Goal: Task Accomplishment & Management: Complete application form

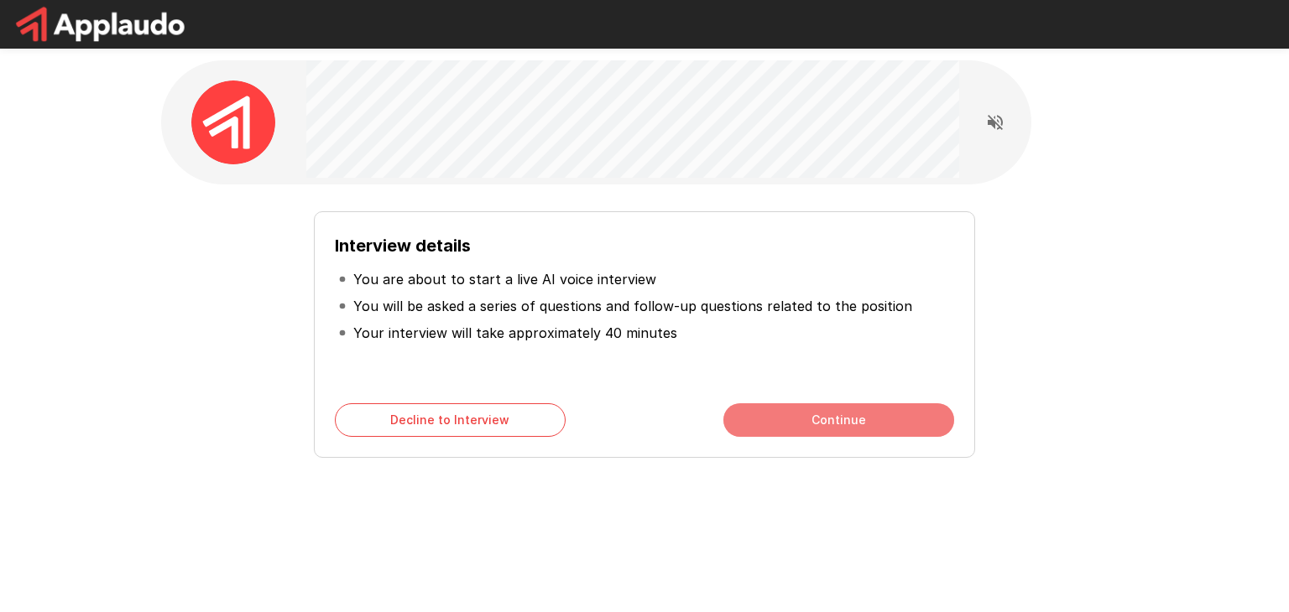
click at [826, 415] on button "Continue" at bounding box center [838, 421] width 231 height 34
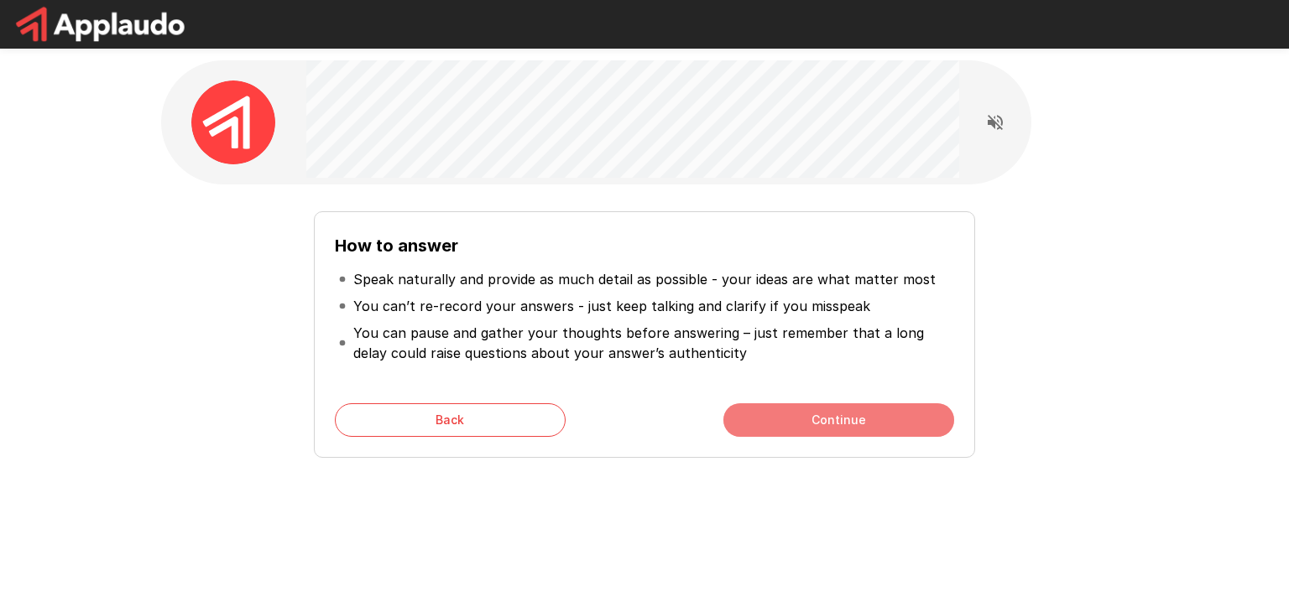
click at [826, 415] on button "Continue" at bounding box center [838, 421] width 231 height 34
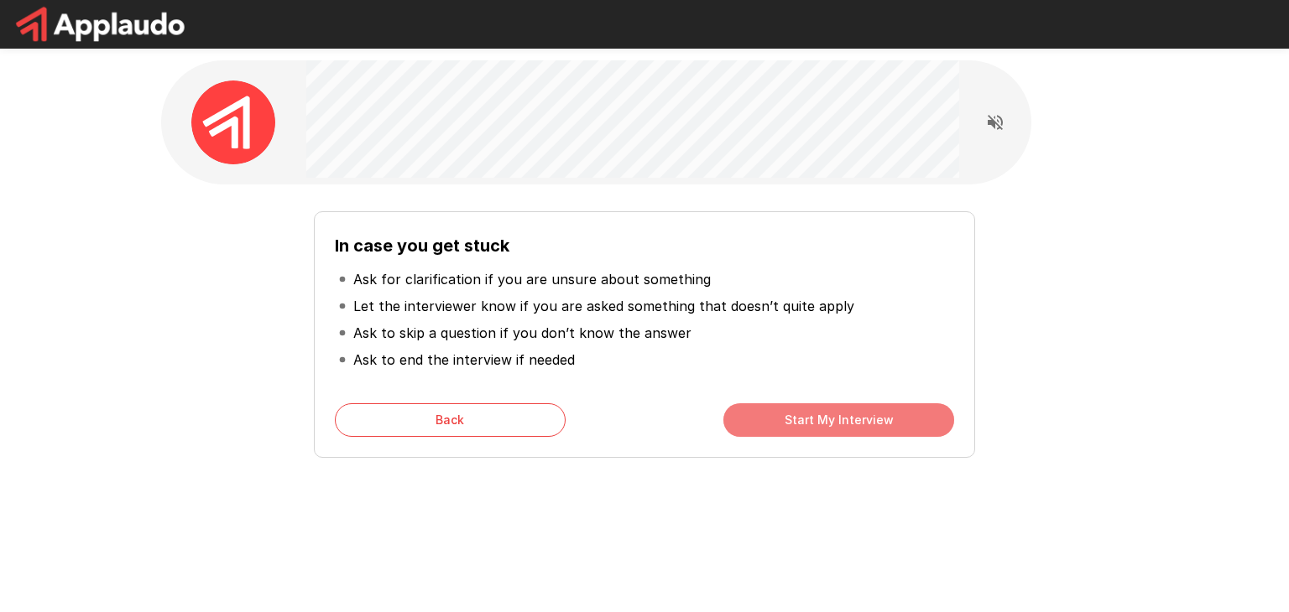
click at [826, 415] on button "Start My Interview" at bounding box center [838, 421] width 231 height 34
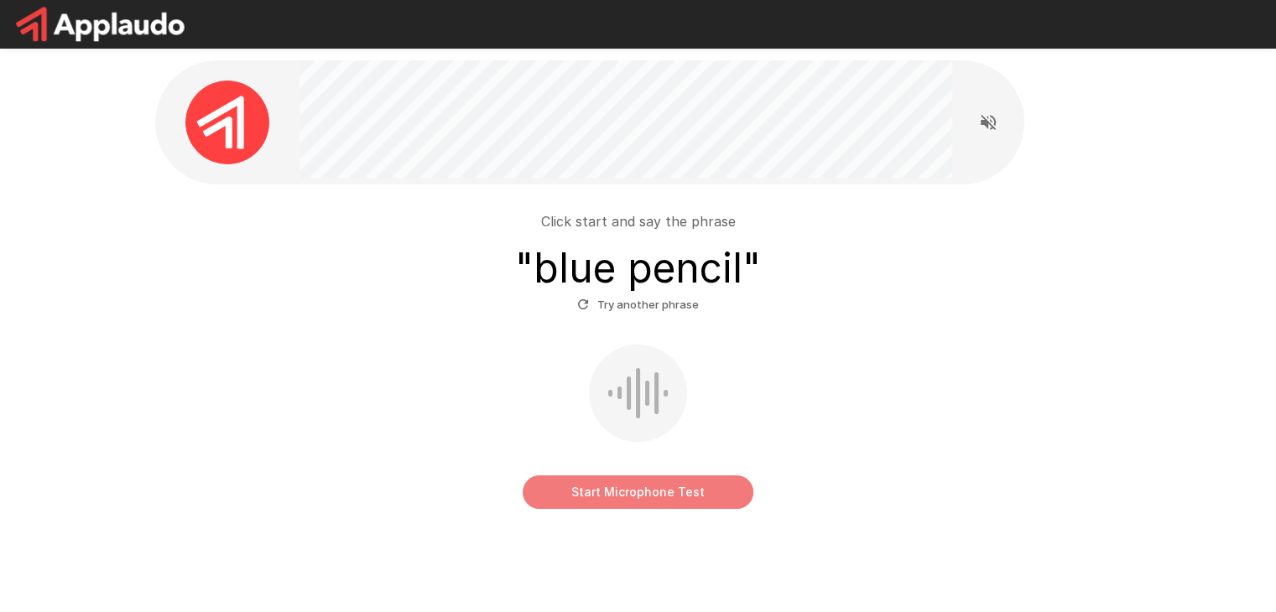
click at [659, 496] on button "Start Microphone Test" at bounding box center [638, 493] width 231 height 34
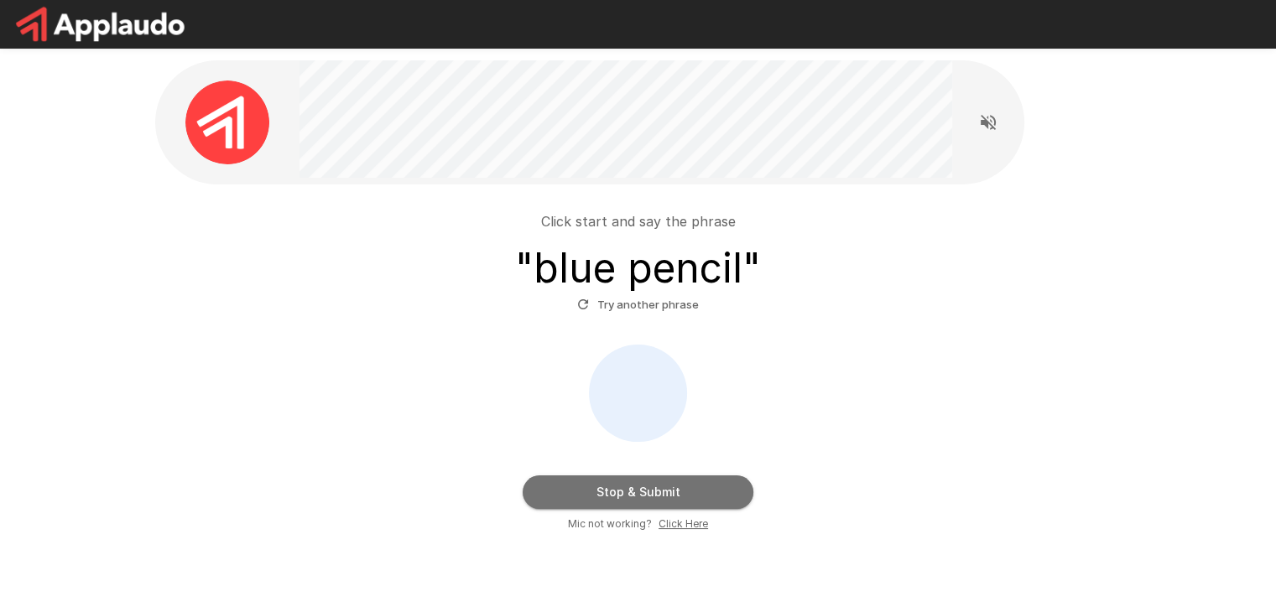
click at [641, 498] on button "Stop & Submit" at bounding box center [638, 493] width 231 height 34
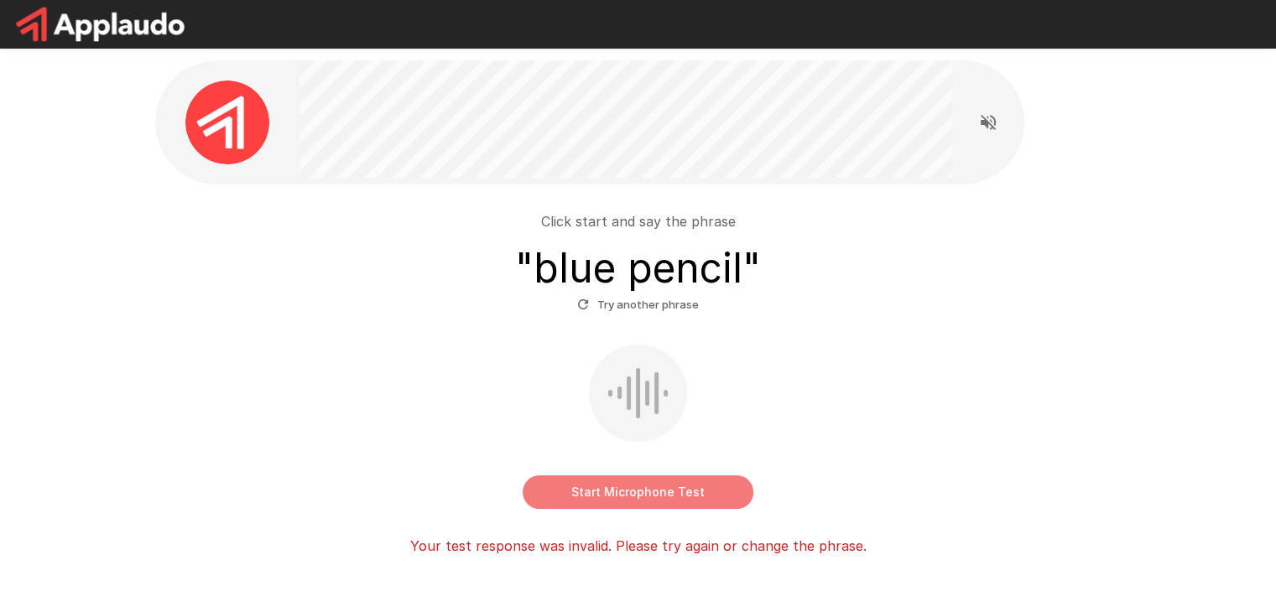
click at [641, 498] on button "Start Microphone Test" at bounding box center [638, 493] width 231 height 34
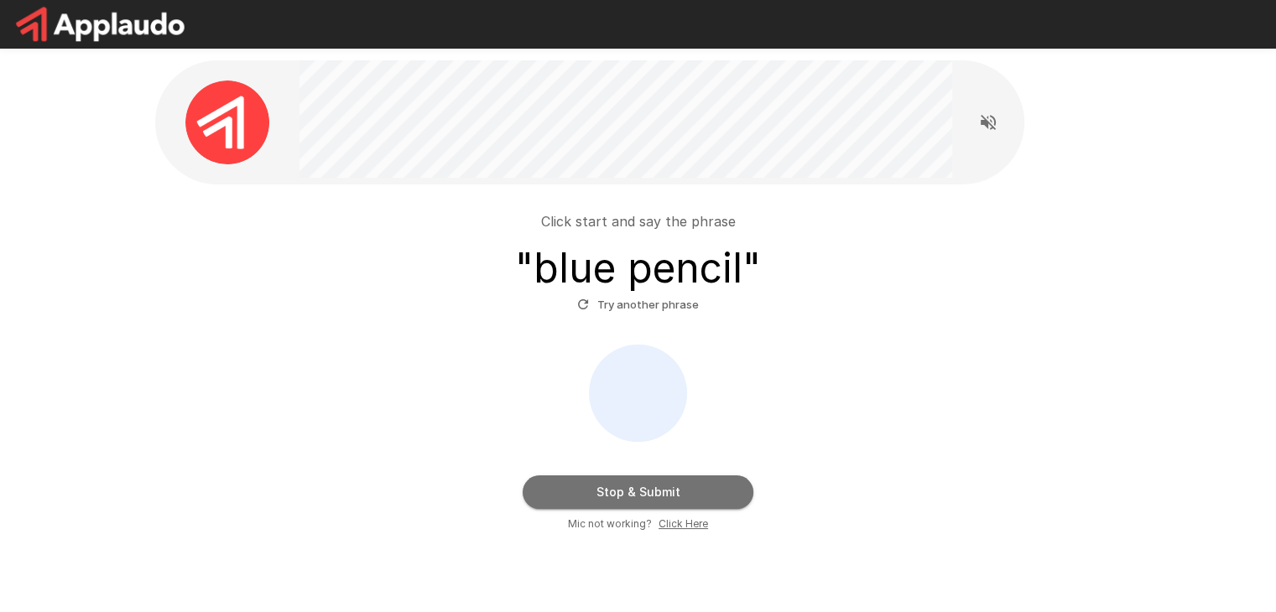
click at [641, 498] on button "Stop & Submit" at bounding box center [638, 493] width 231 height 34
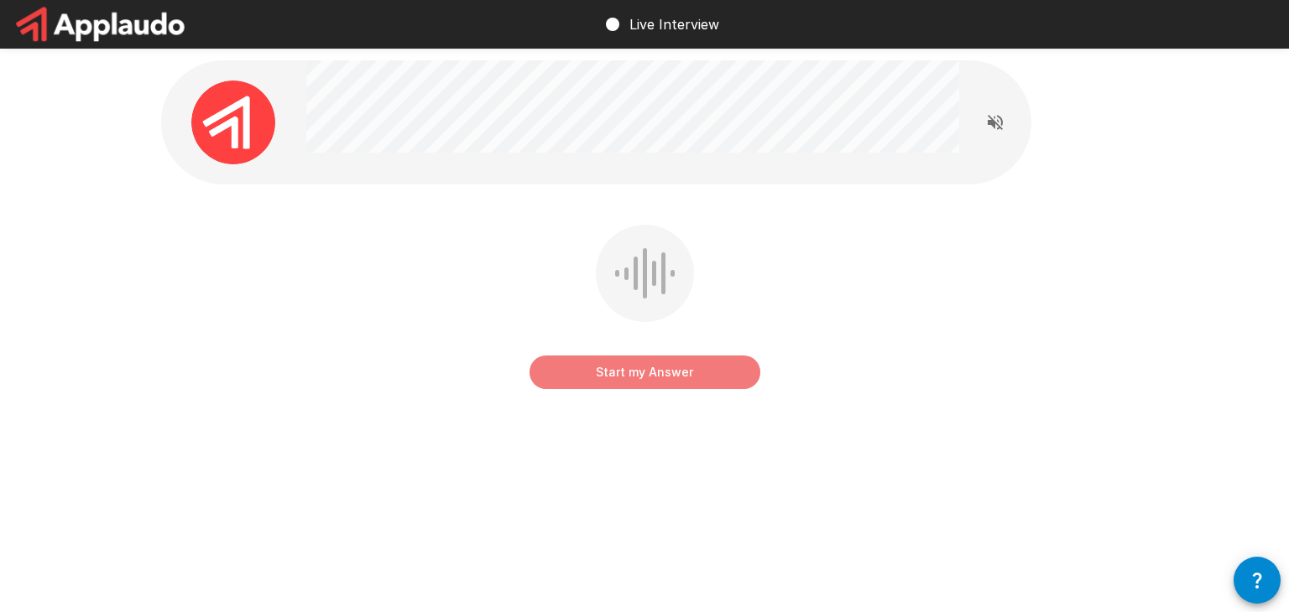
click at [641, 374] on button "Start my Answer" at bounding box center [644, 373] width 231 height 34
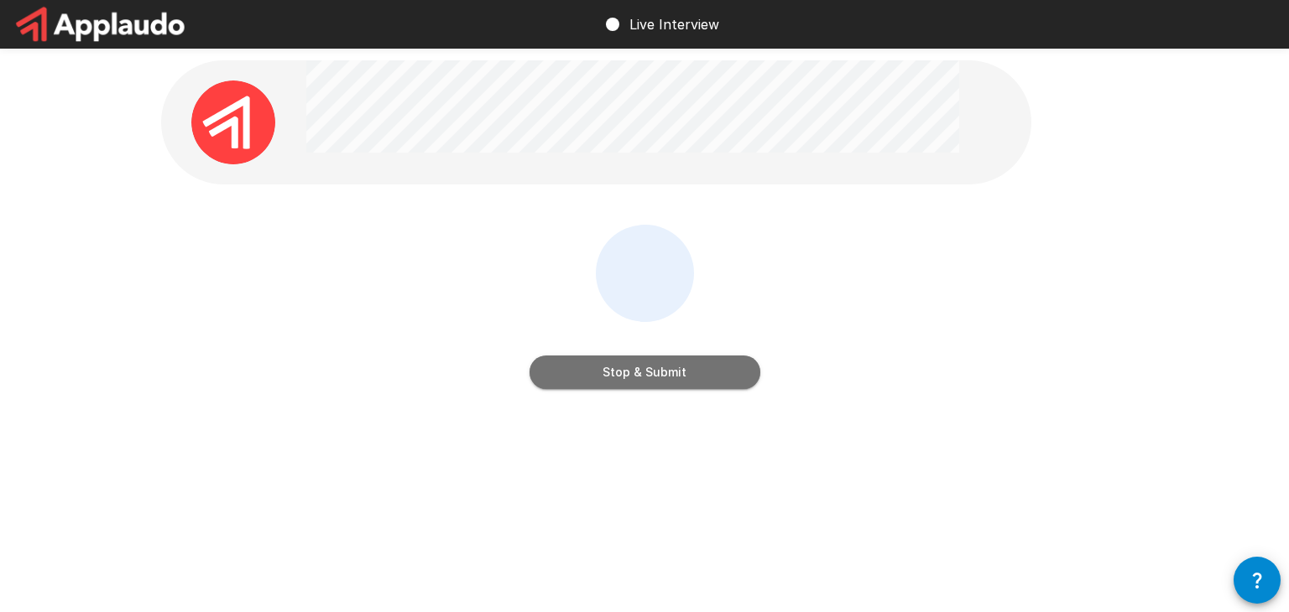
click at [641, 374] on button "Stop & Submit" at bounding box center [644, 373] width 231 height 34
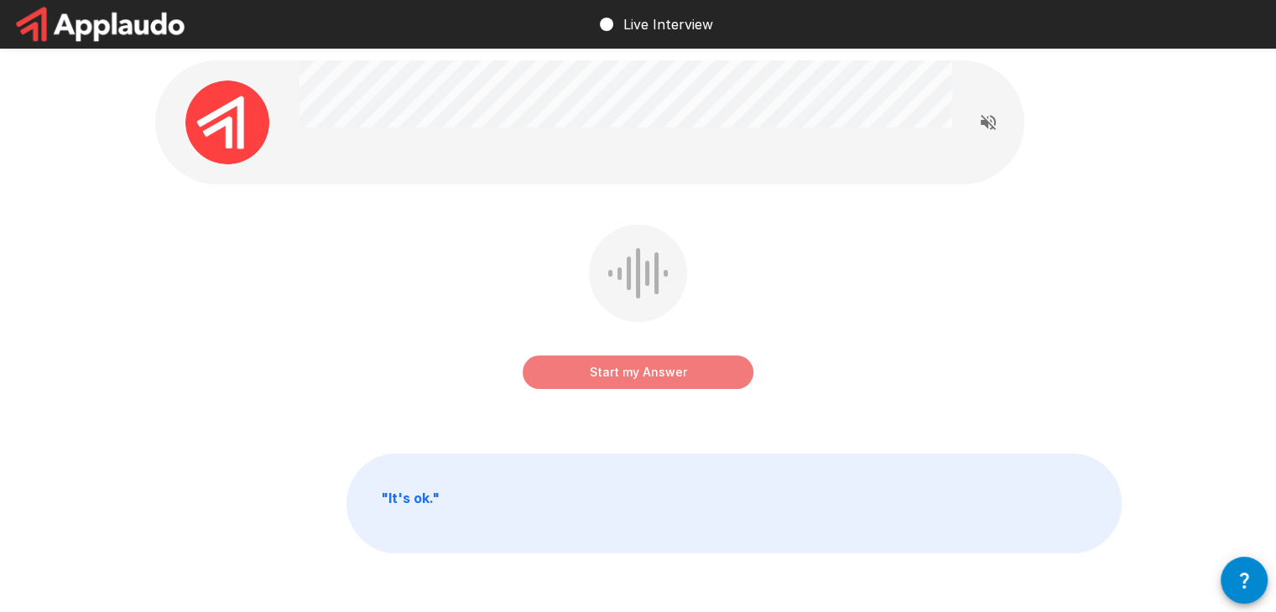
click at [641, 374] on button "Start my Answer" at bounding box center [638, 373] width 231 height 34
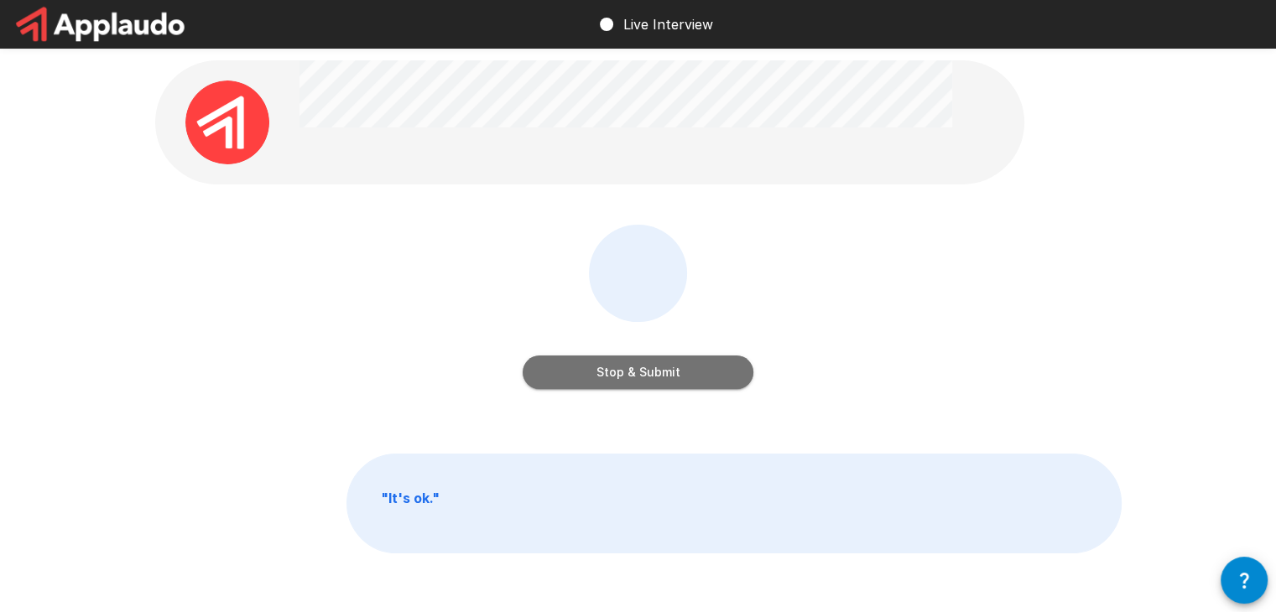
click at [641, 374] on button "Stop & Submit" at bounding box center [638, 373] width 231 height 34
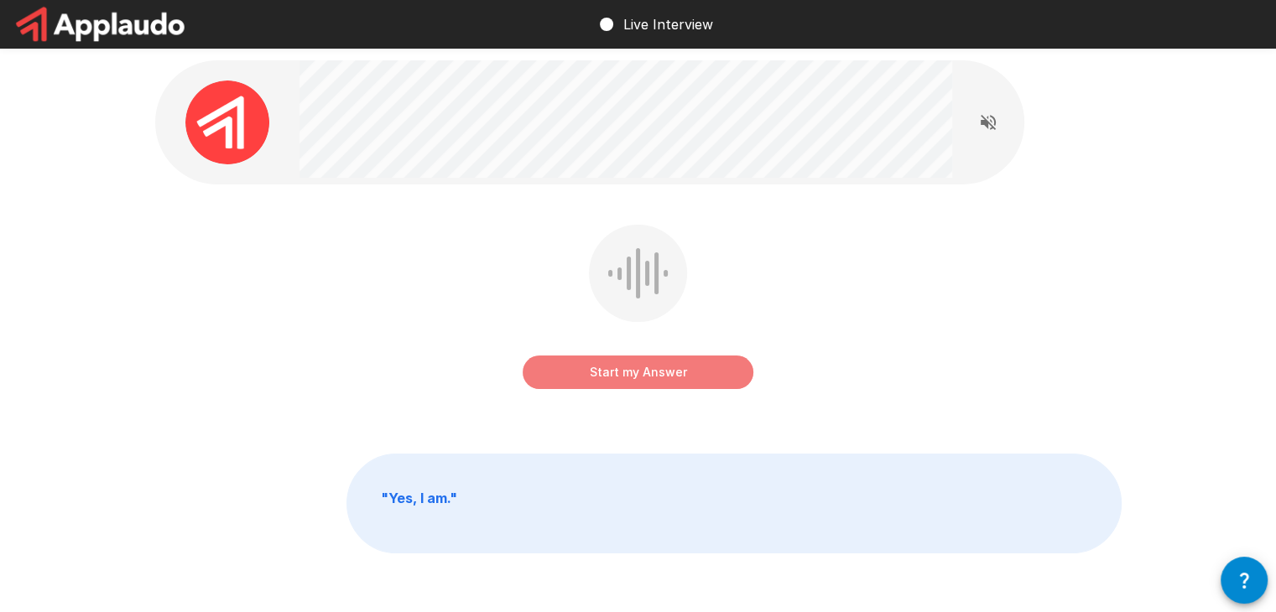
click at [641, 374] on button "Start my Answer" at bounding box center [638, 373] width 231 height 34
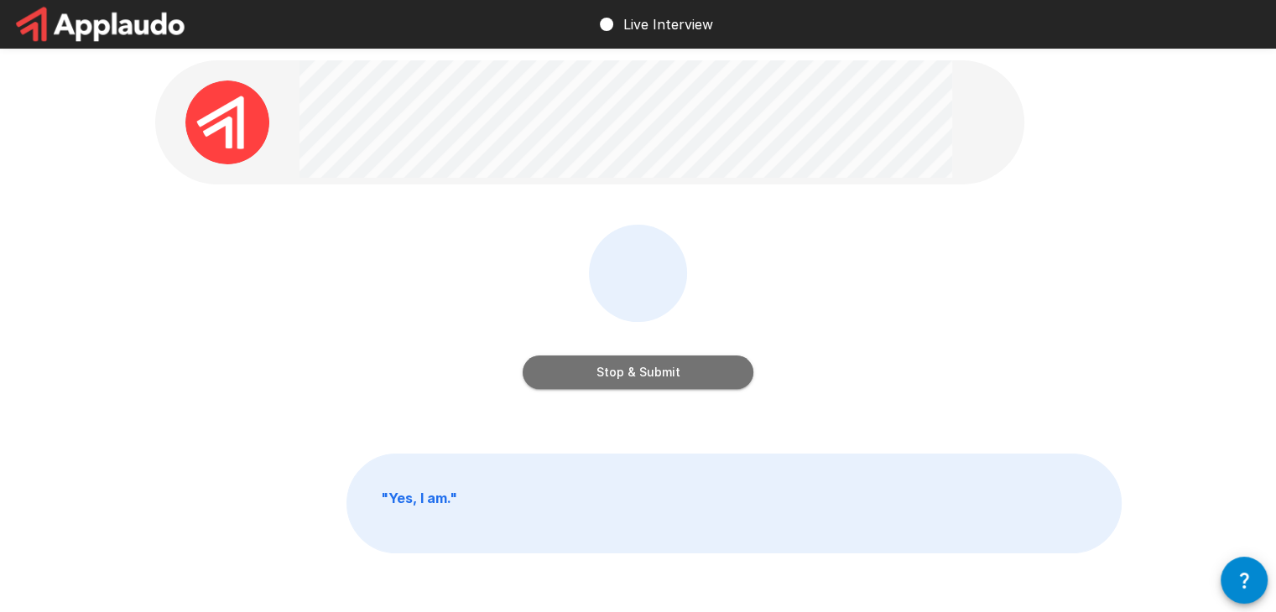
click at [641, 374] on button "Stop & Submit" at bounding box center [638, 373] width 231 height 34
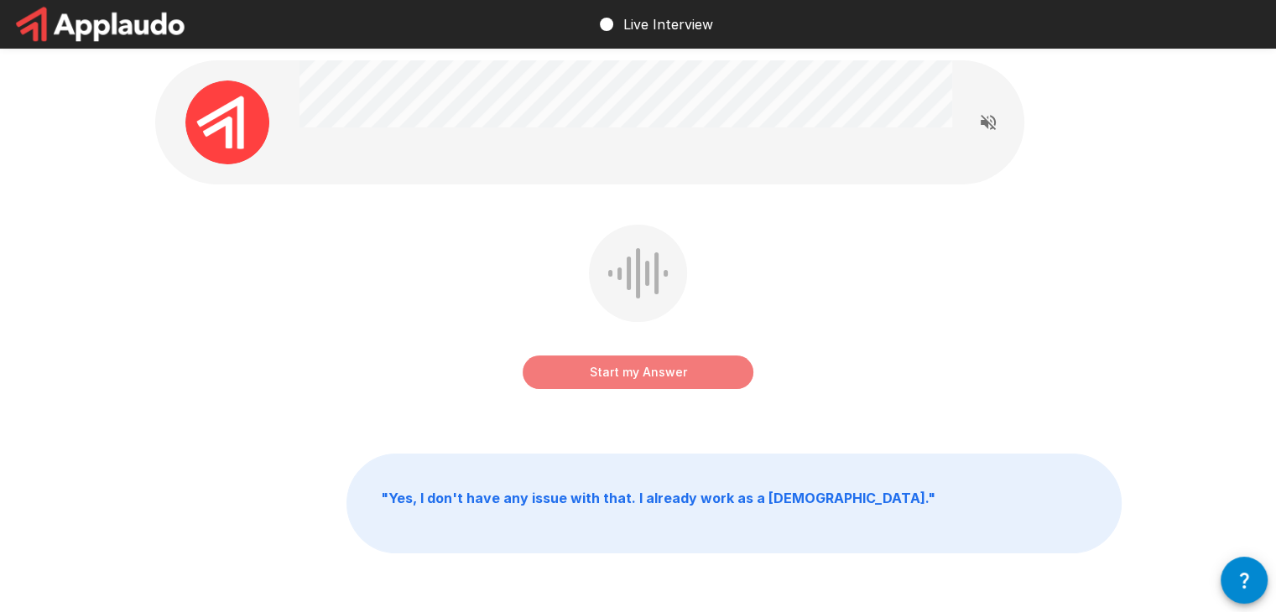
click at [641, 374] on button "Start my Answer" at bounding box center [638, 373] width 231 height 34
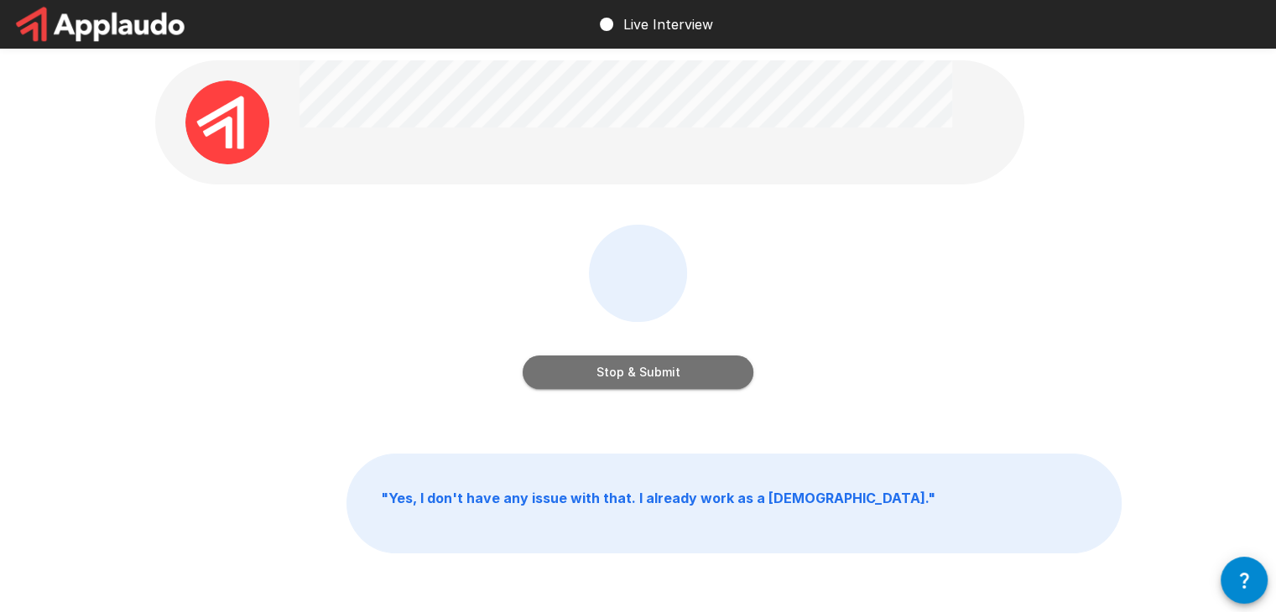
click at [641, 374] on button "Stop & Submit" at bounding box center [638, 373] width 231 height 34
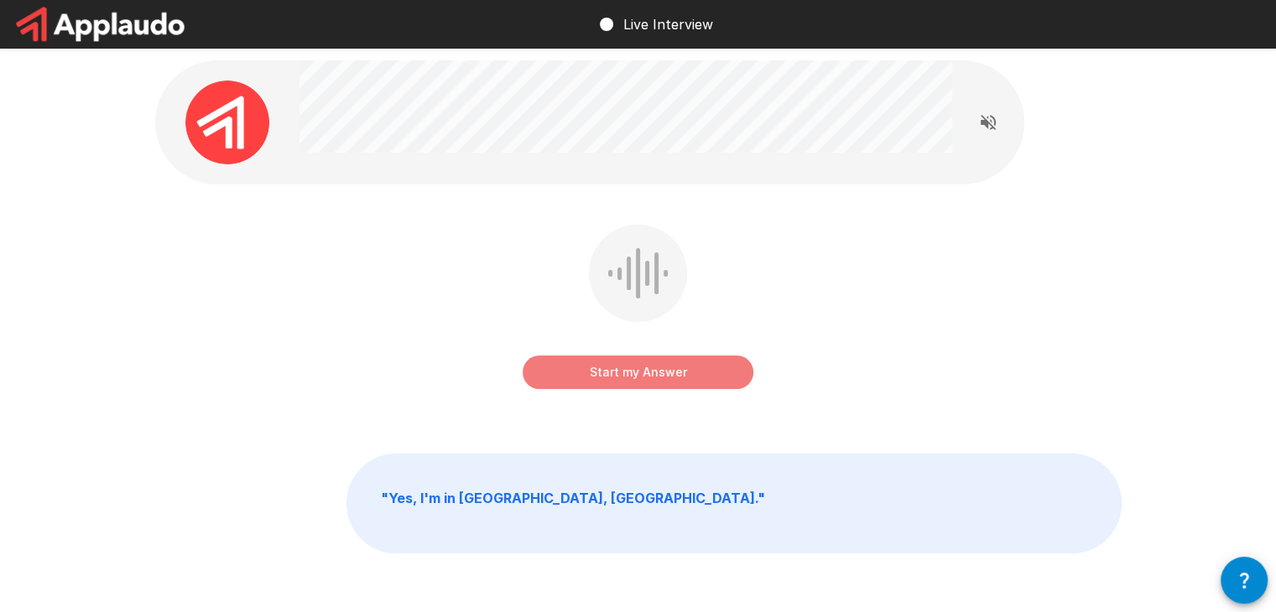
click at [631, 377] on button "Start my Answer" at bounding box center [638, 373] width 231 height 34
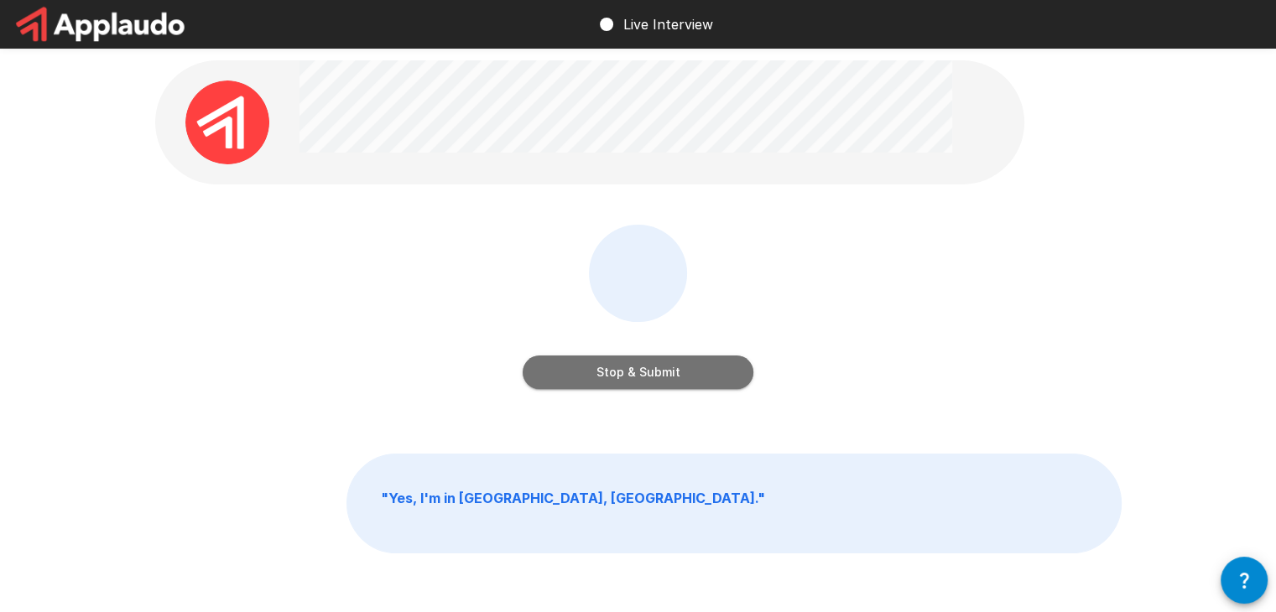
click at [631, 377] on button "Stop & Submit" at bounding box center [638, 373] width 231 height 34
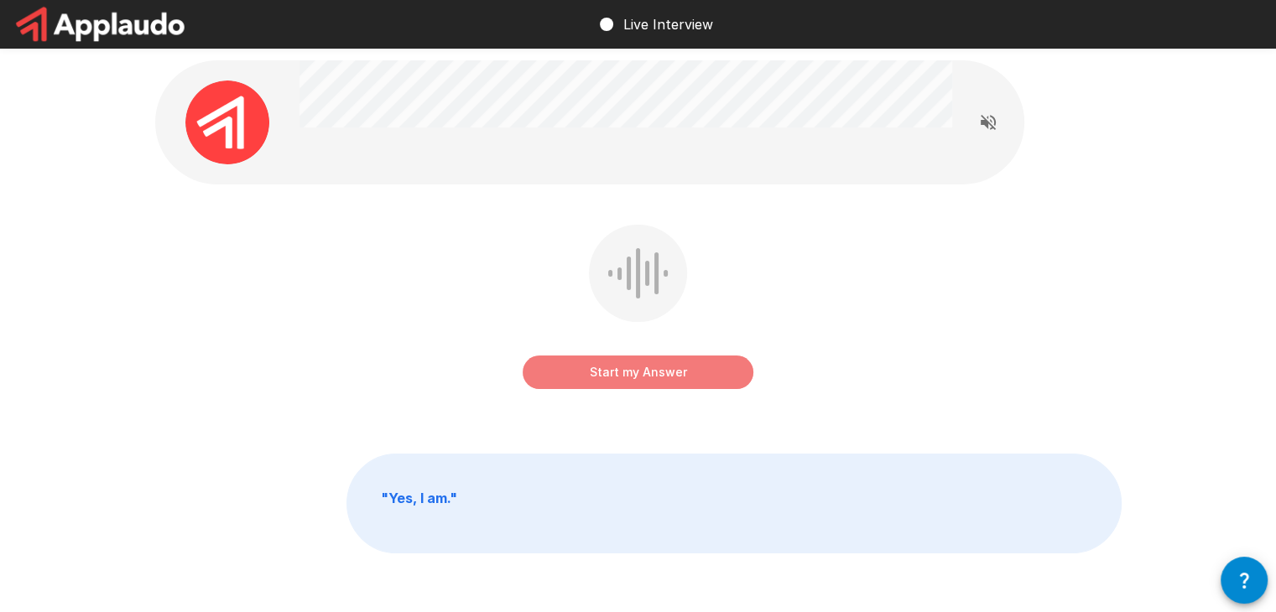
click at [646, 370] on button "Start my Answer" at bounding box center [638, 373] width 231 height 34
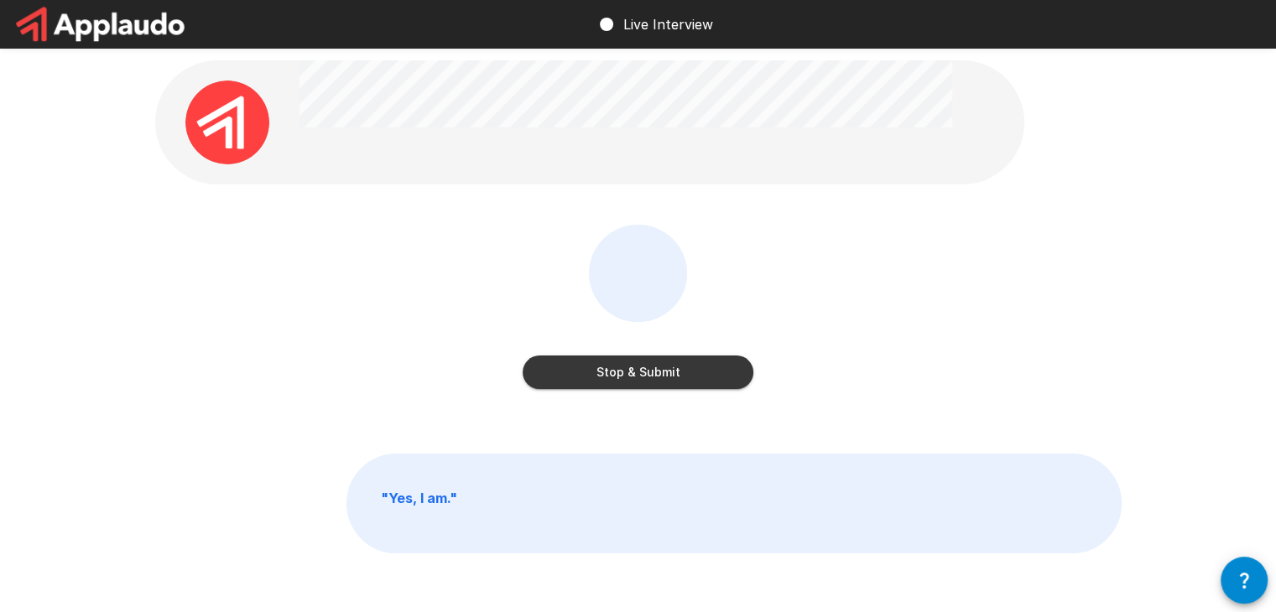
click at [646, 370] on button "Stop & Submit" at bounding box center [638, 373] width 231 height 34
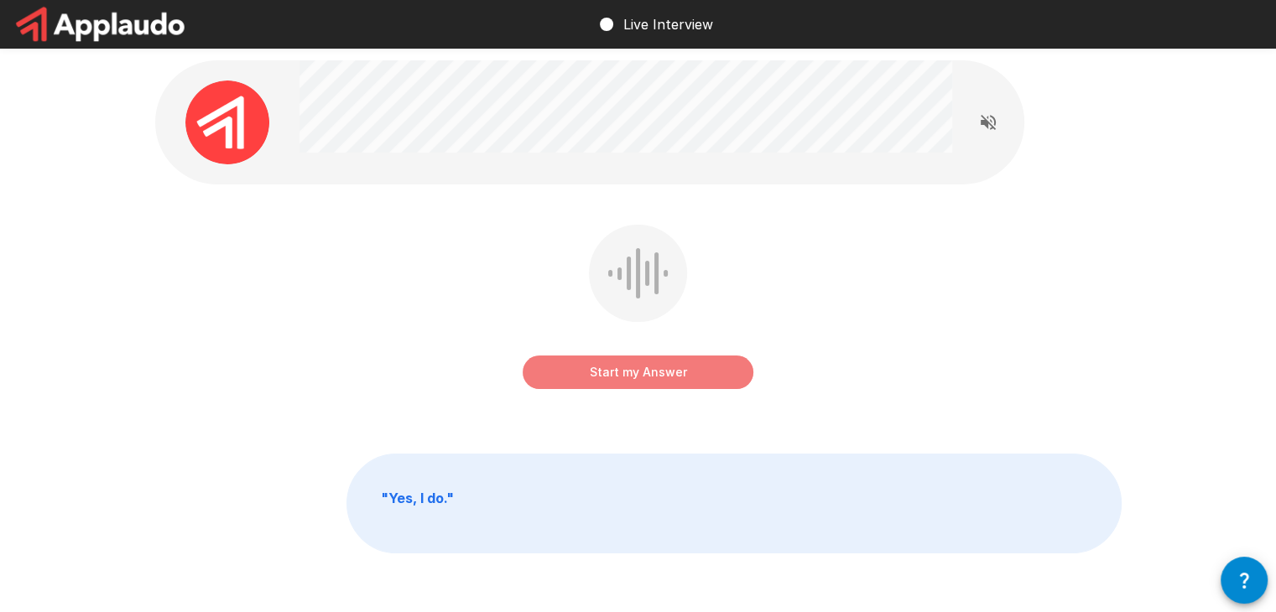
click at [646, 370] on button "Start my Answer" at bounding box center [638, 373] width 231 height 34
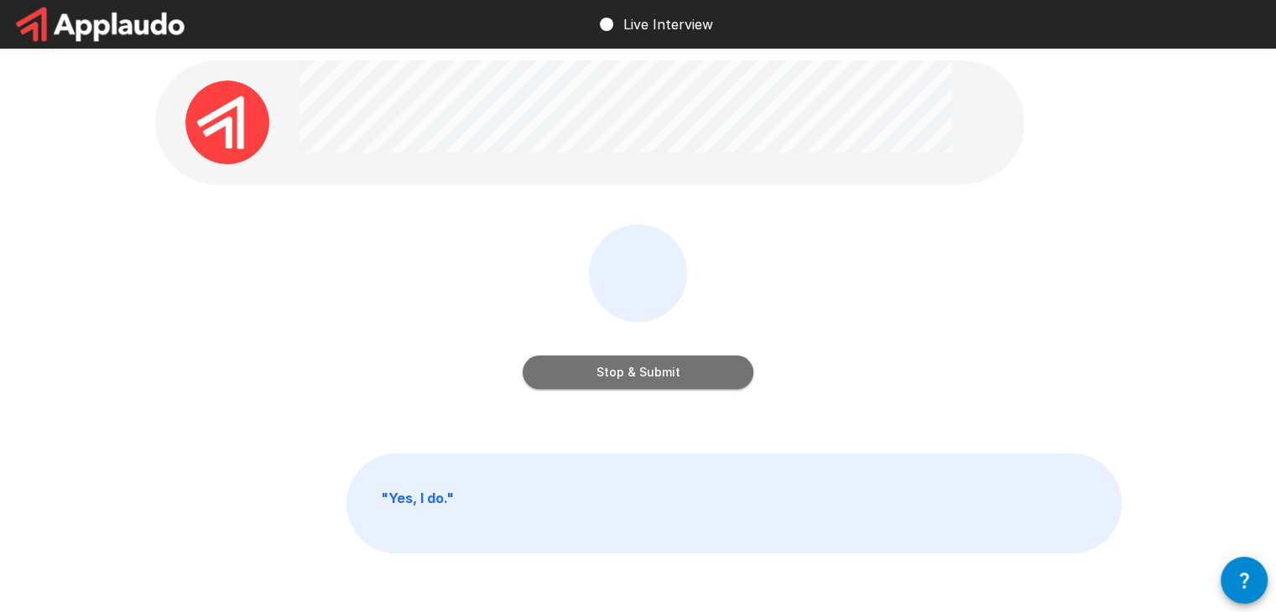
click at [646, 370] on button "Stop & Submit" at bounding box center [638, 373] width 231 height 34
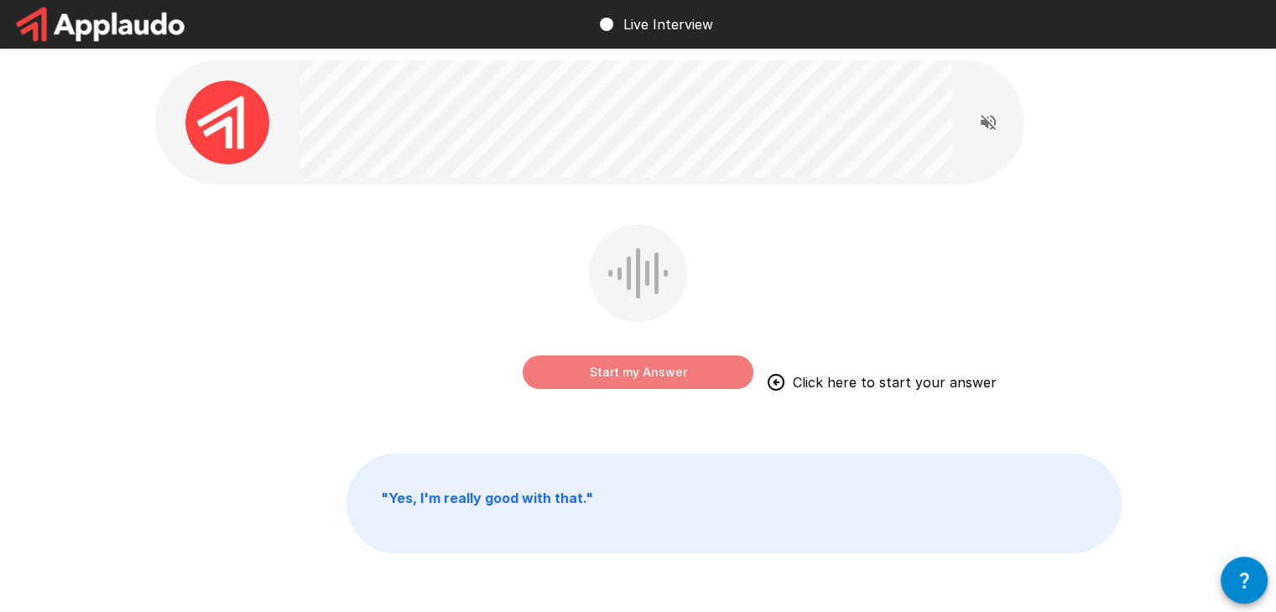
click at [646, 370] on button "Start my Answer" at bounding box center [638, 373] width 231 height 34
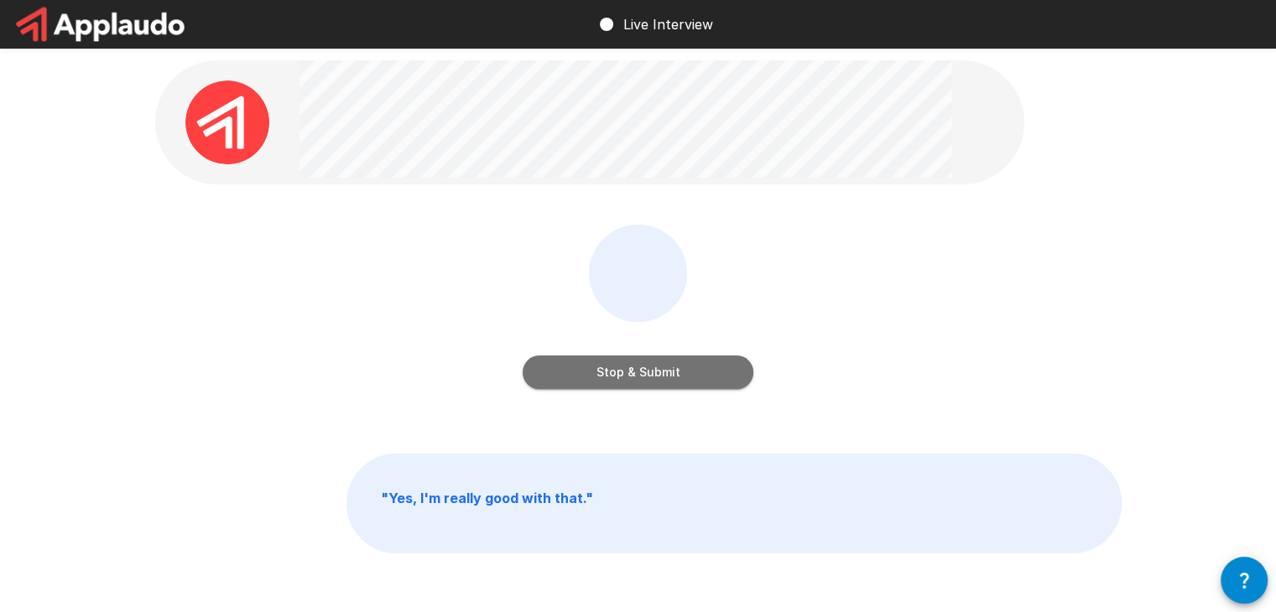
click at [646, 370] on button "Stop & Submit" at bounding box center [638, 373] width 231 height 34
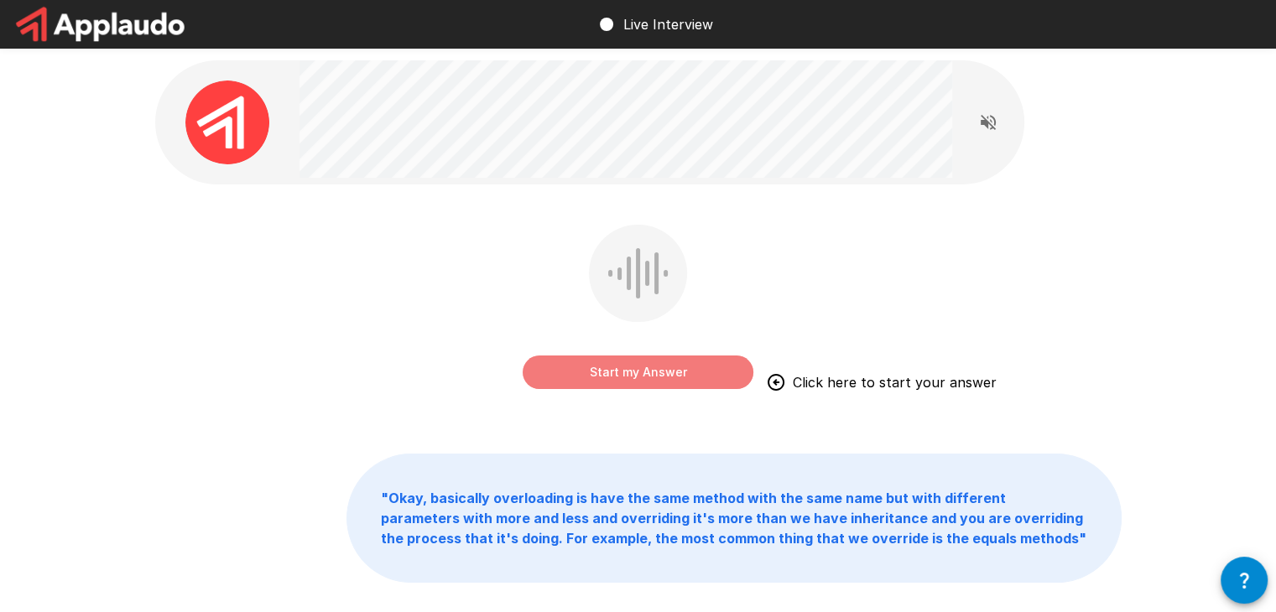
click at [646, 370] on button "Start my Answer" at bounding box center [638, 373] width 231 height 34
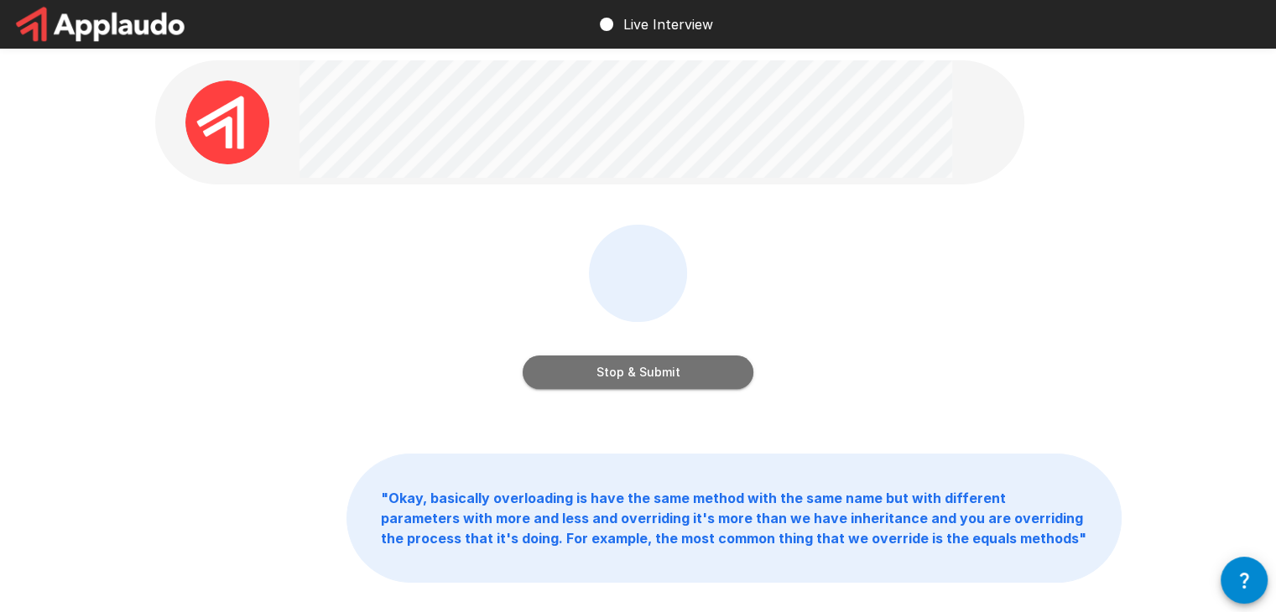
click at [646, 370] on button "Stop & Submit" at bounding box center [638, 373] width 231 height 34
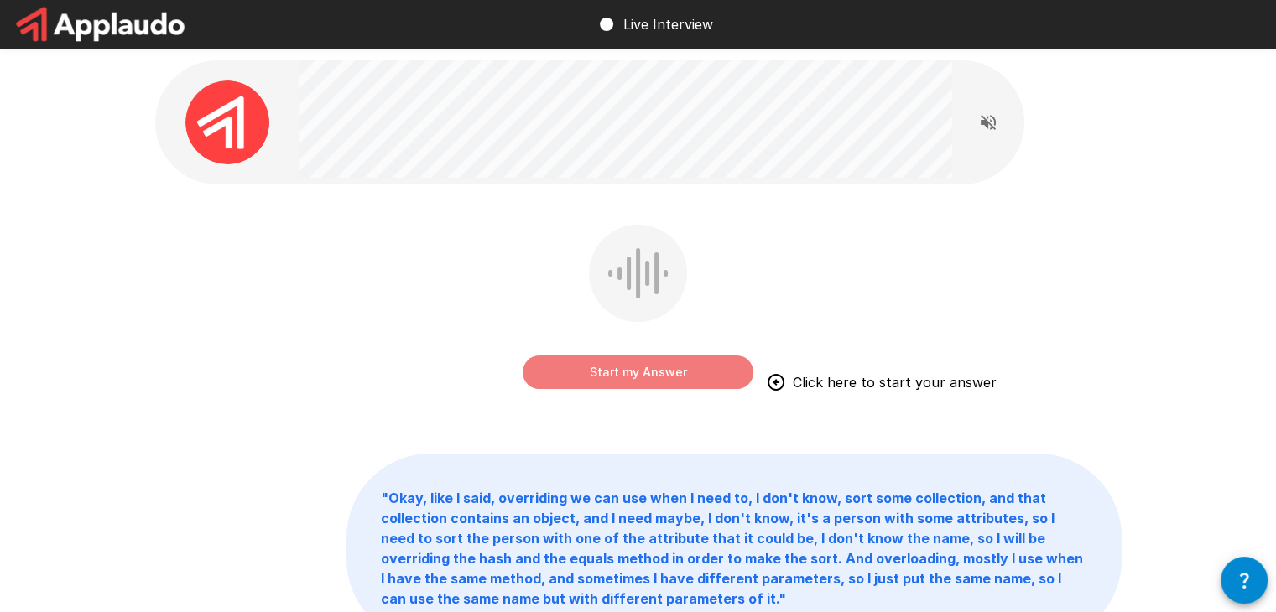
click at [646, 370] on button "Start my Answer" at bounding box center [638, 373] width 231 height 34
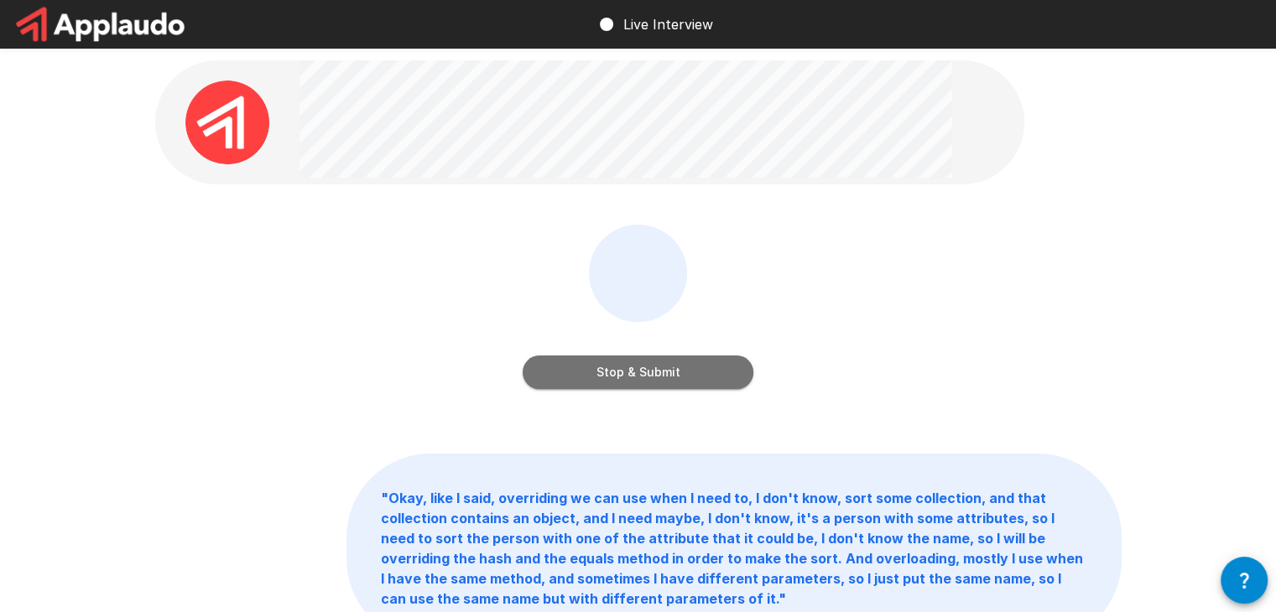
click at [646, 370] on button "Stop & Submit" at bounding box center [638, 373] width 231 height 34
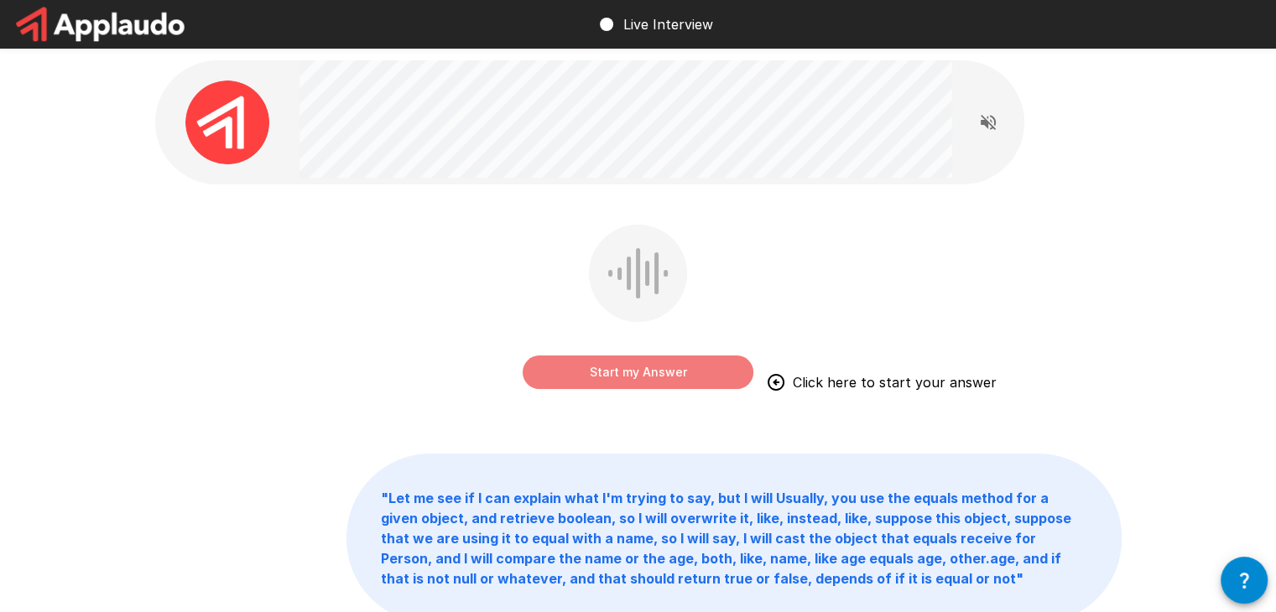
click at [646, 370] on button "Start my Answer" at bounding box center [638, 373] width 231 height 34
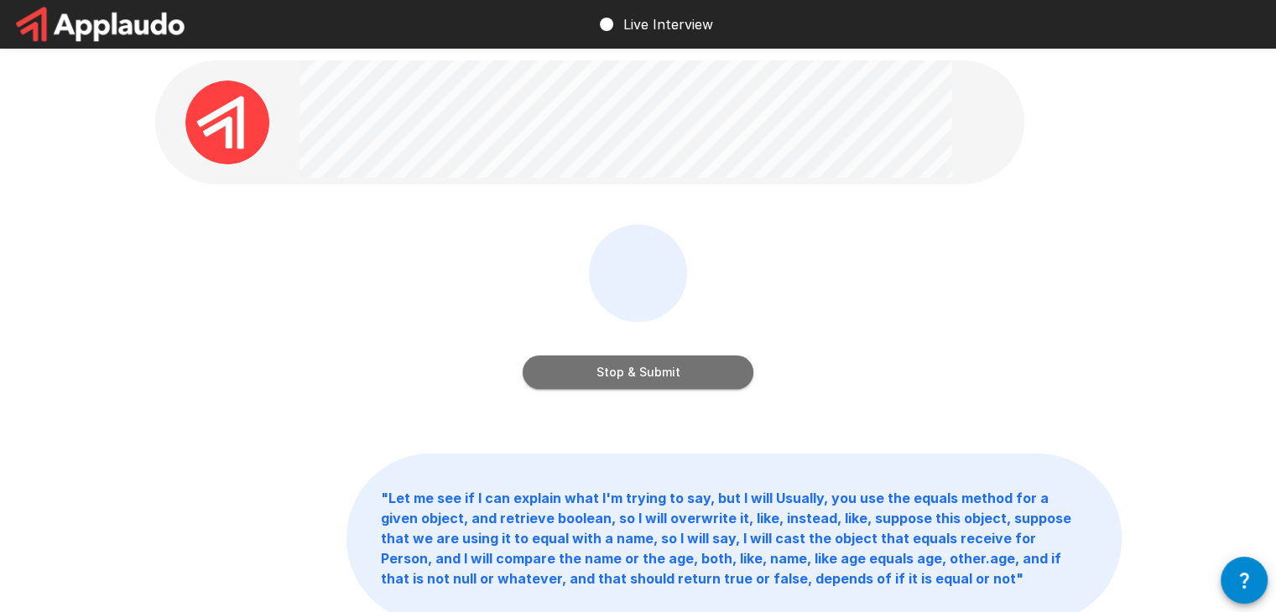
click at [646, 370] on button "Stop & Submit" at bounding box center [638, 373] width 231 height 34
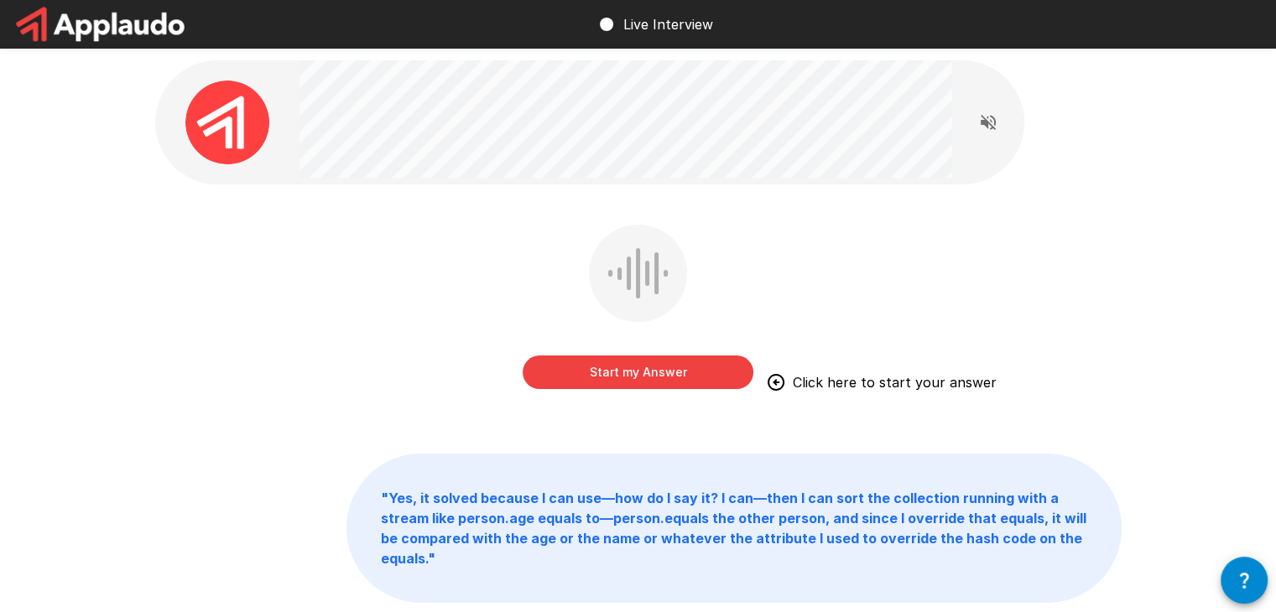
click at [482, 430] on div "Start my Answer Click here to start your answer " Yes, it solved because I can …" at bounding box center [638, 368] width 1007 height 737
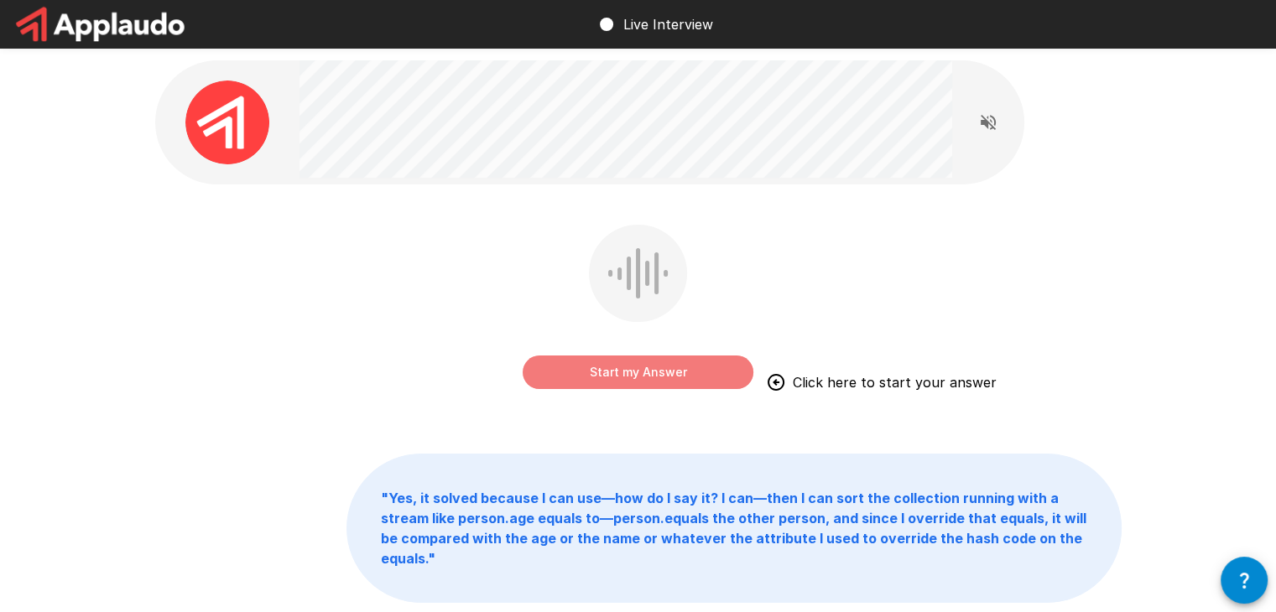
click at [625, 373] on button "Start my Answer" at bounding box center [638, 373] width 231 height 34
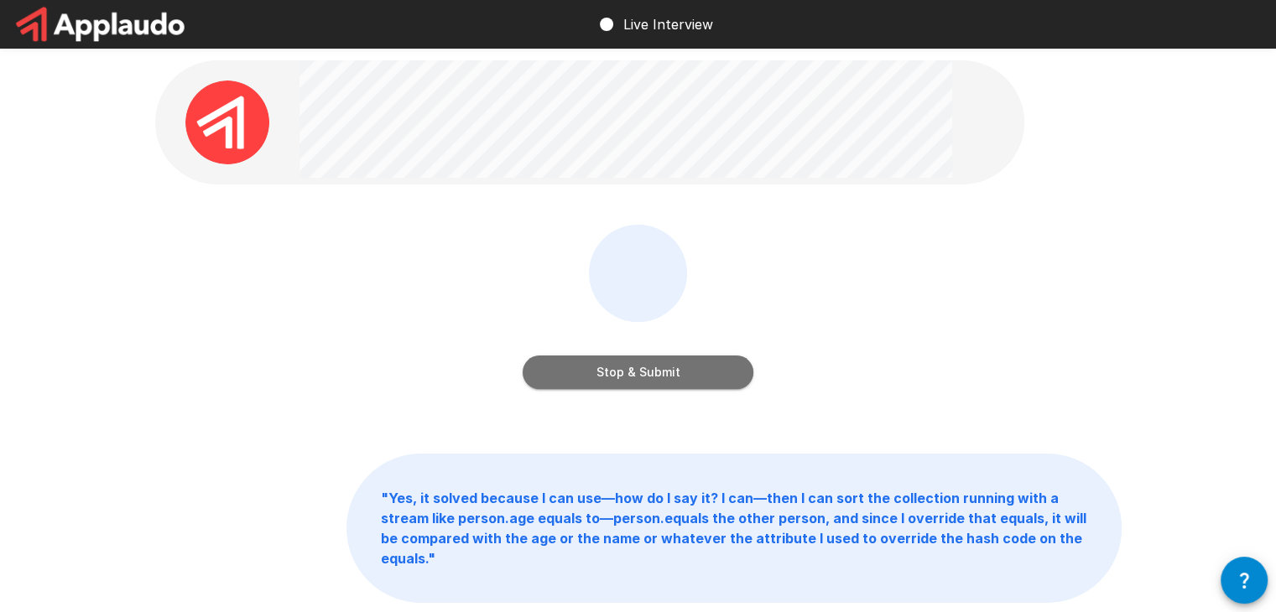
click at [625, 373] on button "Stop & Submit" at bounding box center [638, 373] width 231 height 34
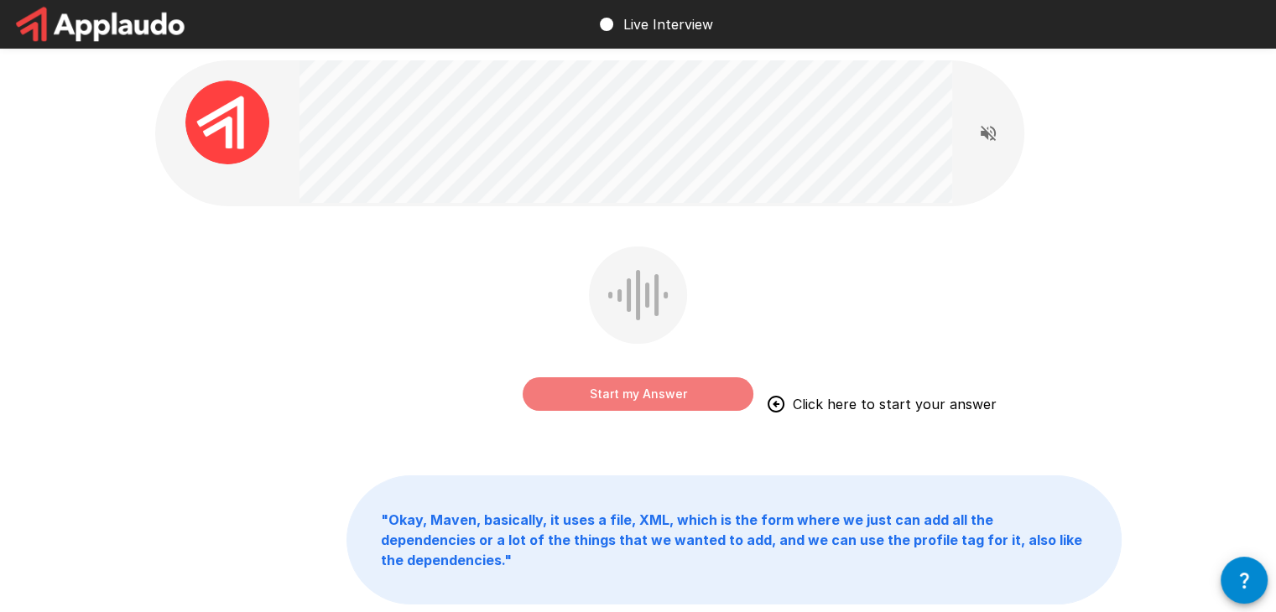
click at [654, 395] on button "Start my Answer" at bounding box center [638, 395] width 231 height 34
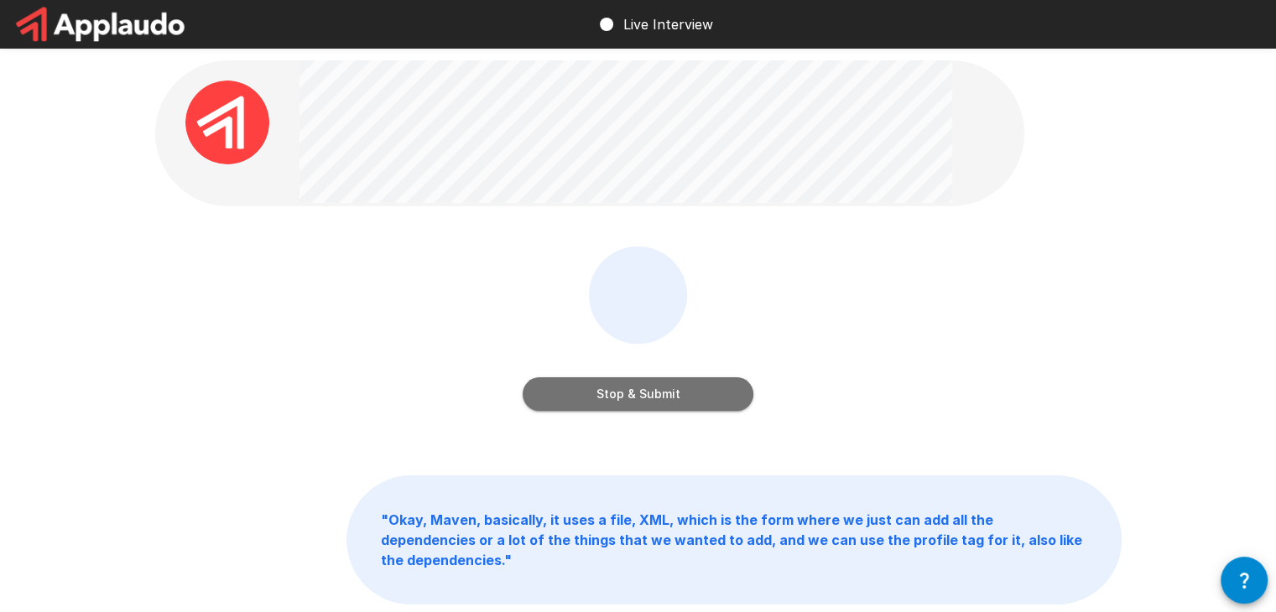
click at [634, 409] on button "Stop & Submit" at bounding box center [638, 395] width 231 height 34
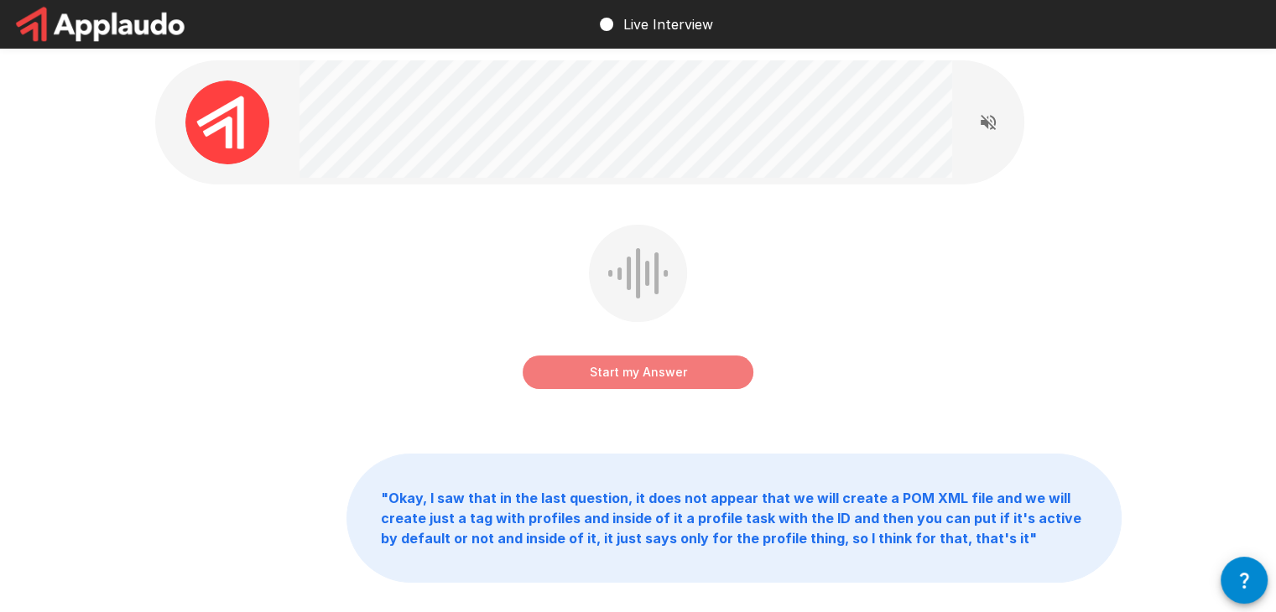
click at [654, 367] on button "Start my Answer" at bounding box center [638, 373] width 231 height 34
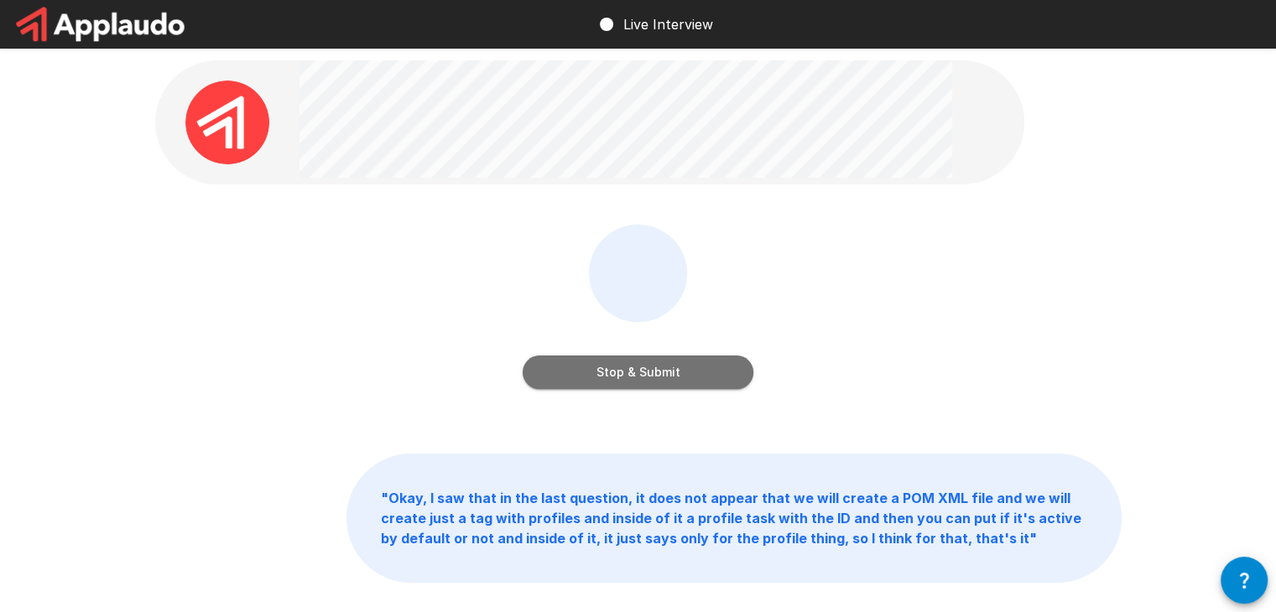
click at [643, 373] on button "Stop & Submit" at bounding box center [638, 373] width 231 height 34
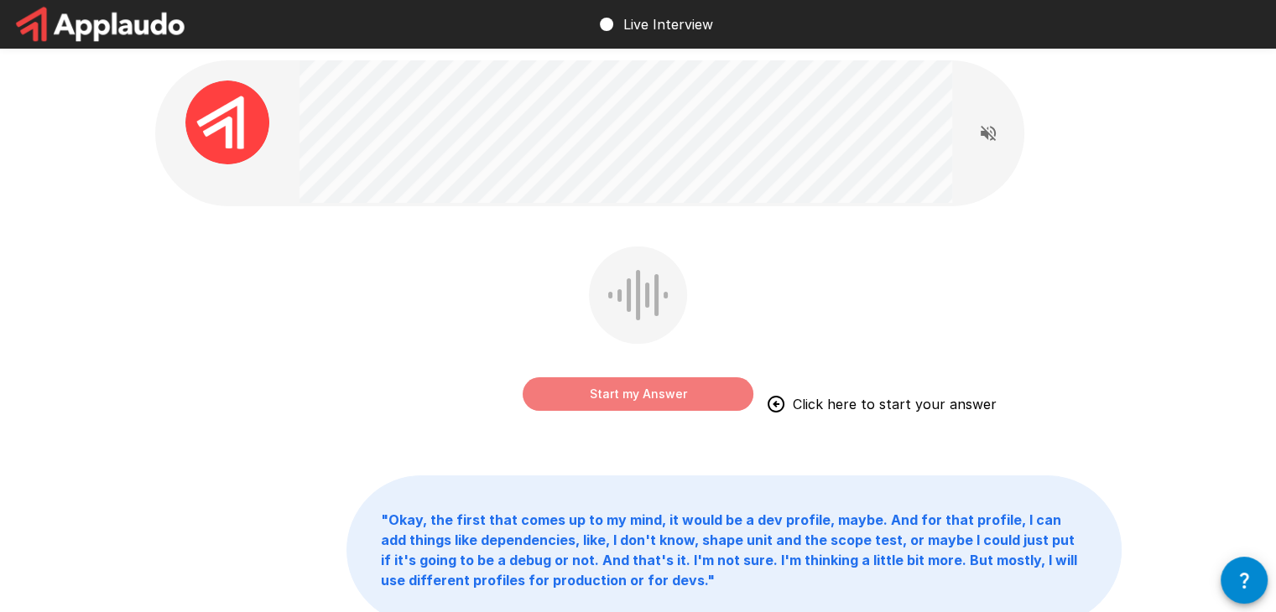
click at [646, 394] on button "Start my Answer" at bounding box center [638, 395] width 231 height 34
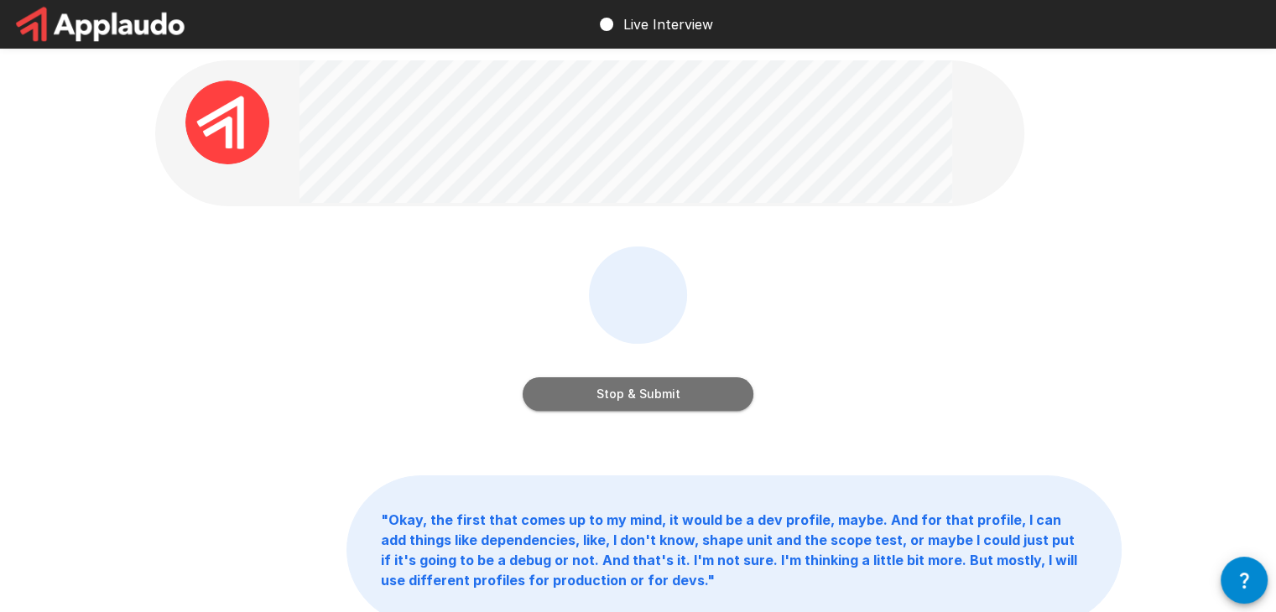
click at [645, 397] on button "Stop & Submit" at bounding box center [638, 395] width 231 height 34
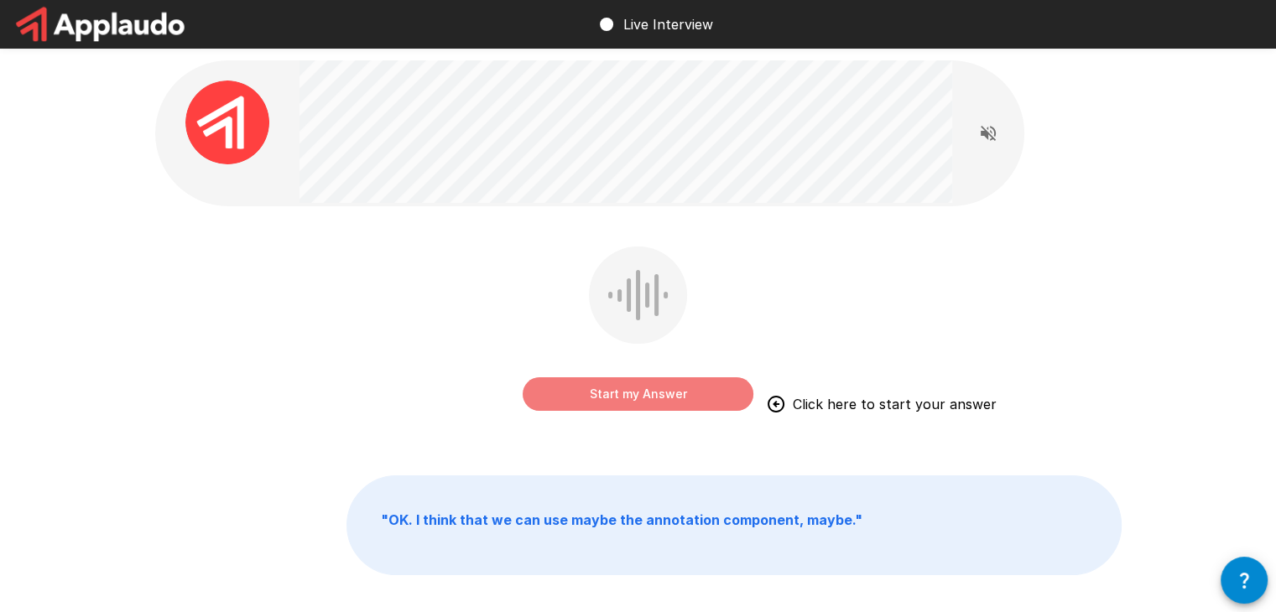
click at [634, 393] on button "Start my Answer" at bounding box center [638, 395] width 231 height 34
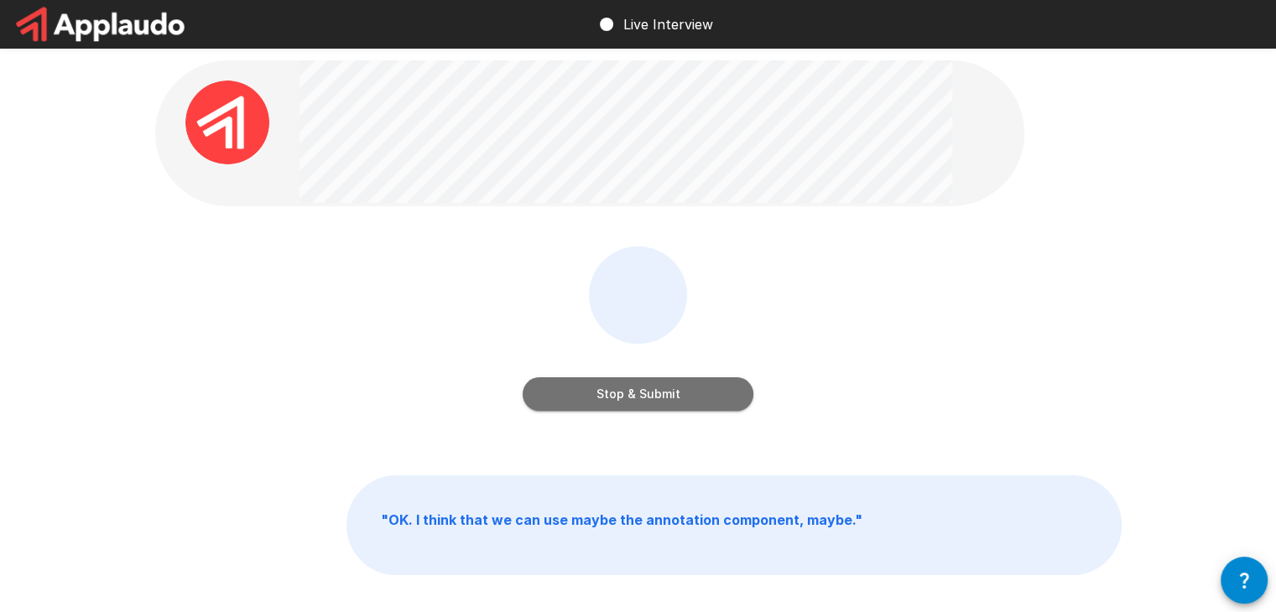
click at [634, 393] on button "Stop & Submit" at bounding box center [638, 395] width 231 height 34
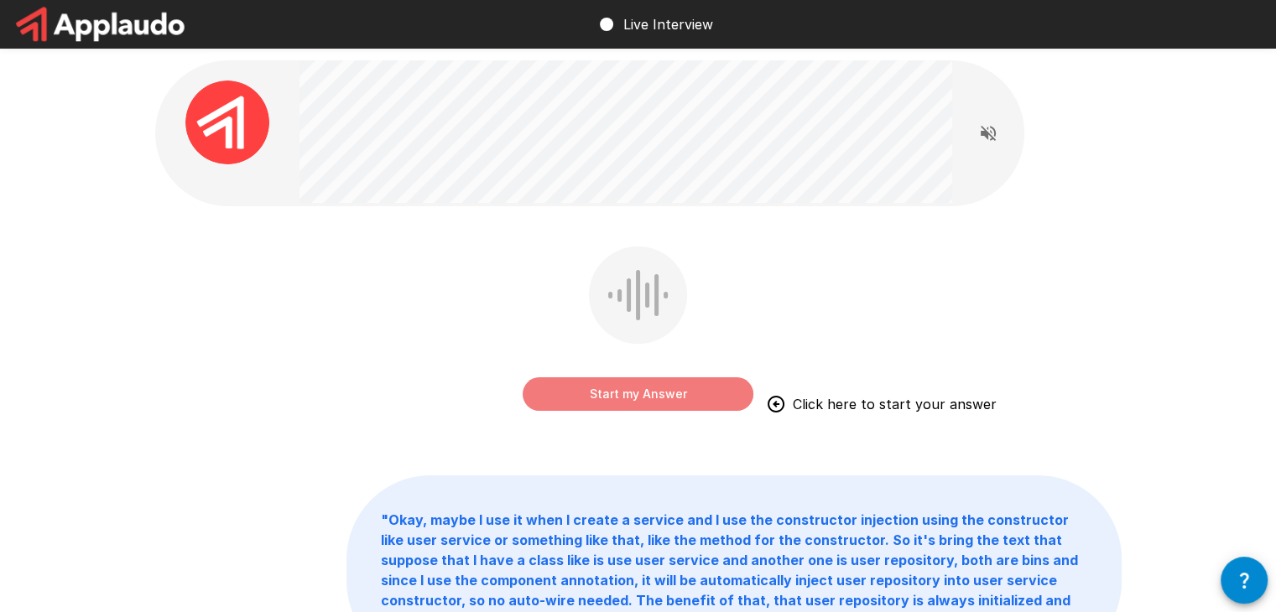
click at [625, 393] on button "Start my Answer" at bounding box center [638, 395] width 231 height 34
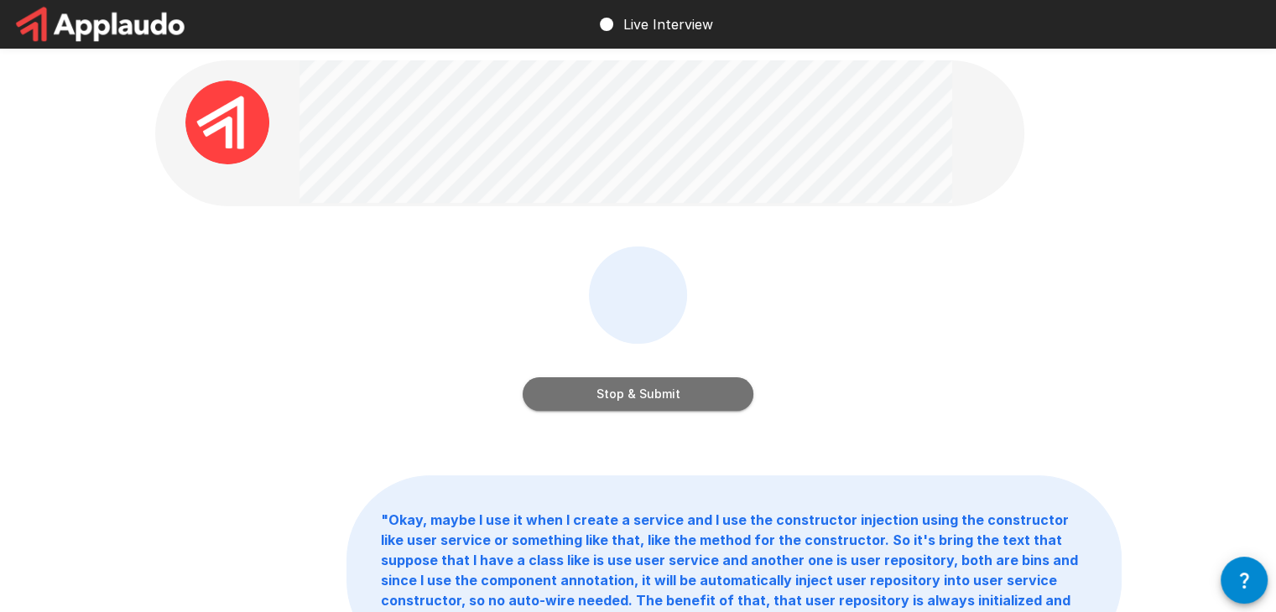
click at [623, 397] on button "Stop & Submit" at bounding box center [638, 395] width 231 height 34
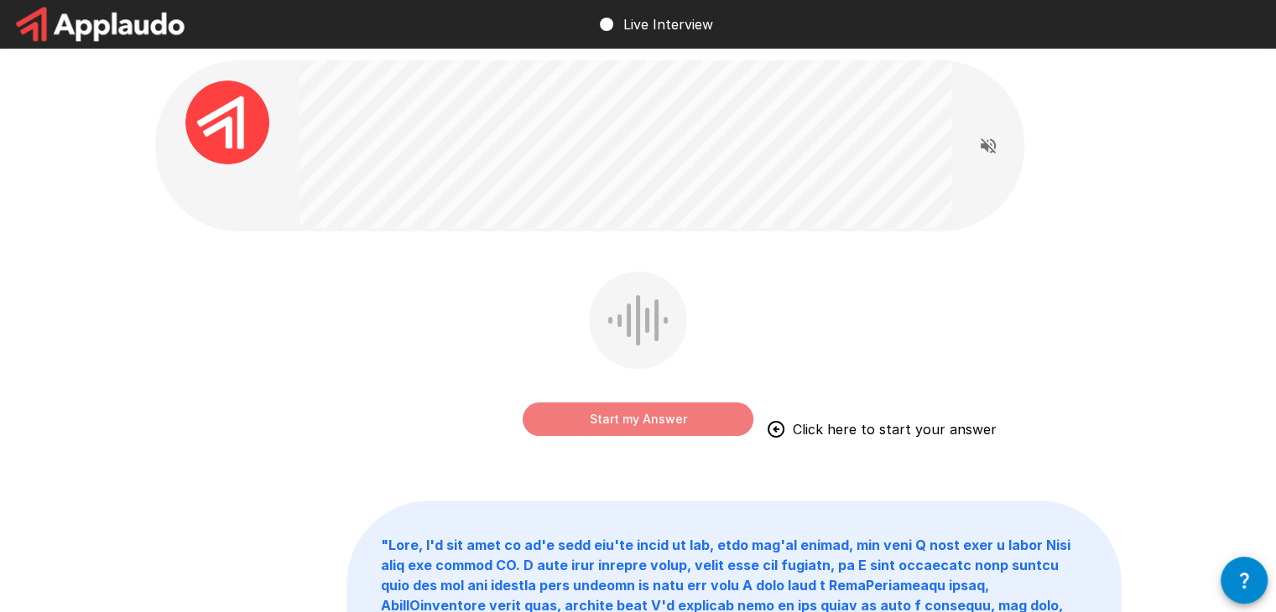
click at [624, 420] on button "Start my Answer" at bounding box center [638, 420] width 231 height 34
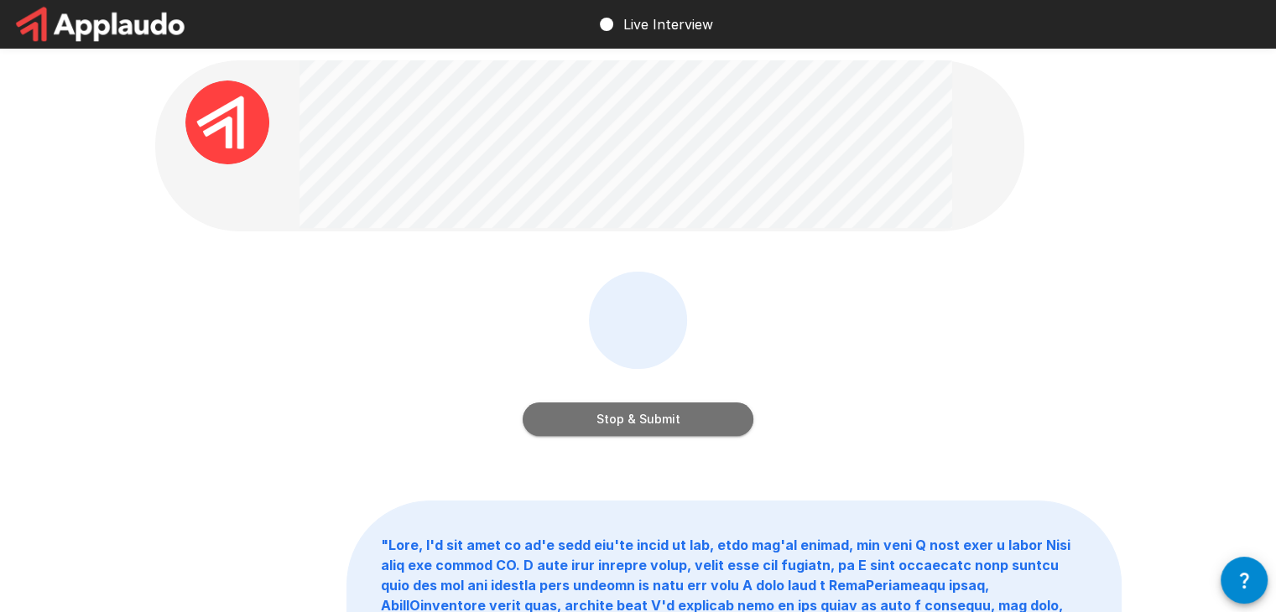
click at [624, 420] on button "Stop & Submit" at bounding box center [638, 420] width 231 height 34
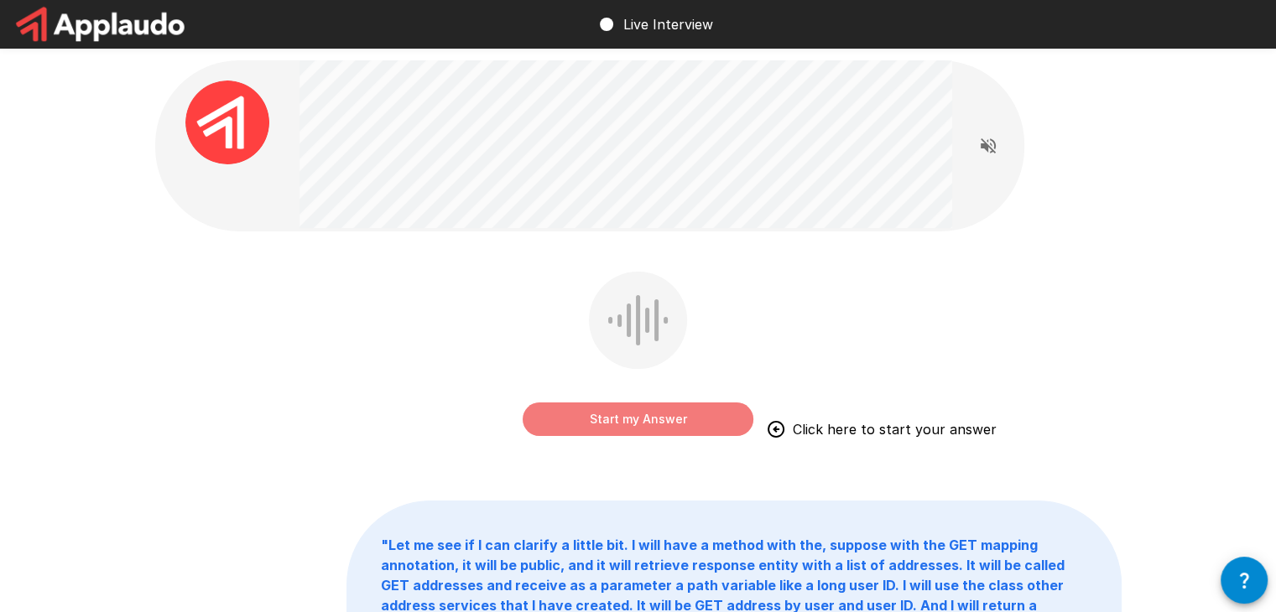
click at [624, 422] on button "Start my Answer" at bounding box center [638, 420] width 231 height 34
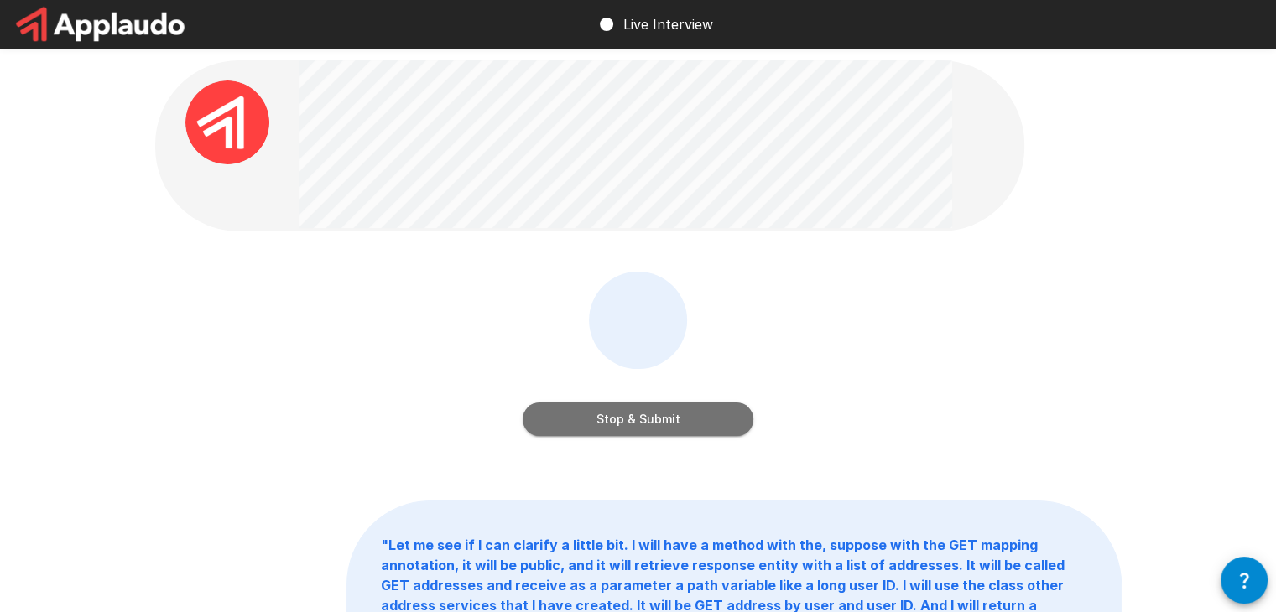
click at [624, 422] on button "Stop & Submit" at bounding box center [638, 420] width 231 height 34
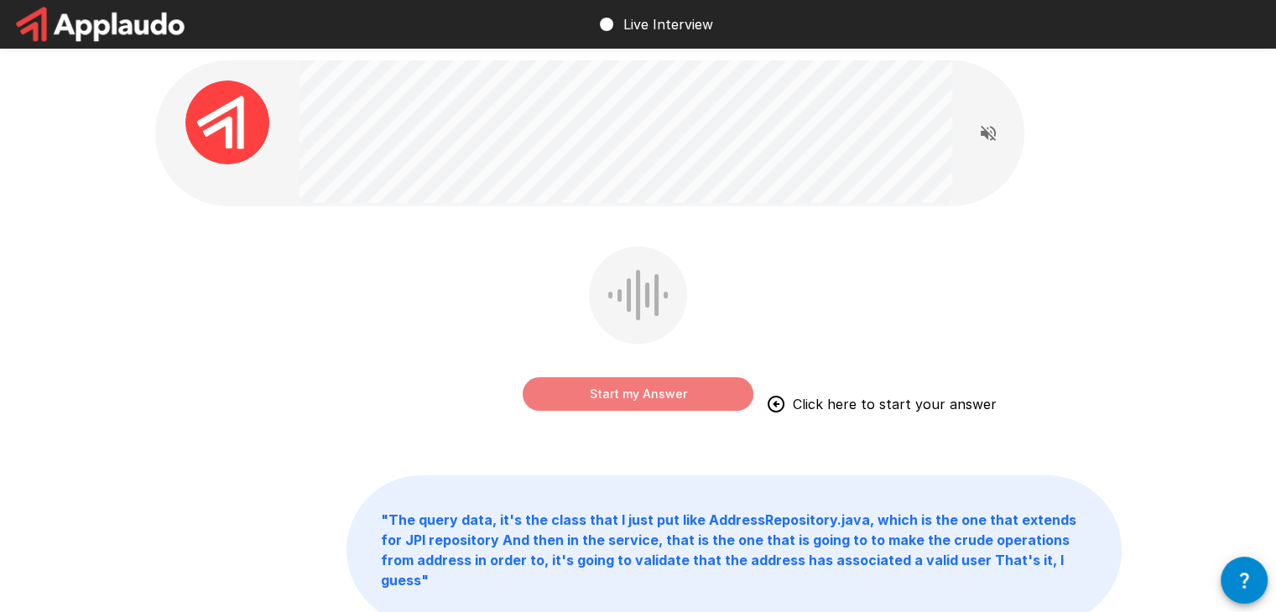
click at [631, 399] on button "Start my Answer" at bounding box center [638, 395] width 231 height 34
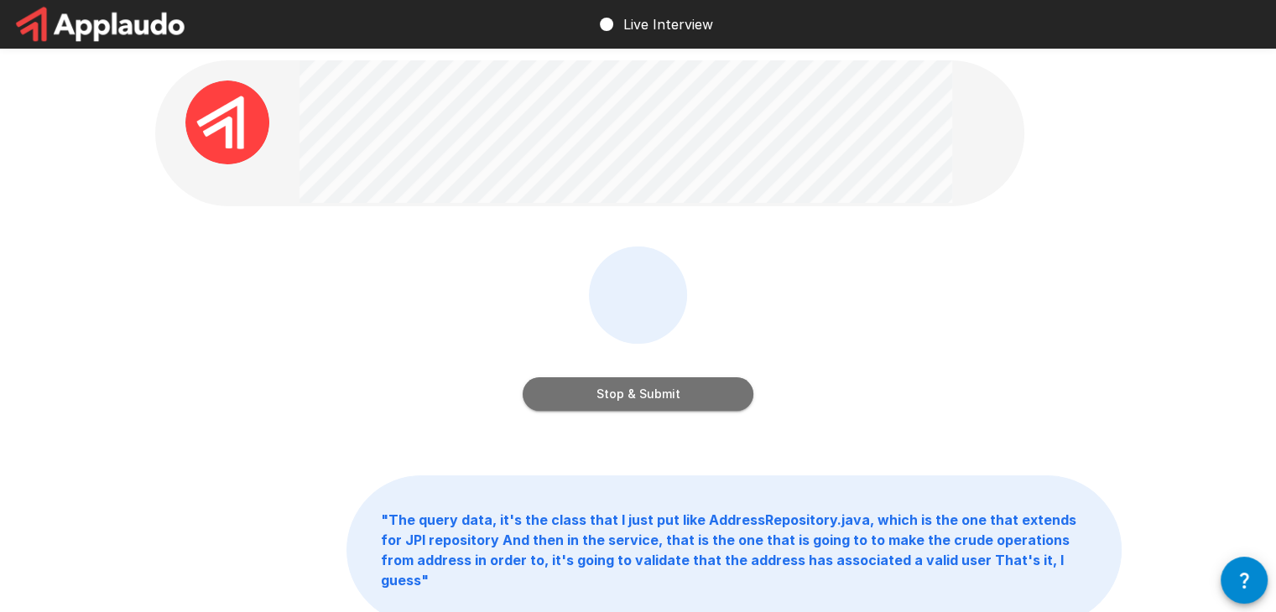
click at [636, 404] on button "Stop & Submit" at bounding box center [638, 395] width 231 height 34
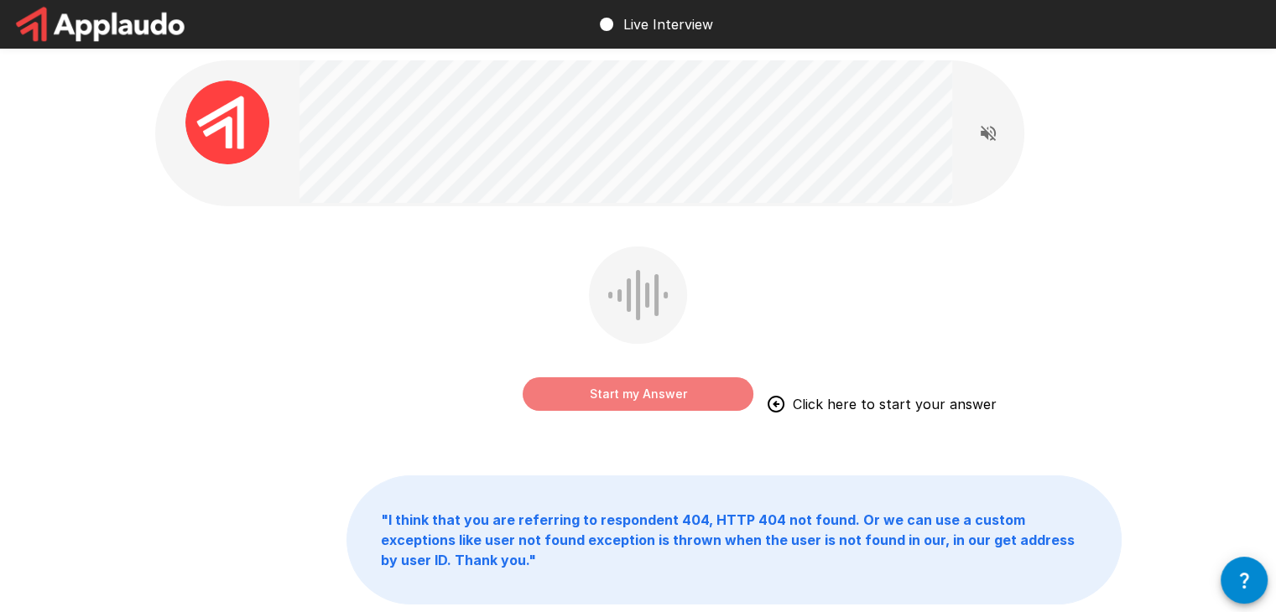
click at [634, 400] on button "Start my Answer" at bounding box center [638, 395] width 231 height 34
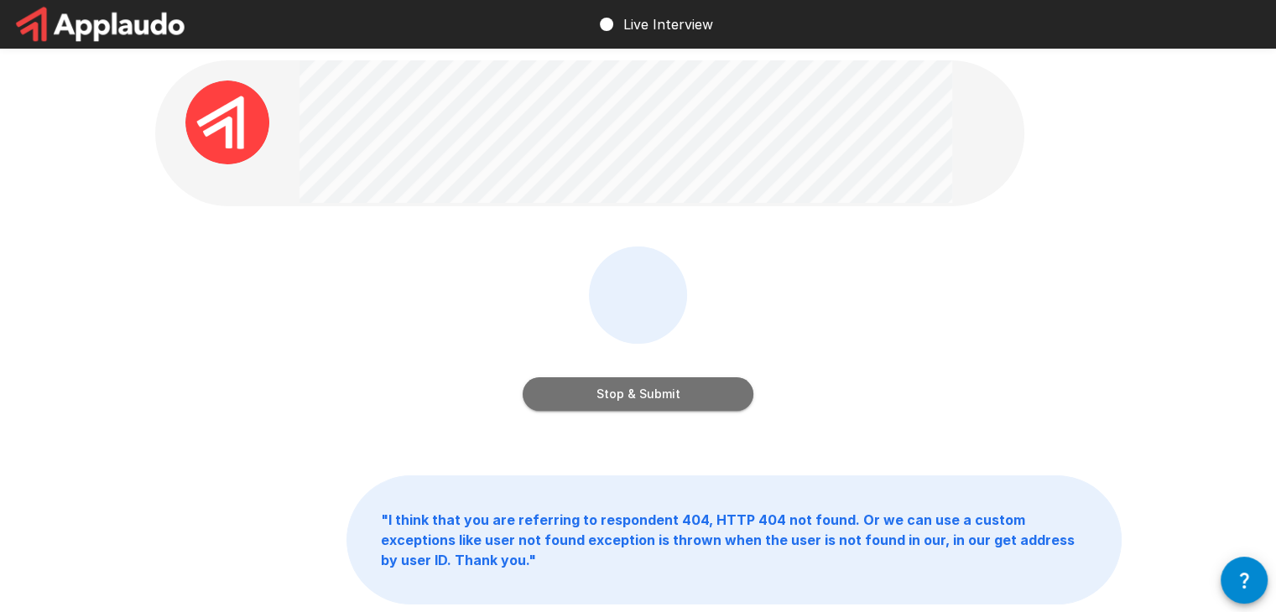
click at [634, 400] on button "Stop & Submit" at bounding box center [638, 395] width 231 height 34
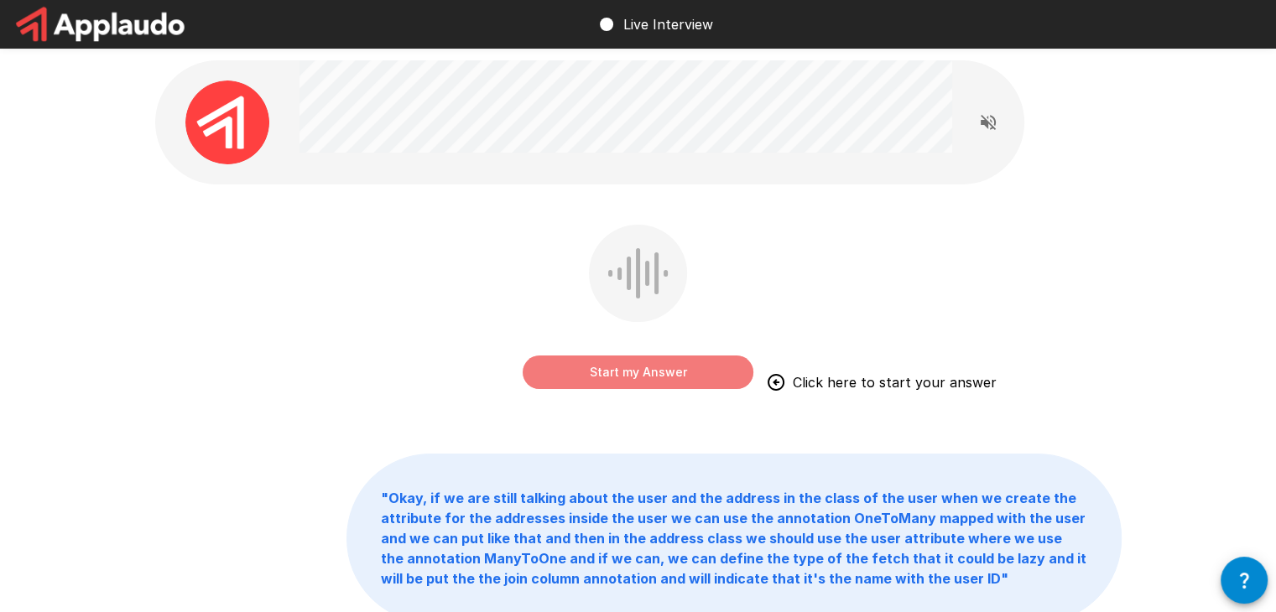
click at [624, 378] on button "Start my Answer" at bounding box center [638, 373] width 231 height 34
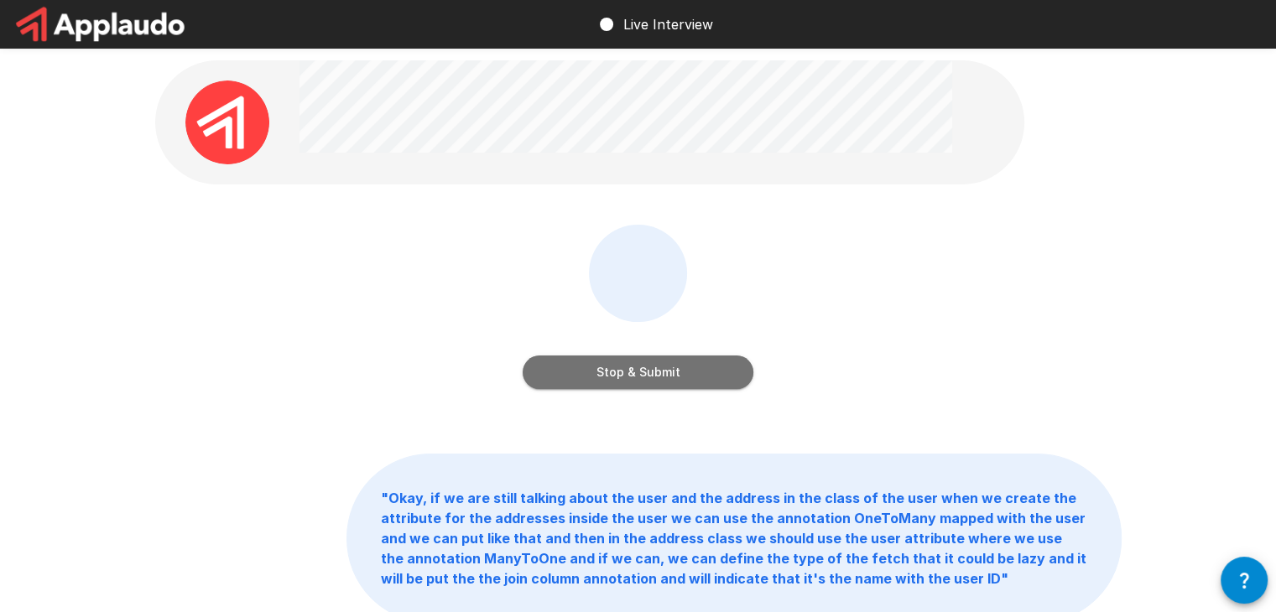
click at [624, 378] on button "Stop & Submit" at bounding box center [638, 373] width 231 height 34
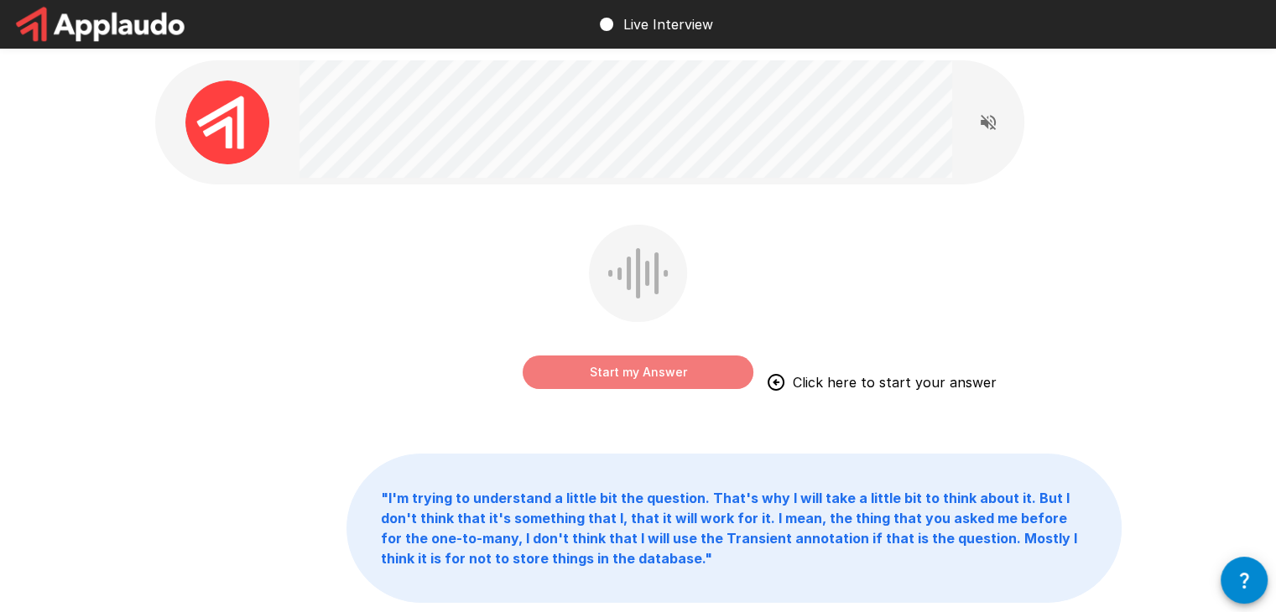
click at [620, 377] on button "Start my Answer" at bounding box center [638, 373] width 231 height 34
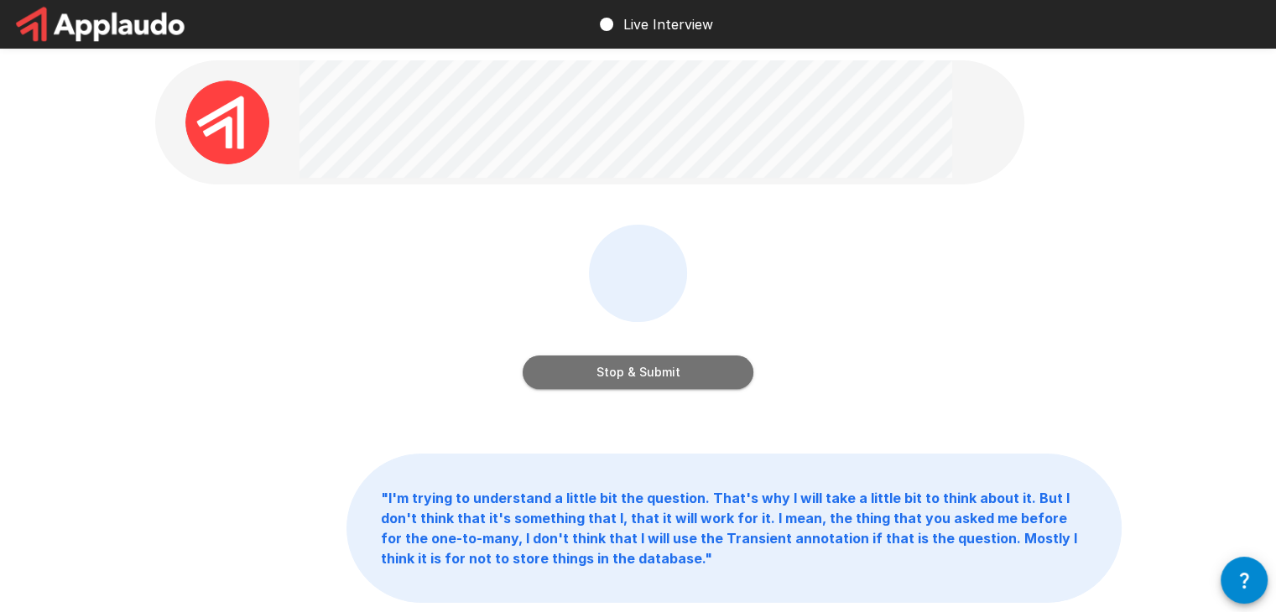
click at [620, 377] on button "Stop & Submit" at bounding box center [638, 373] width 231 height 34
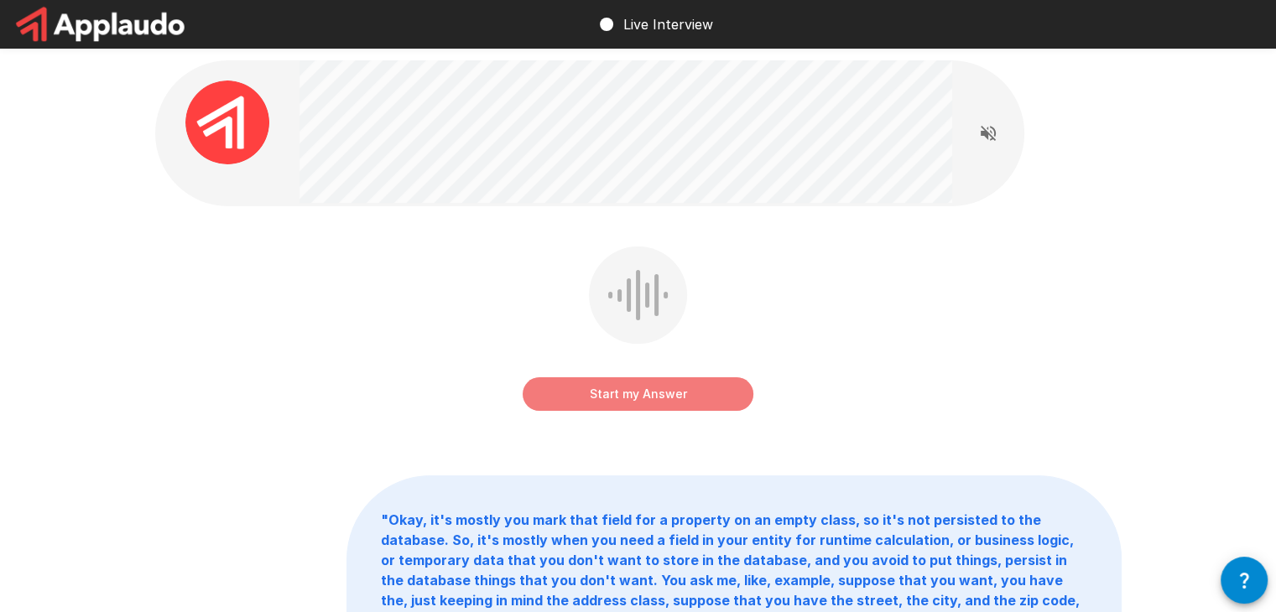
click at [613, 399] on button "Start my Answer" at bounding box center [638, 395] width 231 height 34
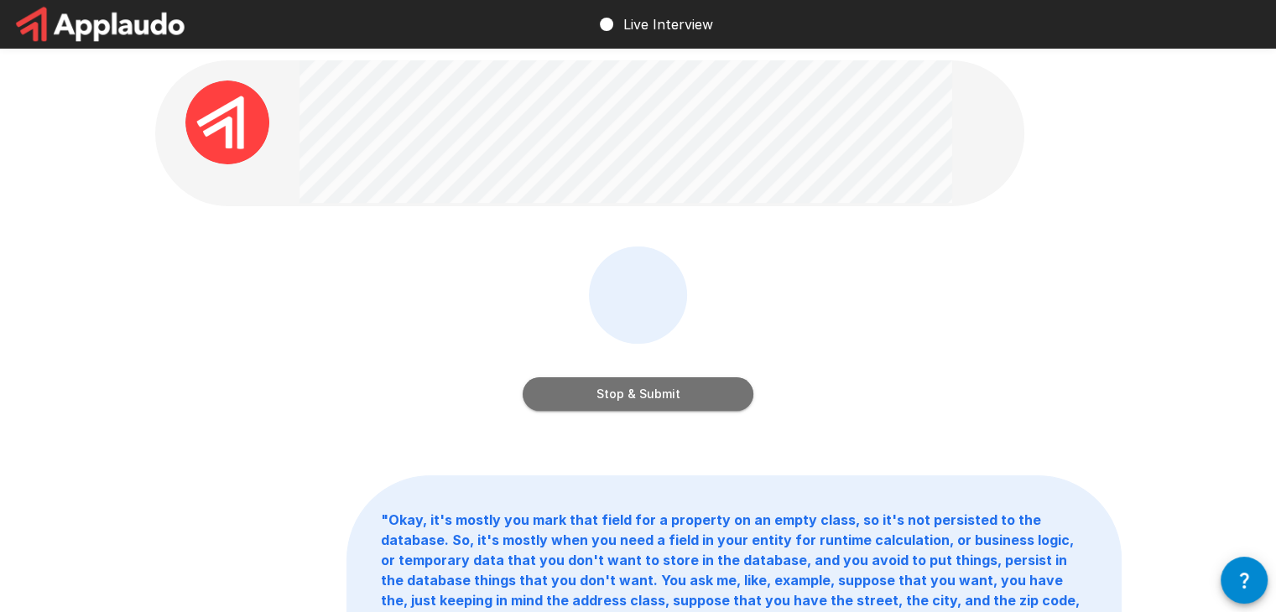
click at [613, 399] on button "Stop & Submit" at bounding box center [638, 395] width 231 height 34
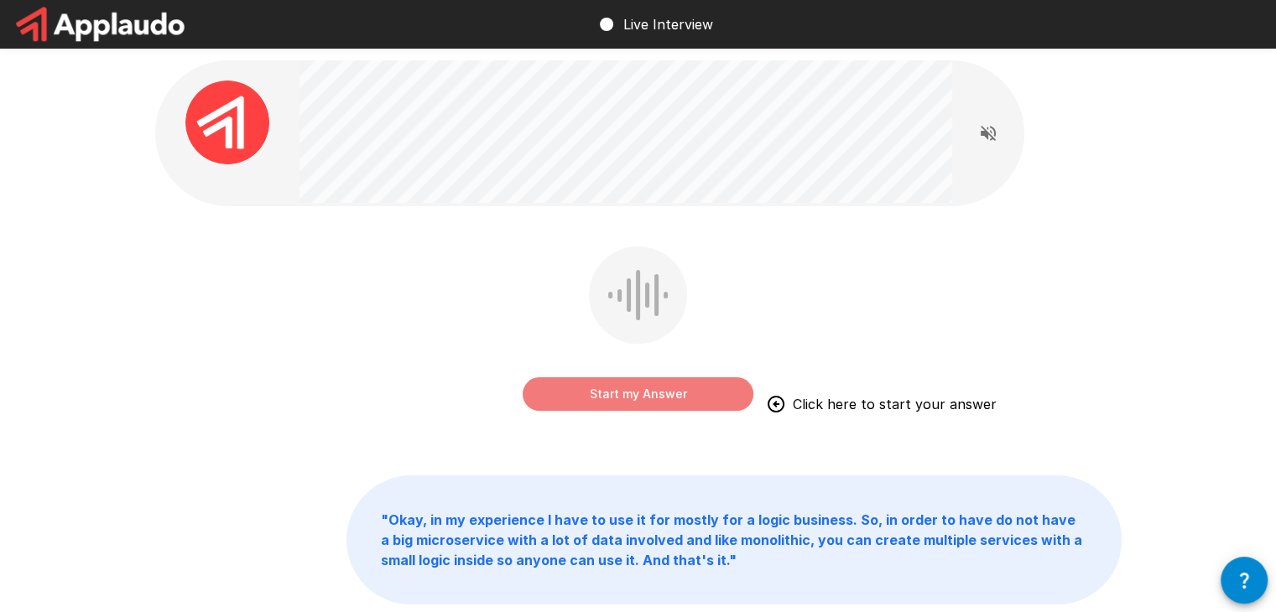
click at [613, 399] on button "Start my Answer" at bounding box center [638, 395] width 231 height 34
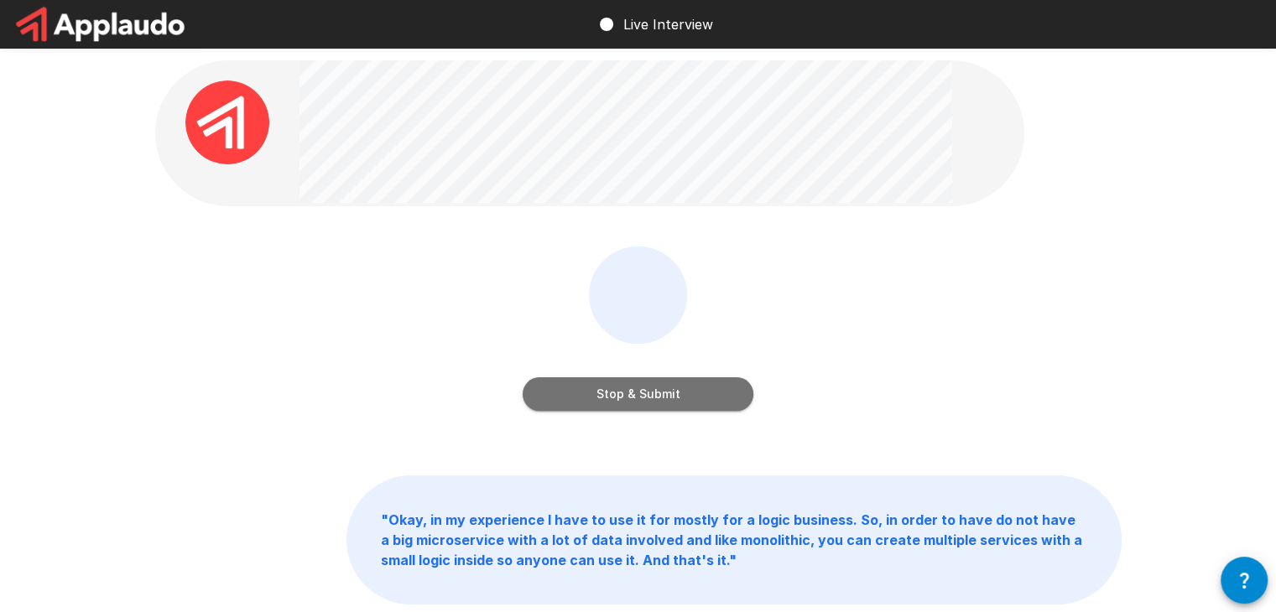
click at [613, 399] on button "Stop & Submit" at bounding box center [638, 395] width 231 height 34
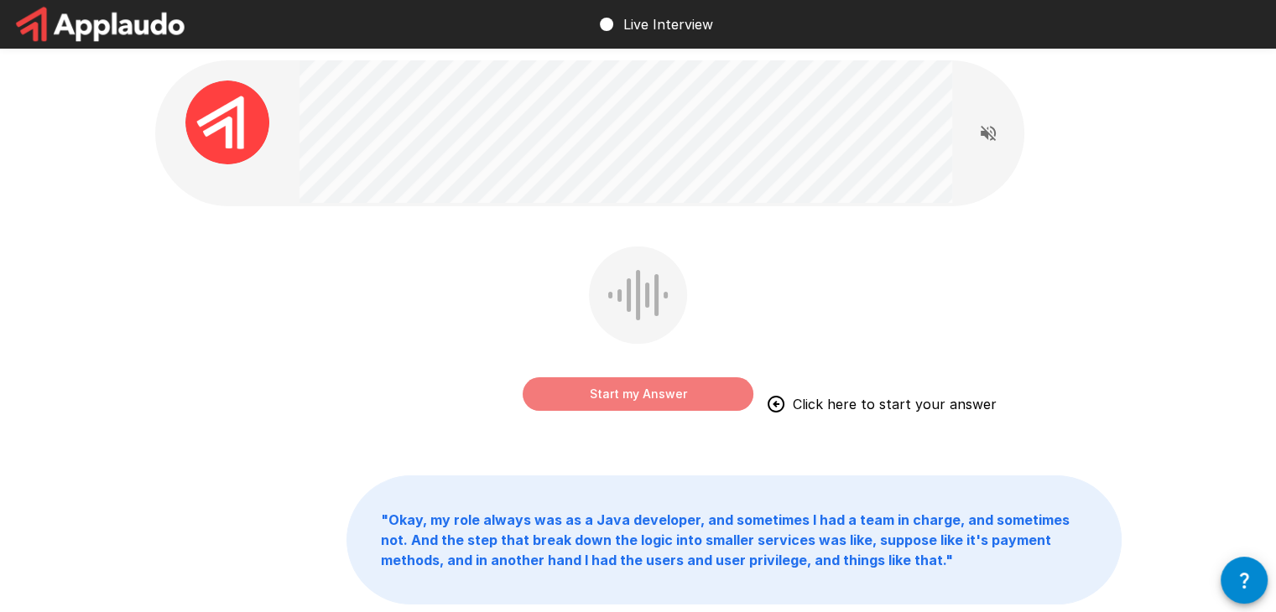
click at [612, 392] on button "Start my Answer" at bounding box center [638, 395] width 231 height 34
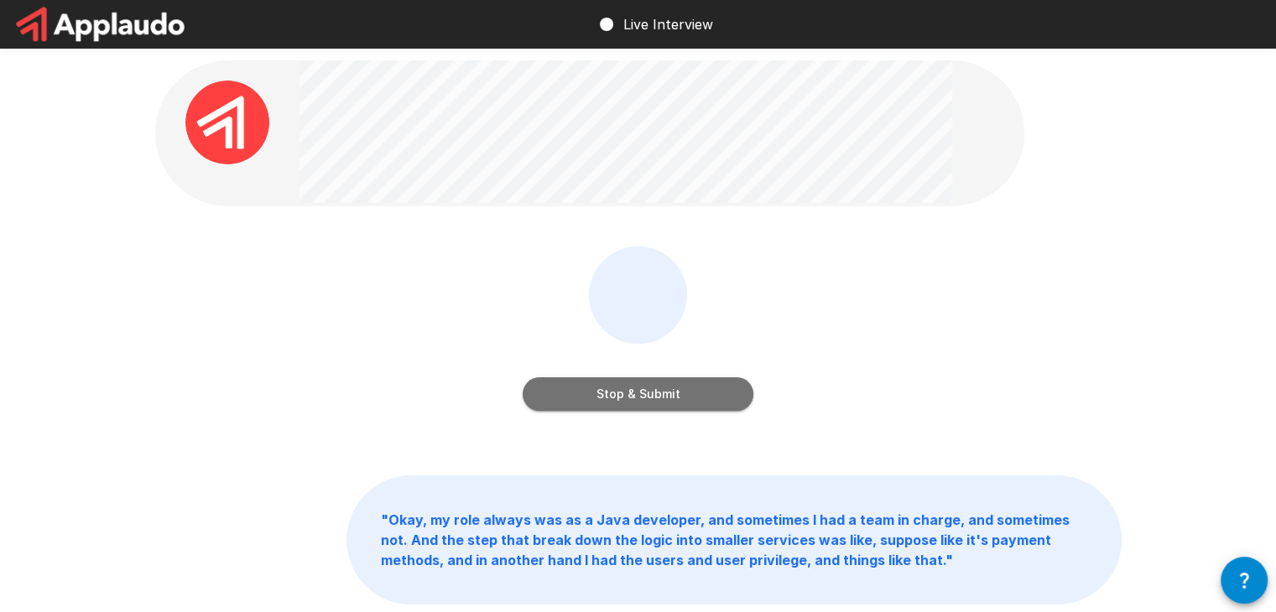
click at [612, 392] on button "Stop & Submit" at bounding box center [638, 395] width 231 height 34
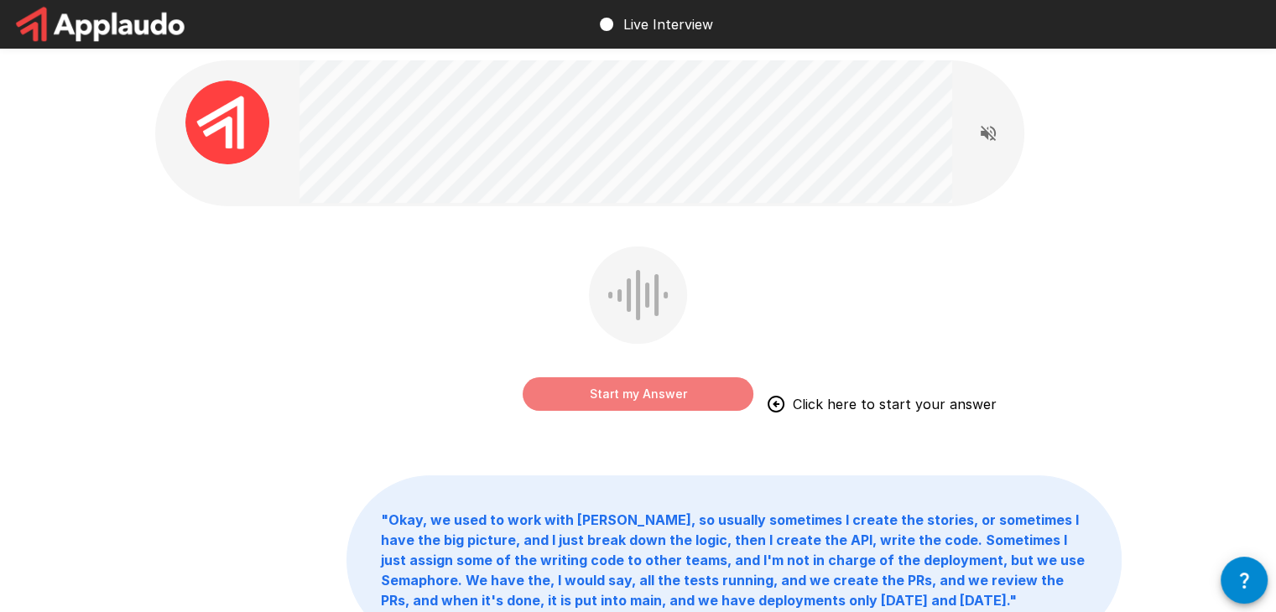
click at [612, 392] on button "Start my Answer" at bounding box center [638, 395] width 231 height 34
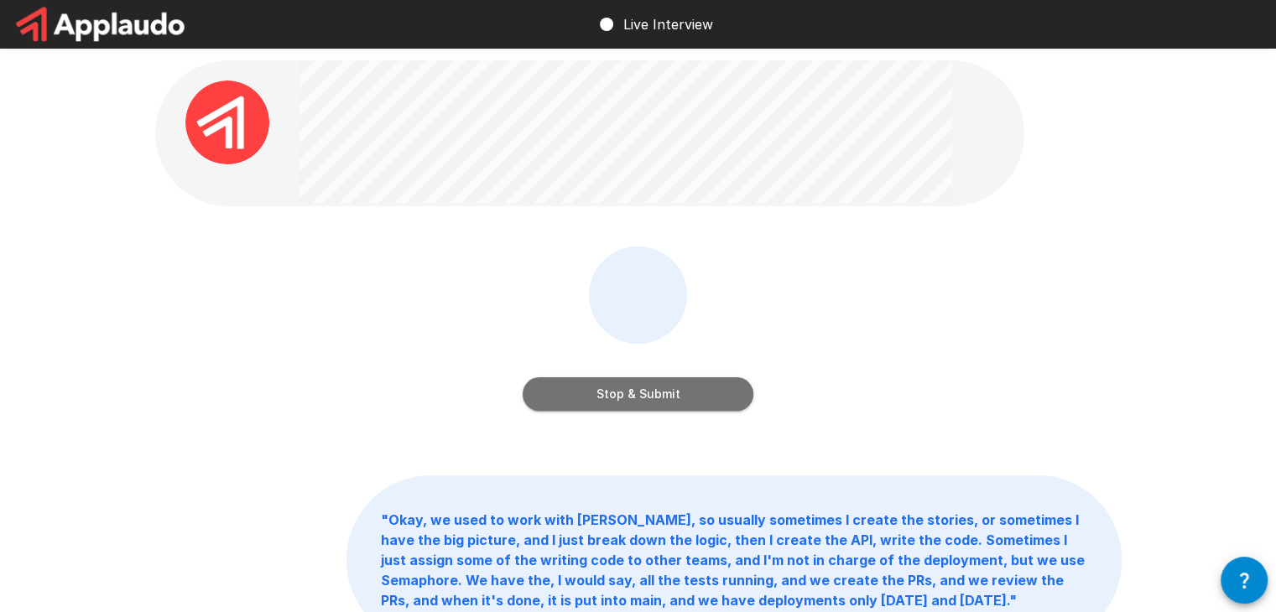
click at [612, 392] on button "Stop & Submit" at bounding box center [638, 395] width 231 height 34
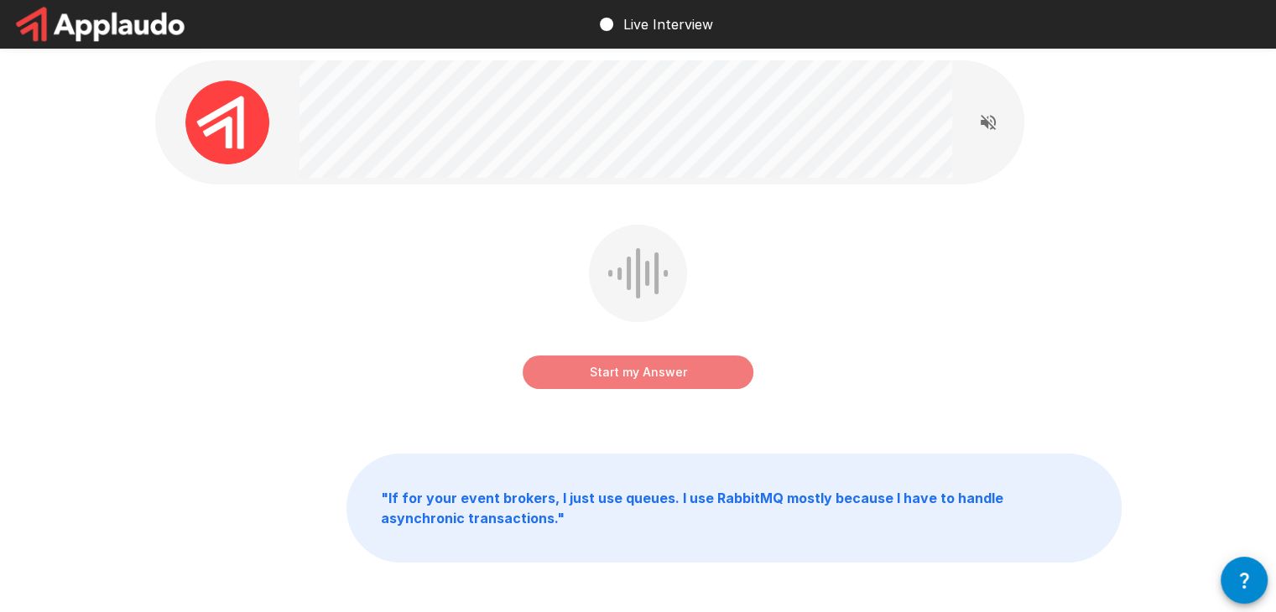
click at [621, 373] on button "Start my Answer" at bounding box center [638, 373] width 231 height 34
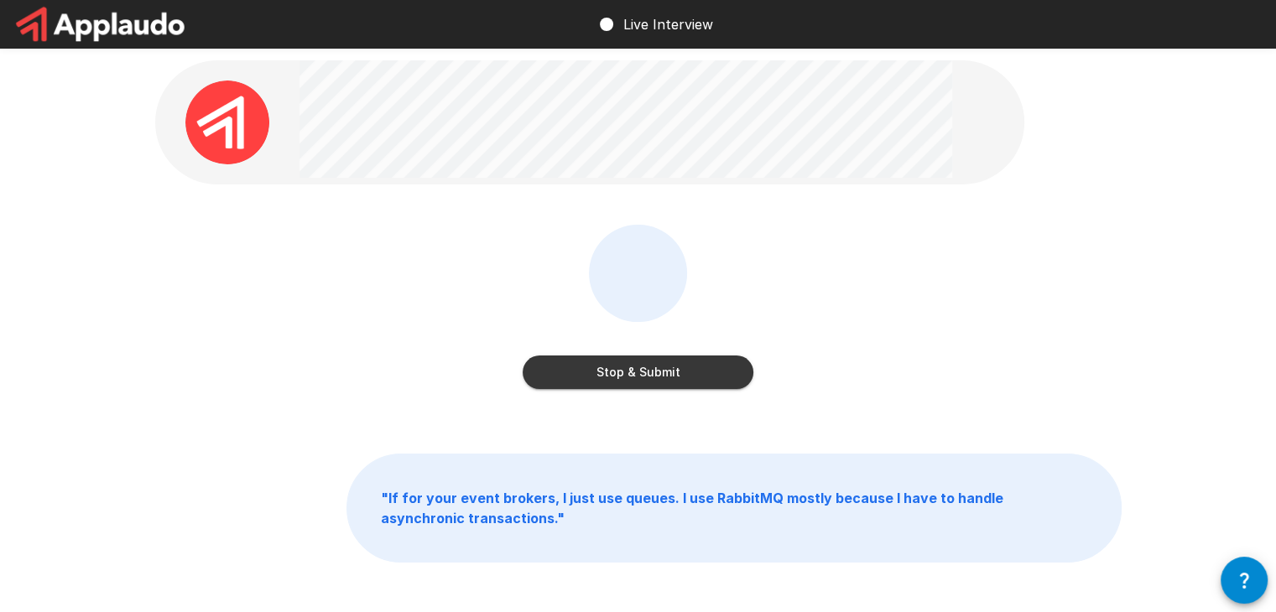
click at [621, 373] on button "Stop & Submit" at bounding box center [638, 373] width 231 height 34
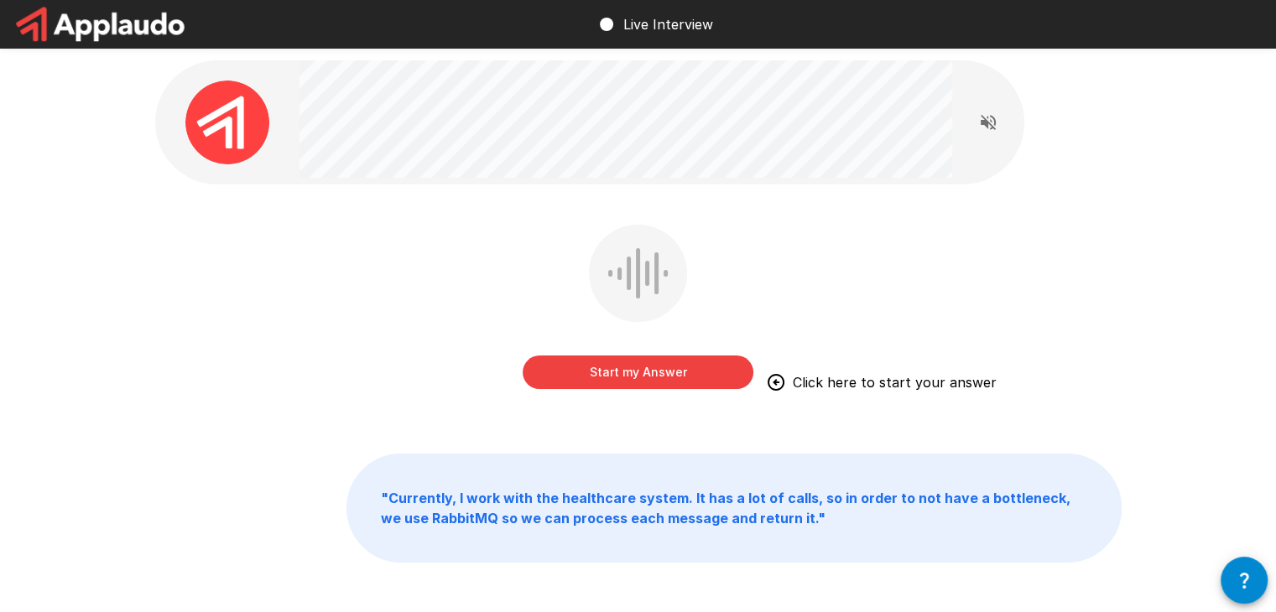
click at [690, 440] on div "Start my Answer Click here to start your answer " Currently, I work with the he…" at bounding box center [638, 348] width 1007 height 697
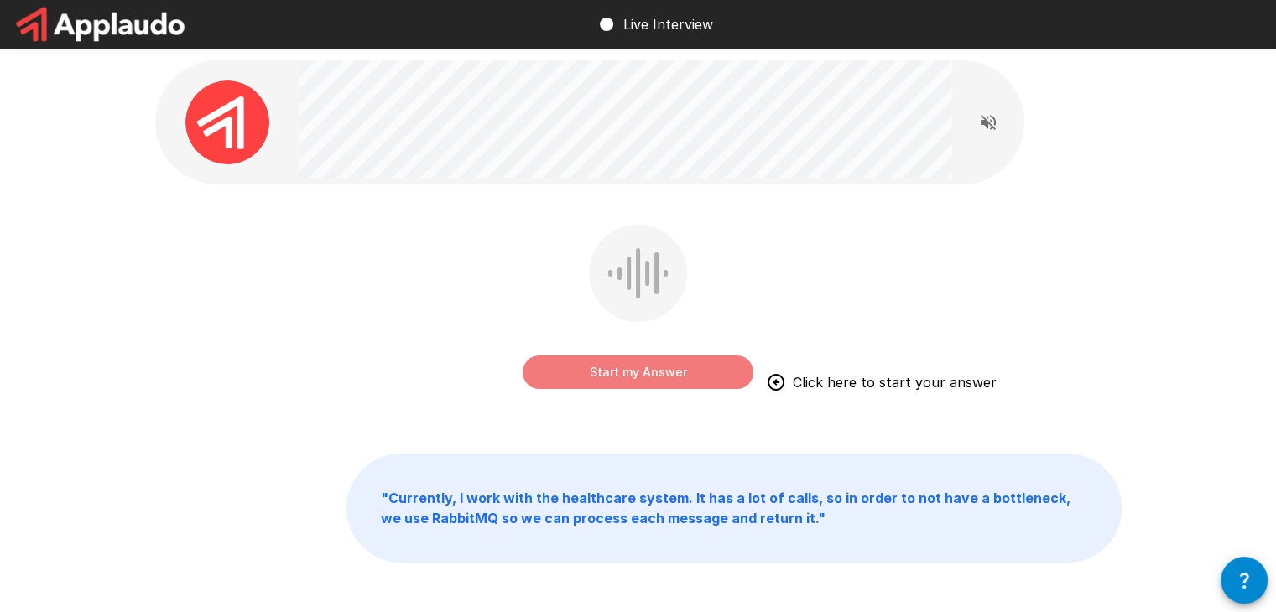
click at [642, 383] on button "Start my Answer" at bounding box center [638, 373] width 231 height 34
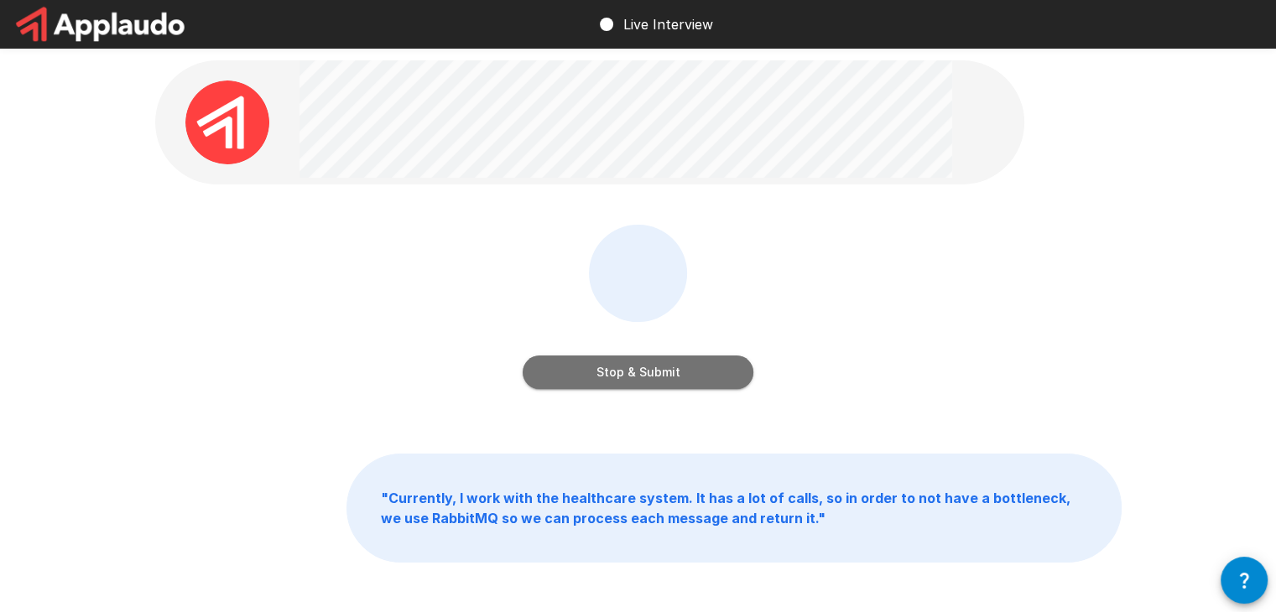
click at [622, 377] on button "Stop & Submit" at bounding box center [638, 373] width 231 height 34
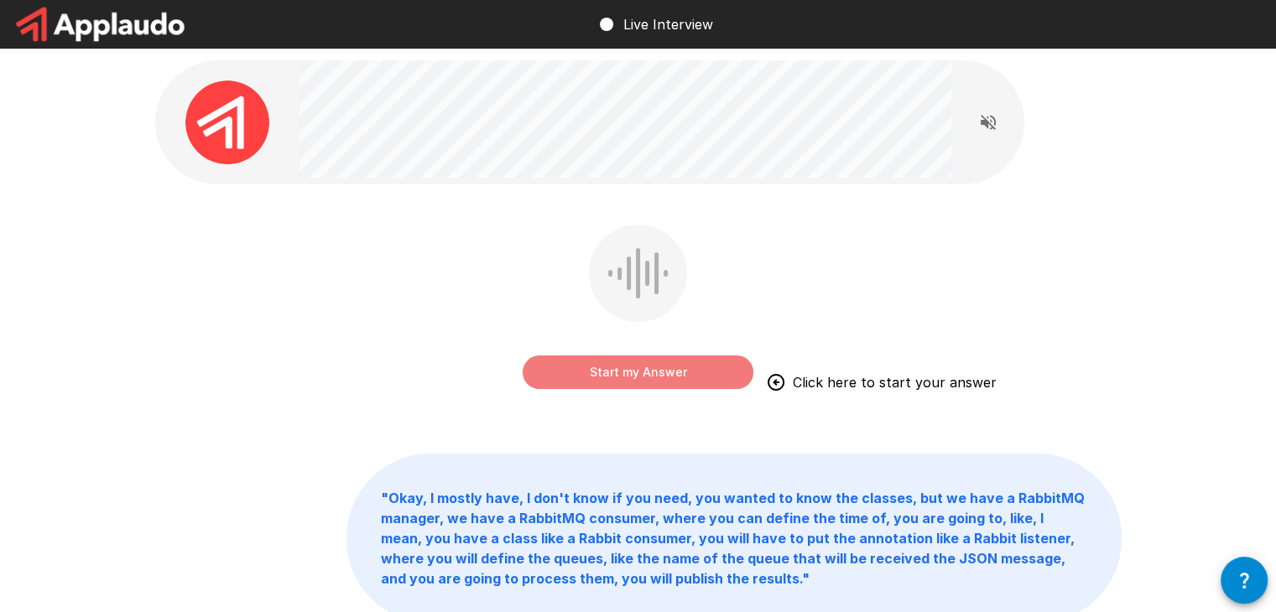
click at [623, 377] on button "Start my Answer" at bounding box center [638, 373] width 231 height 34
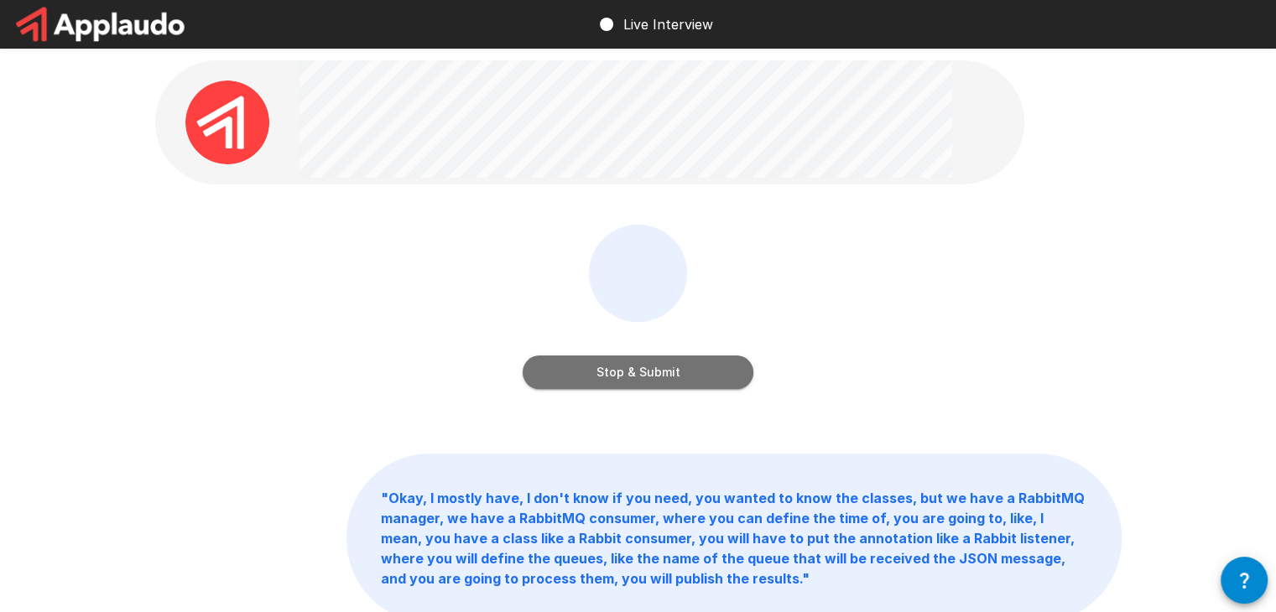
click at [644, 376] on button "Stop & Submit" at bounding box center [638, 373] width 231 height 34
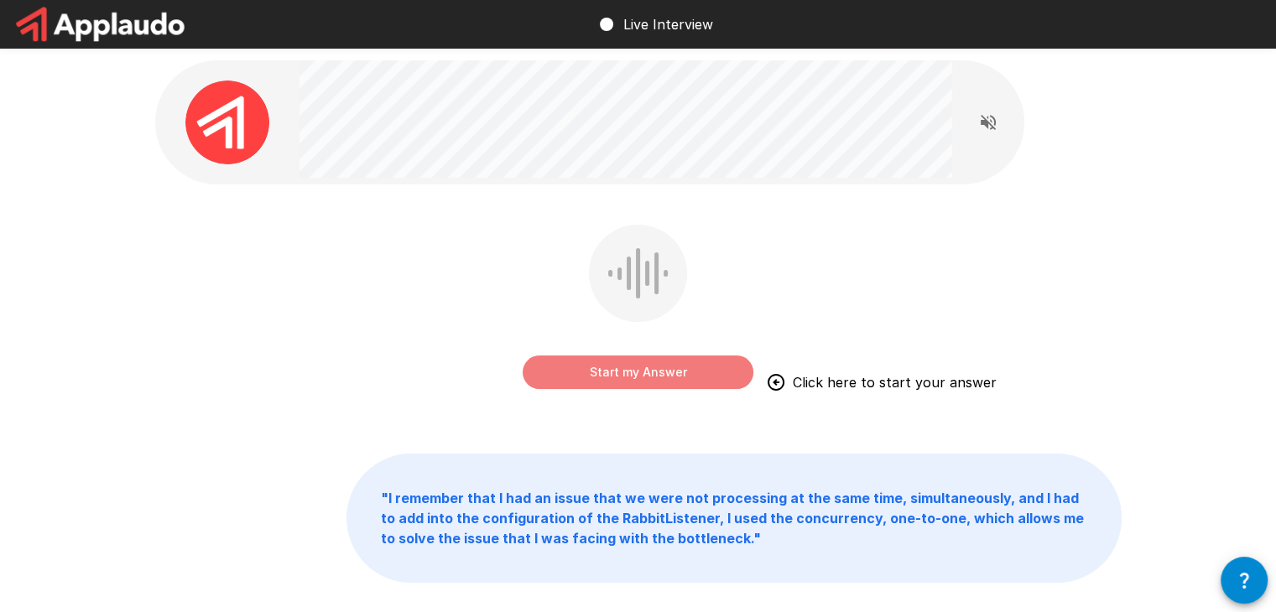
click at [628, 373] on button "Start my Answer" at bounding box center [638, 373] width 231 height 34
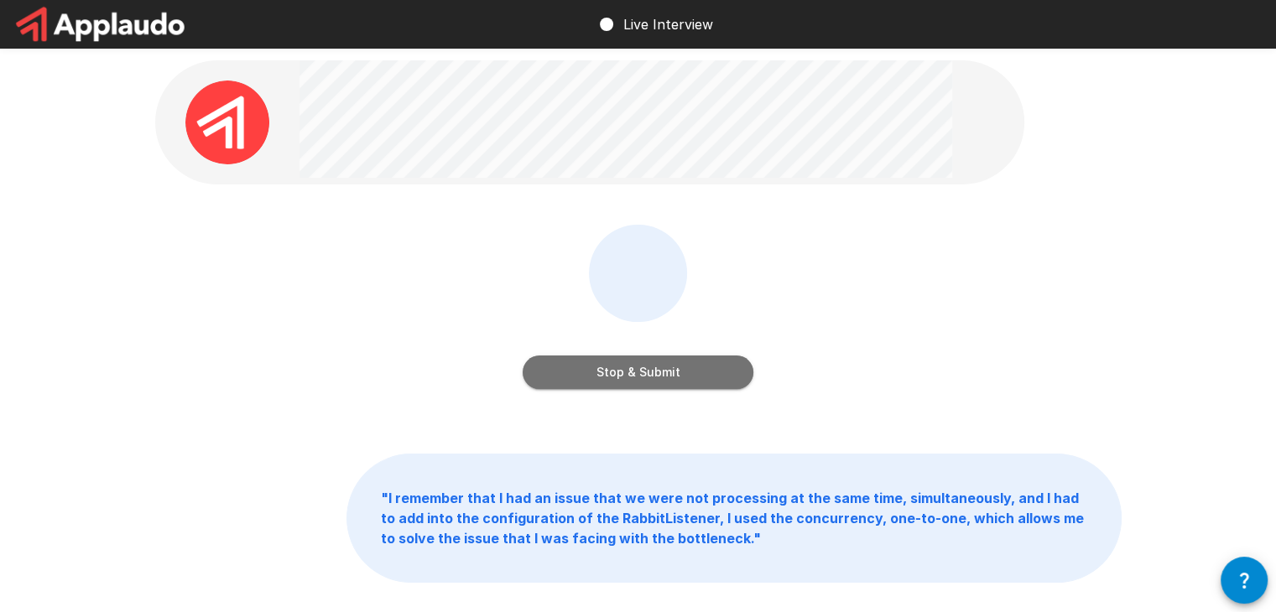
click at [628, 373] on button "Stop & Submit" at bounding box center [638, 373] width 231 height 34
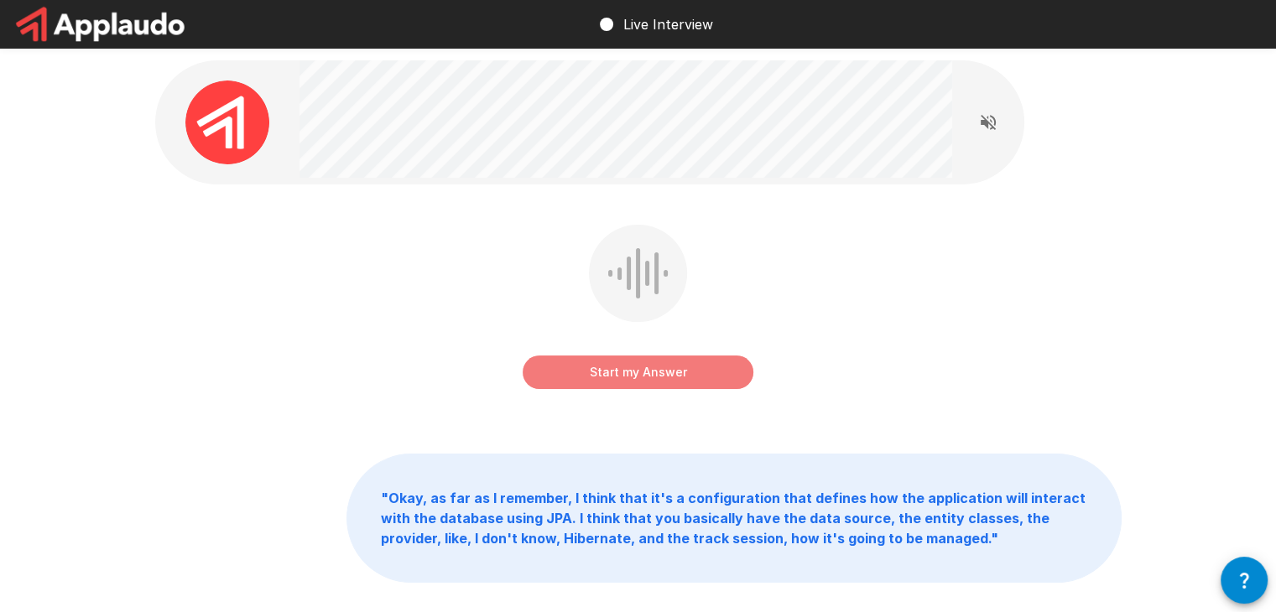
click at [628, 373] on button "Start my Answer" at bounding box center [638, 373] width 231 height 34
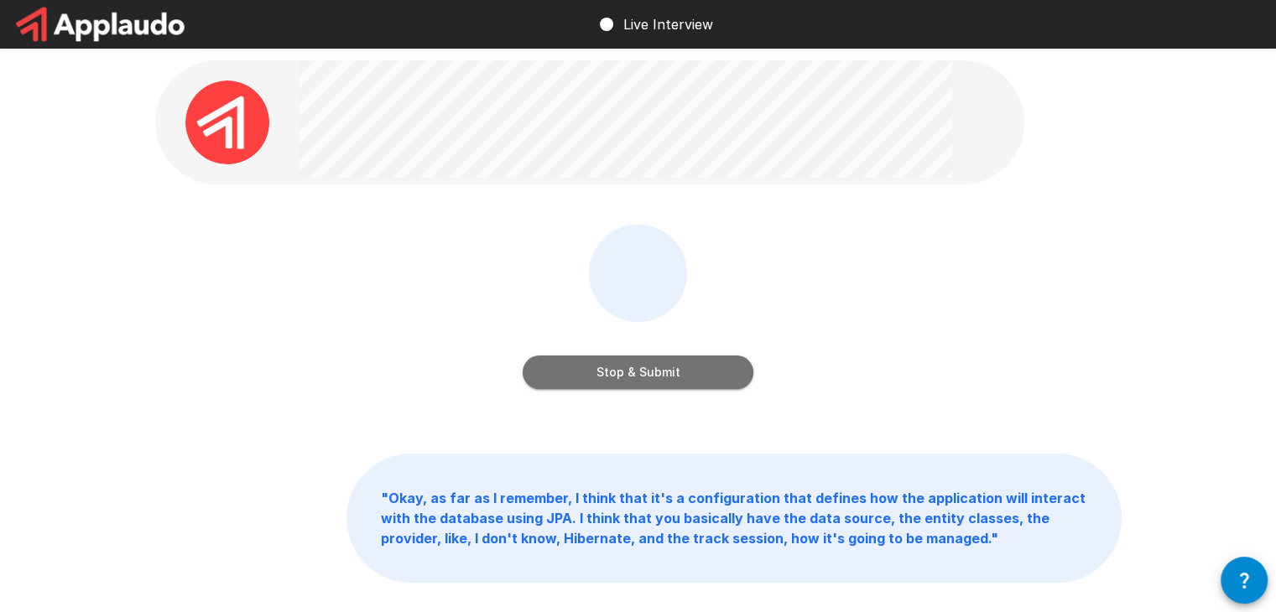
click at [628, 373] on button "Stop & Submit" at bounding box center [638, 373] width 231 height 34
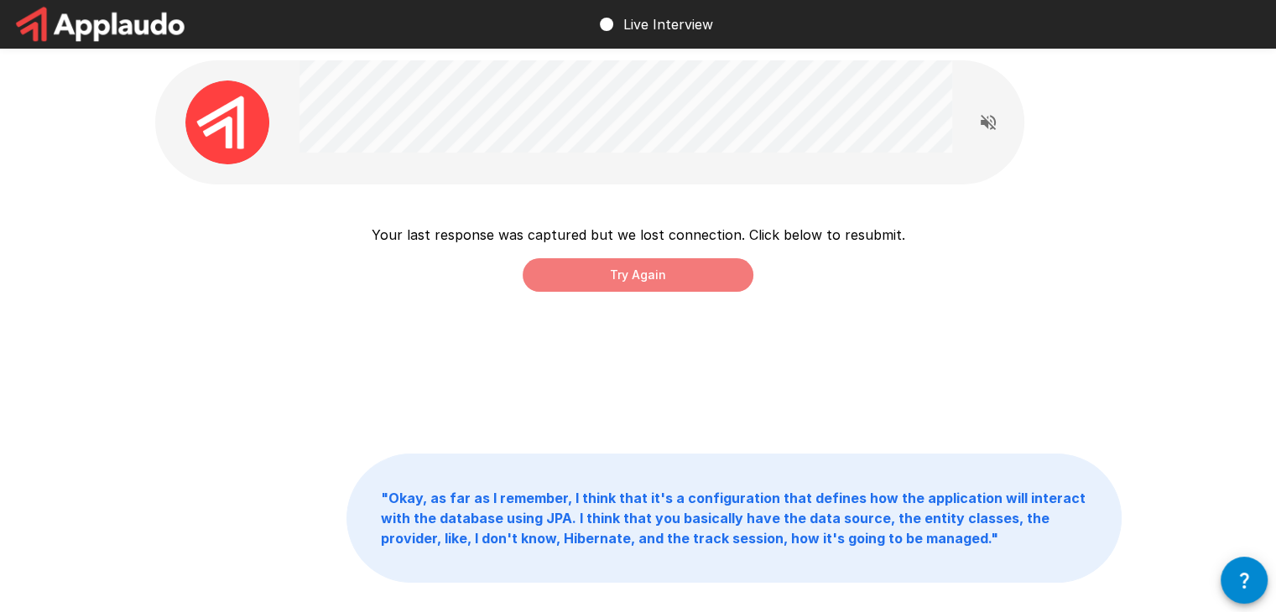
click at [631, 267] on button "Try Again" at bounding box center [638, 275] width 231 height 34
click at [913, 452] on div "Your last response was captured but we lost connection. Click below to resubmit…" at bounding box center [638, 358] width 1007 height 717
click at [654, 268] on button "Try Again" at bounding box center [638, 275] width 231 height 34
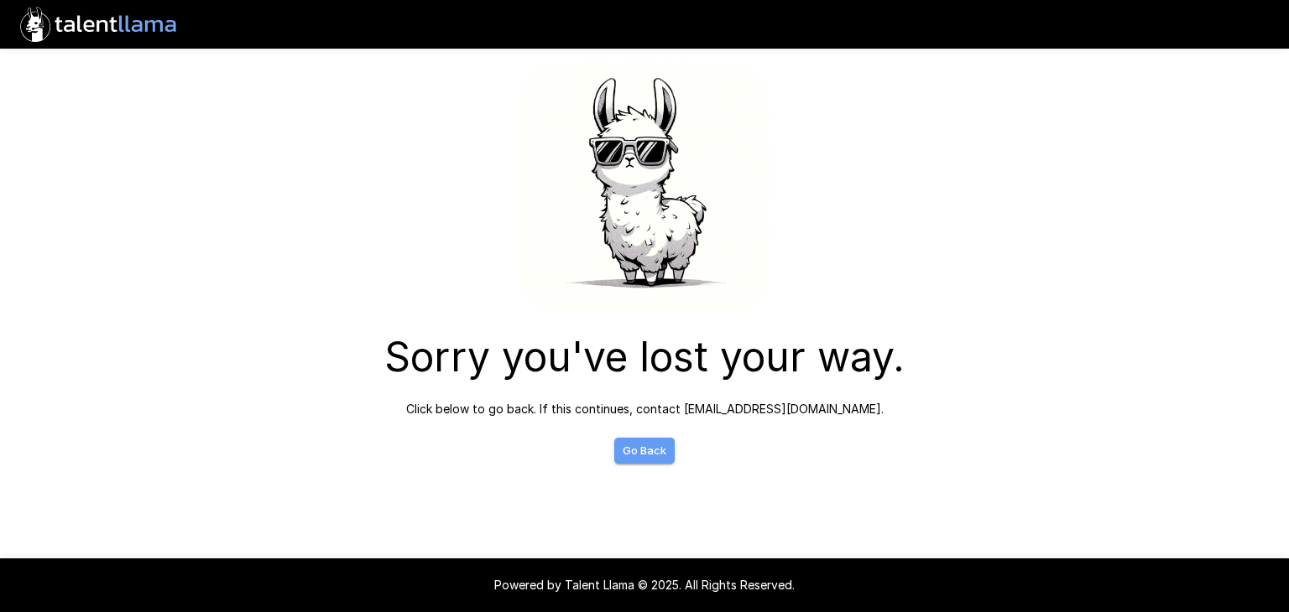
click at [634, 456] on link "Go Back" at bounding box center [644, 451] width 60 height 26
click at [654, 453] on link "Go Back" at bounding box center [644, 451] width 60 height 26
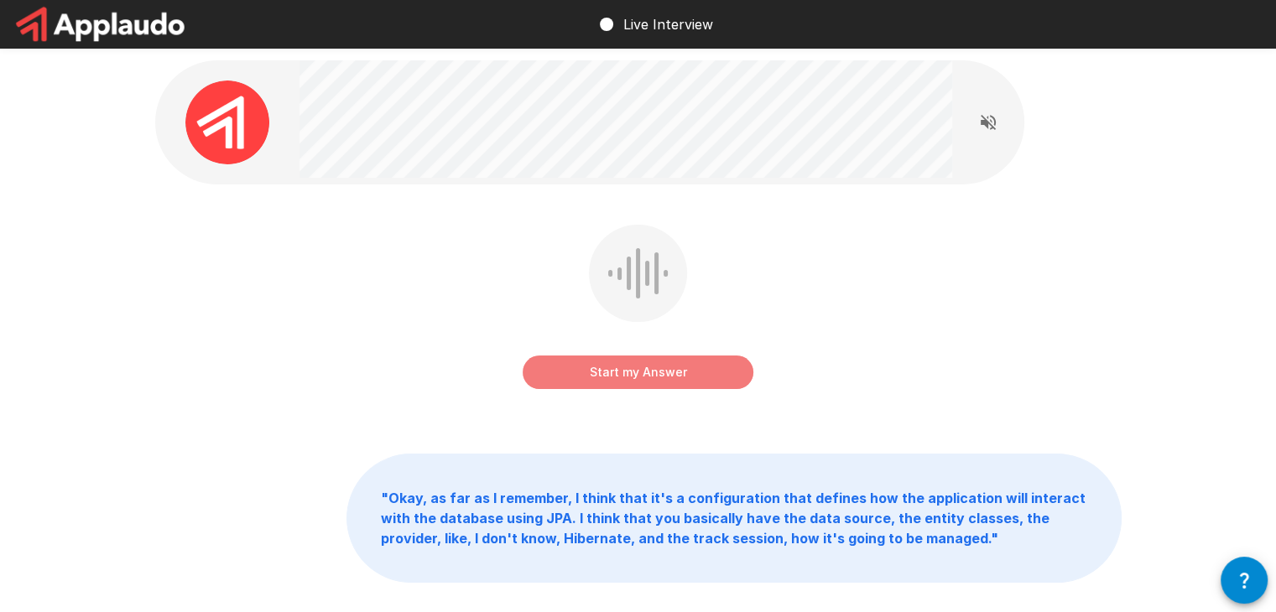
click at [649, 368] on button "Start my Answer" at bounding box center [638, 373] width 231 height 34
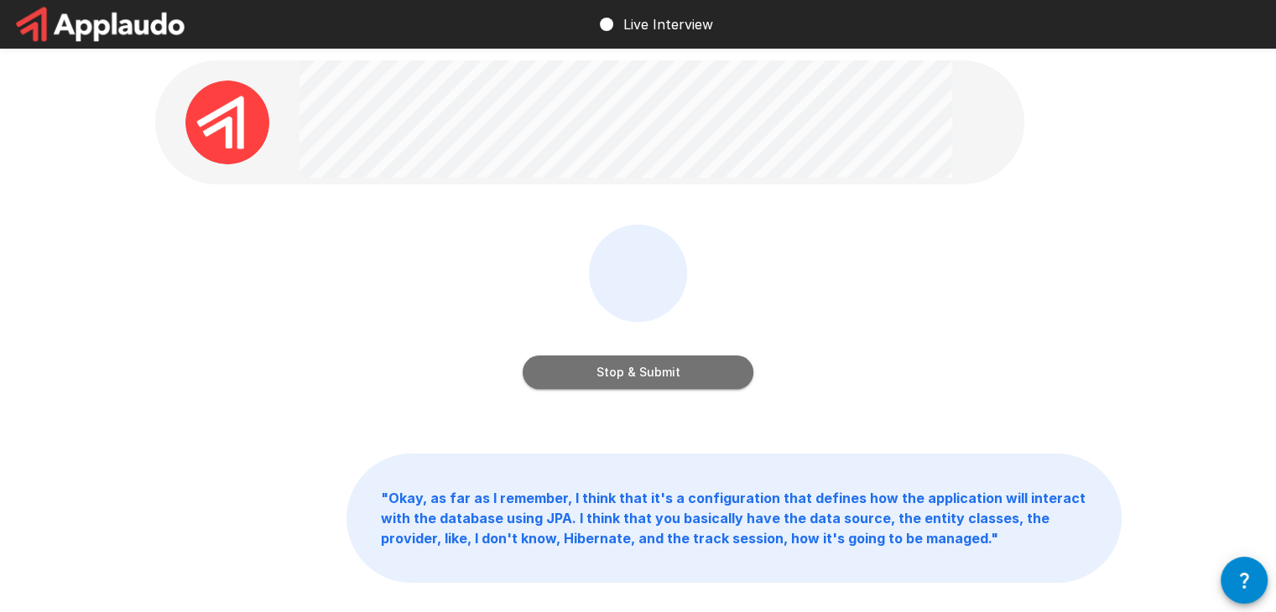
click at [649, 368] on button "Stop & Submit" at bounding box center [638, 373] width 231 height 34
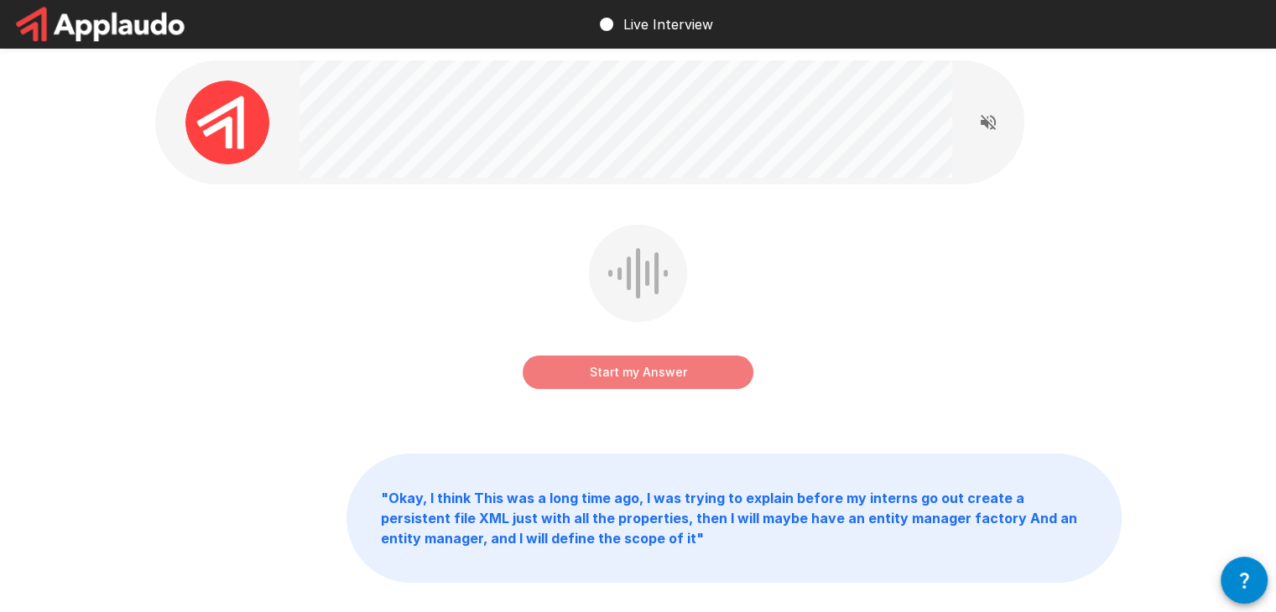
click at [649, 375] on button "Start my Answer" at bounding box center [638, 373] width 231 height 34
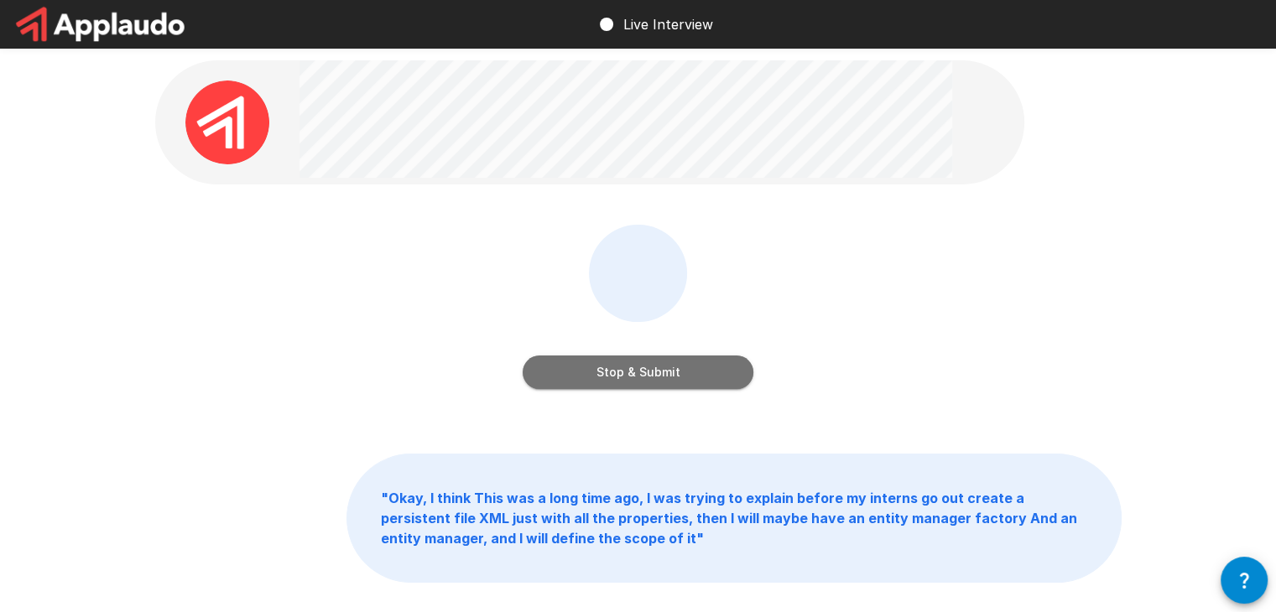
click at [649, 375] on button "Stop & Submit" at bounding box center [638, 373] width 231 height 34
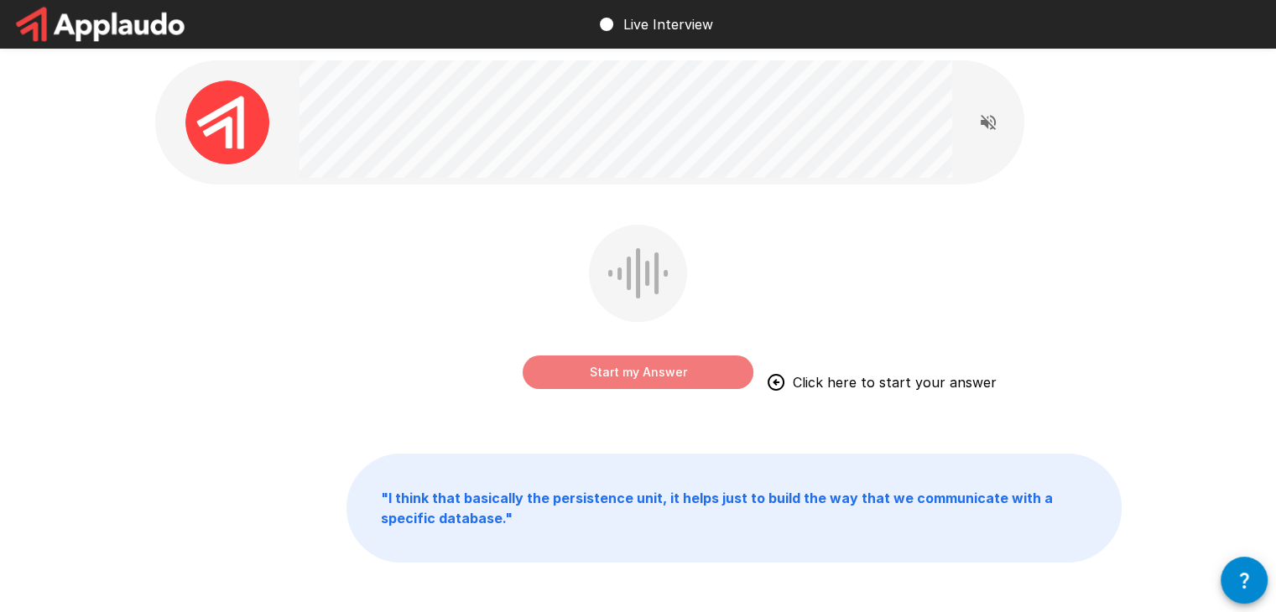
click at [649, 375] on button "Start my Answer" at bounding box center [638, 373] width 231 height 34
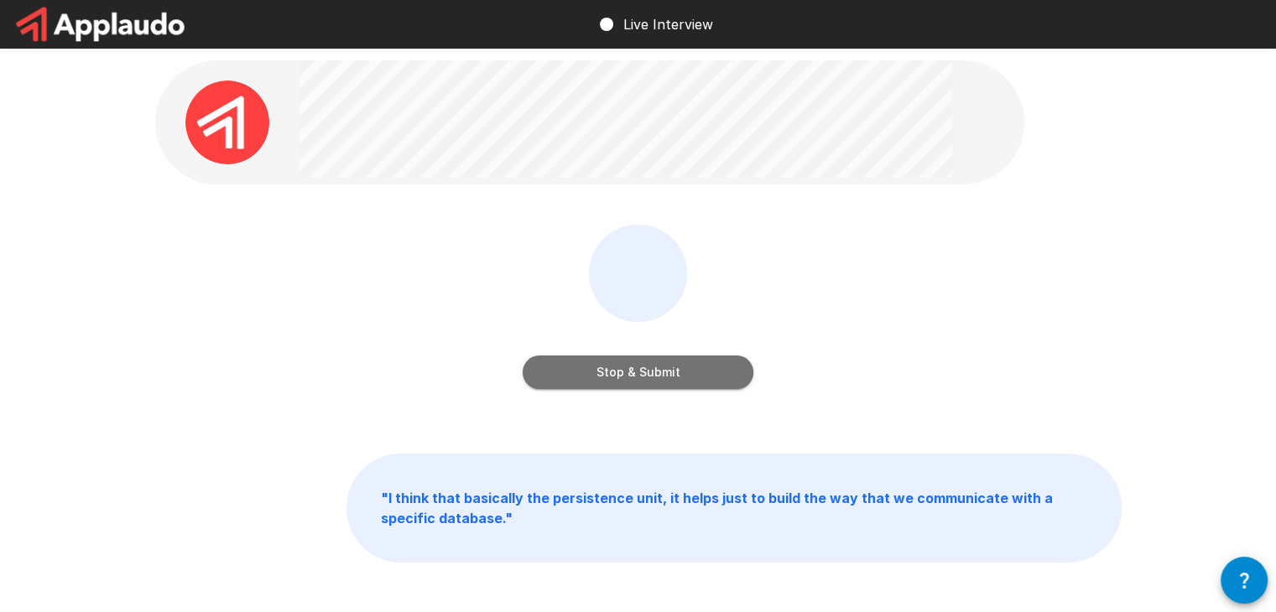
click at [649, 375] on button "Stop & Submit" at bounding box center [638, 373] width 231 height 34
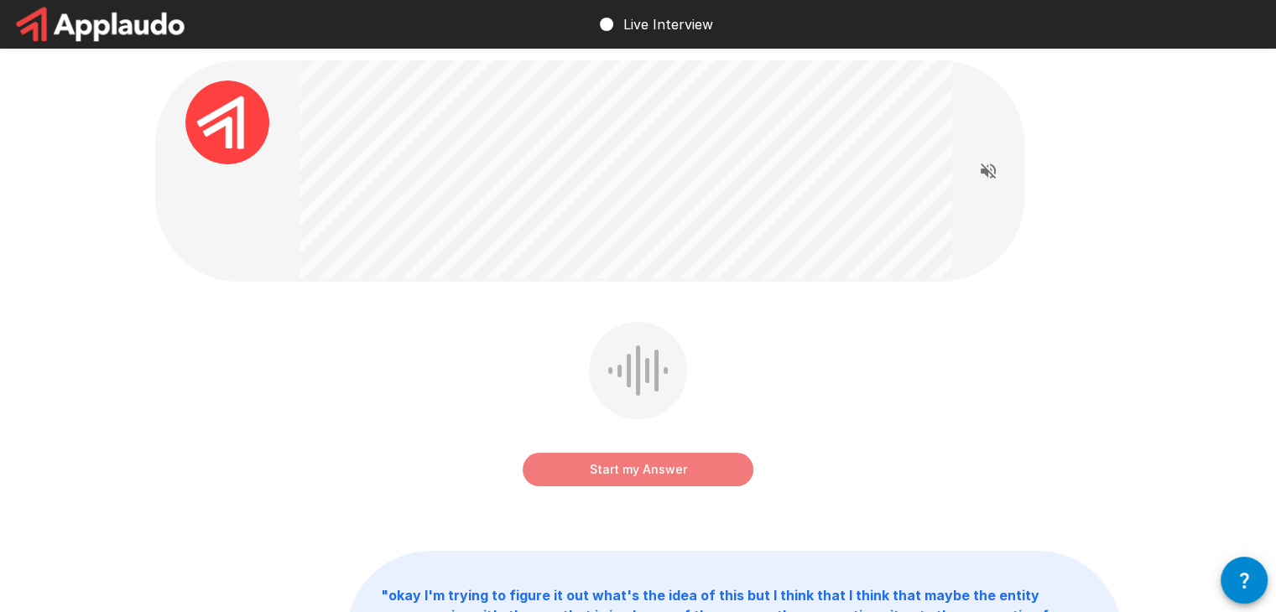
click at [641, 473] on button "Start my Answer" at bounding box center [638, 470] width 231 height 34
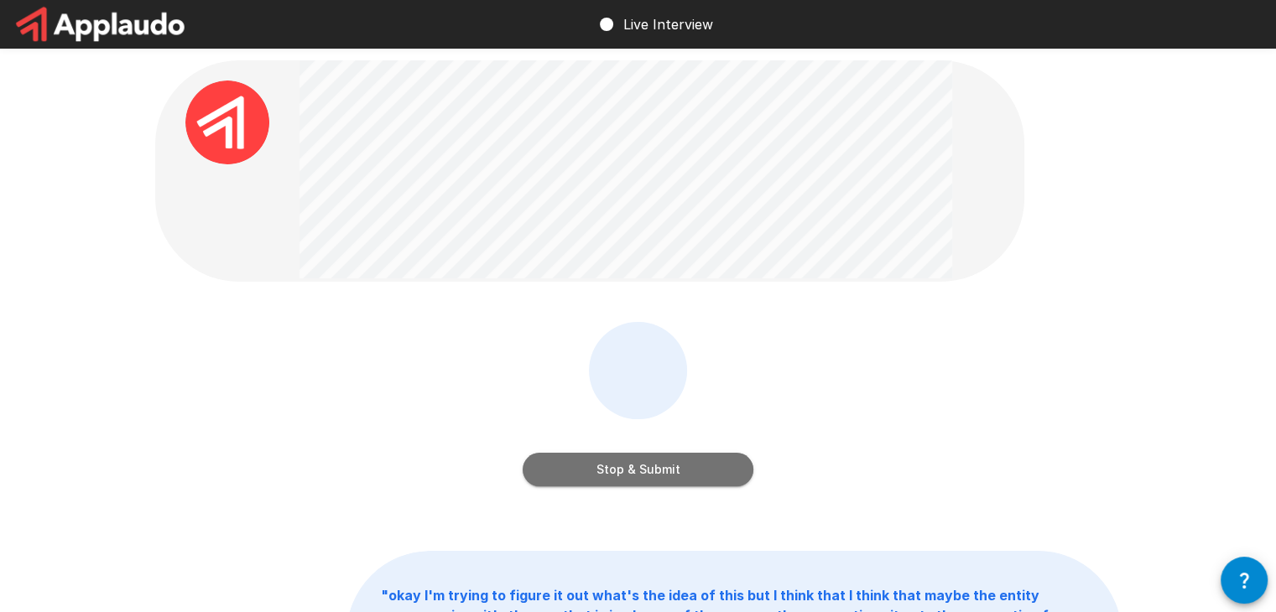
click at [632, 470] on button "Stop & Submit" at bounding box center [638, 470] width 231 height 34
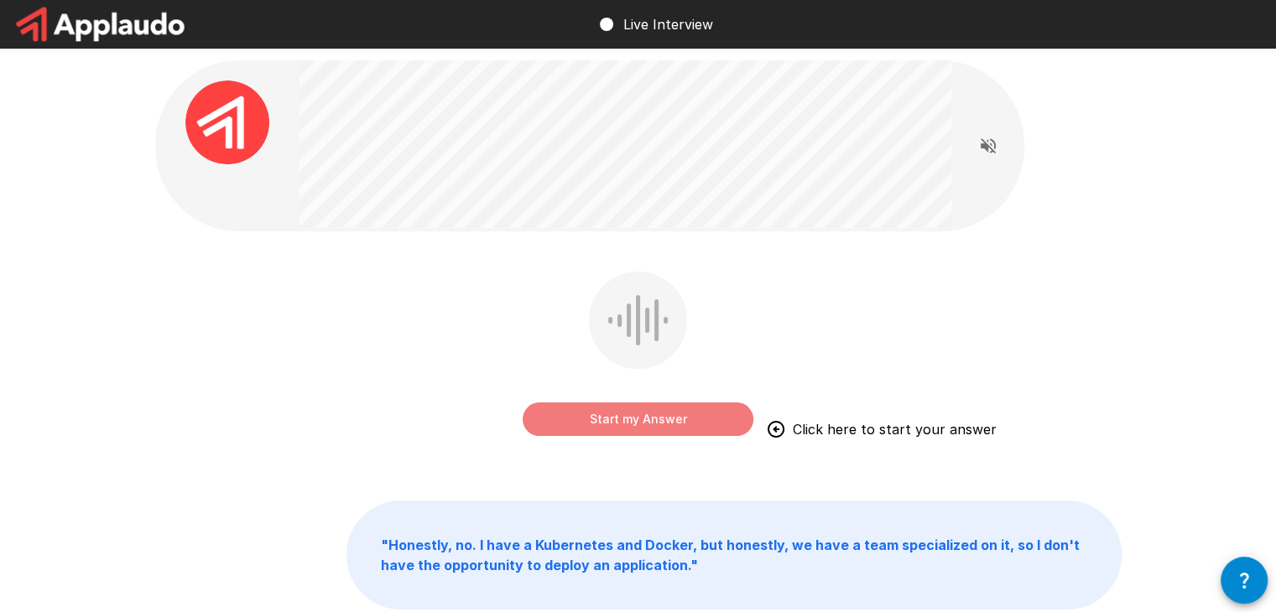
click at [680, 412] on button "Start my Answer" at bounding box center [638, 420] width 231 height 34
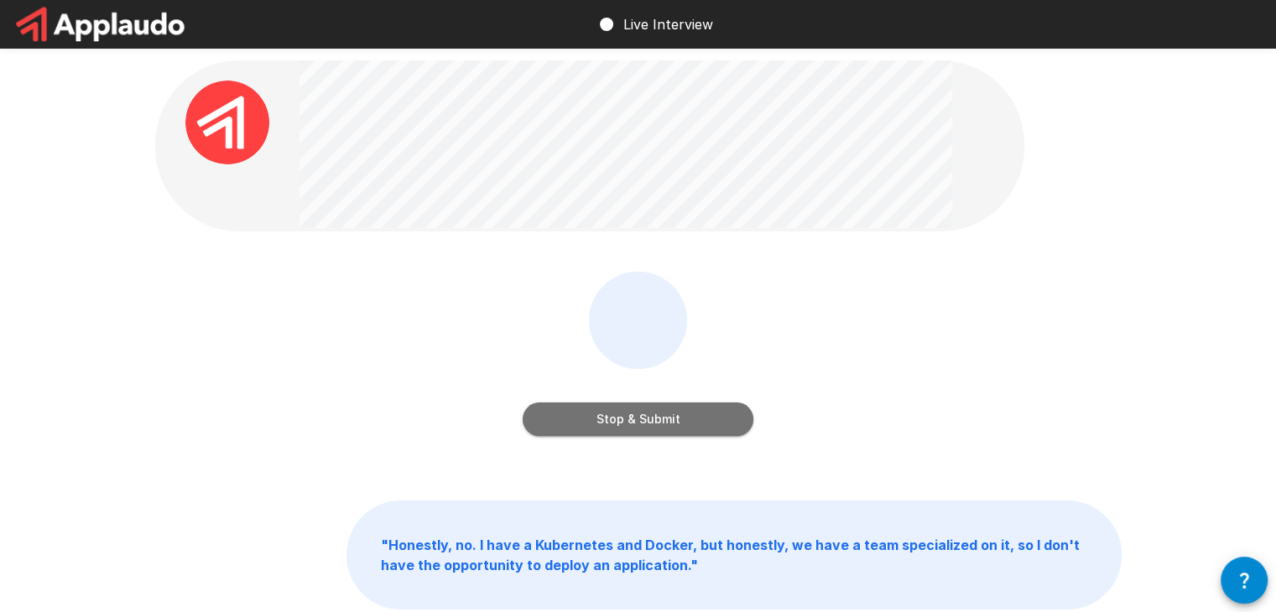
click at [680, 412] on button "Stop & Submit" at bounding box center [638, 420] width 231 height 34
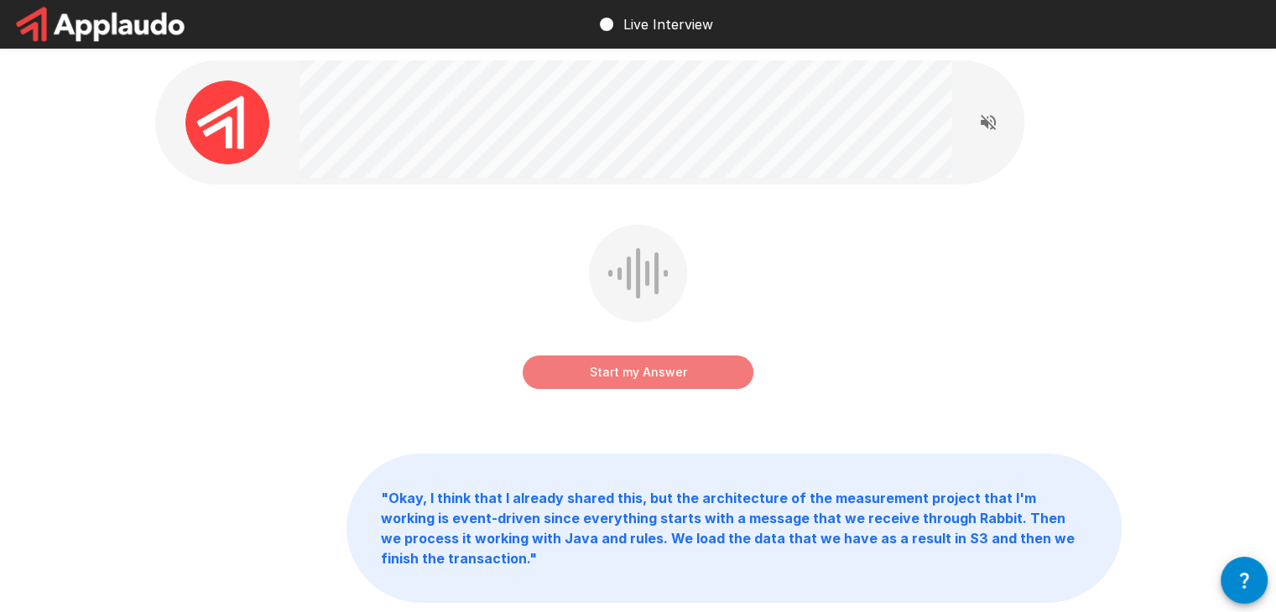
click at [615, 368] on button "Start my Answer" at bounding box center [638, 373] width 231 height 34
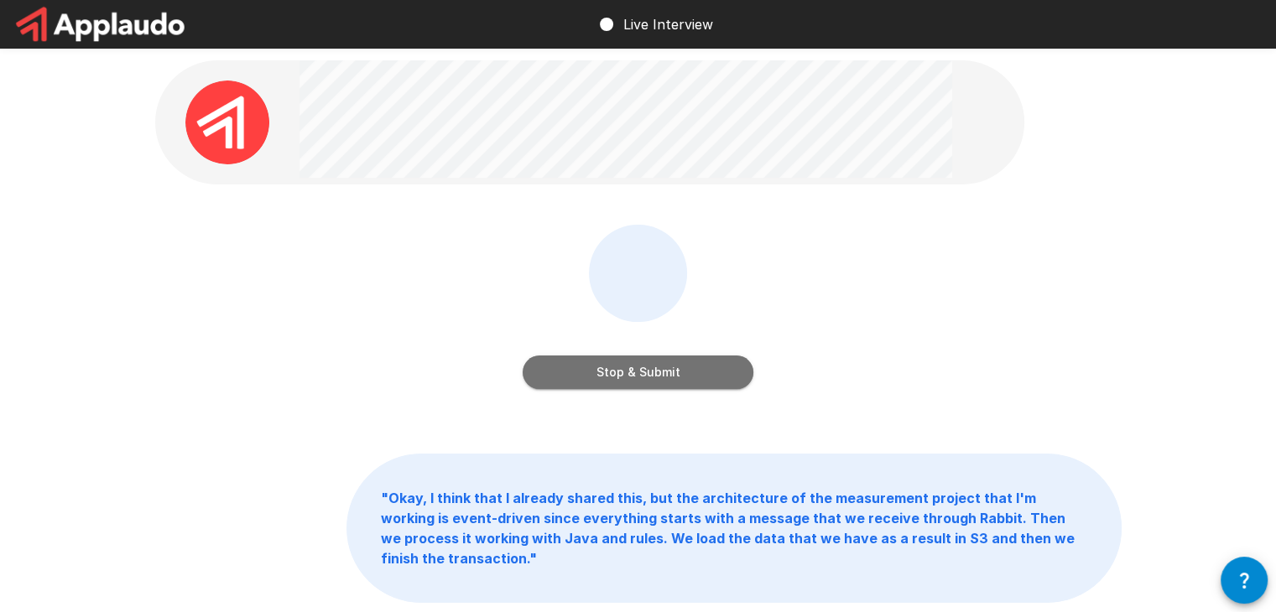
click at [623, 370] on button "Stop & Submit" at bounding box center [638, 373] width 231 height 34
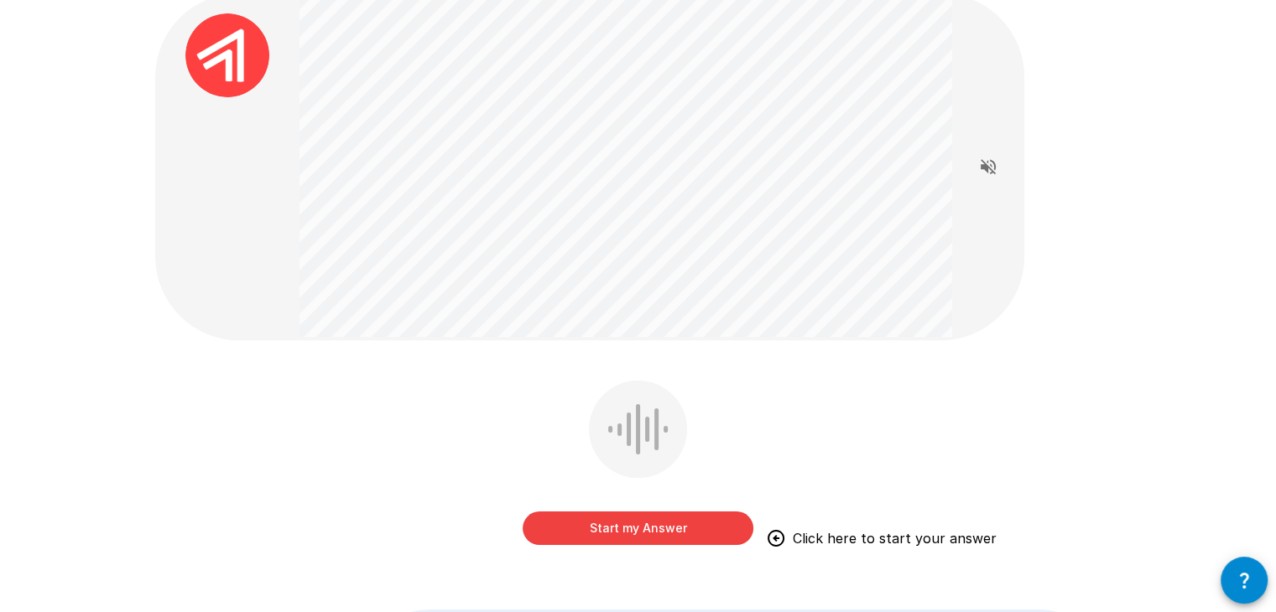
scroll to position [69, 0]
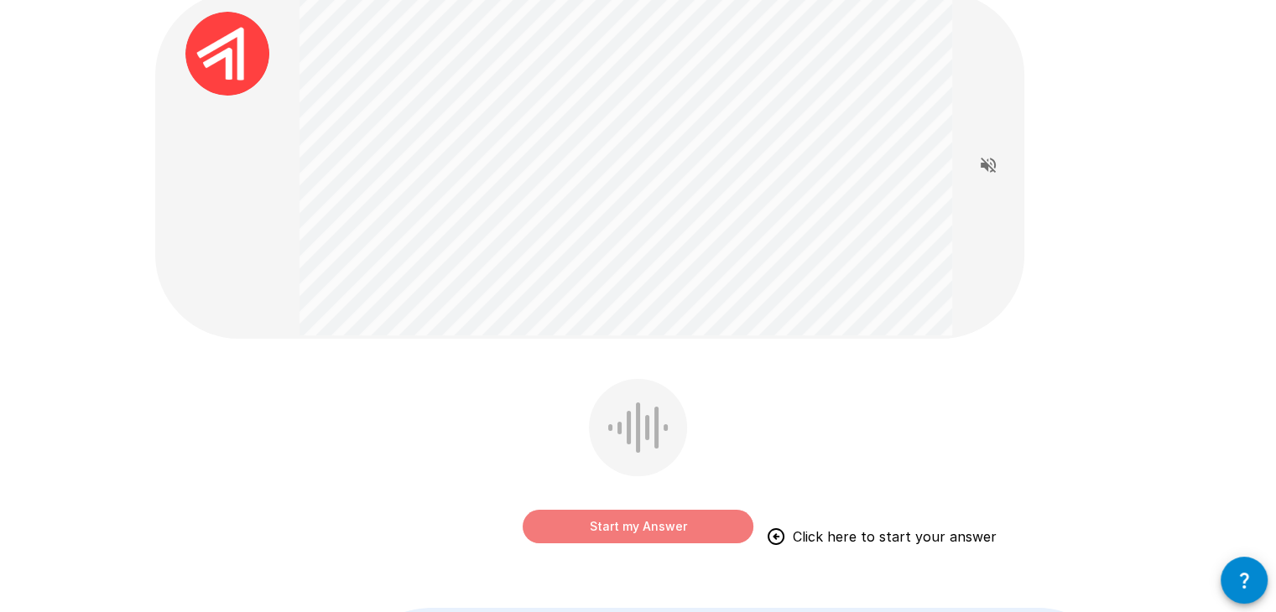
click at [650, 524] on button "Start my Answer" at bounding box center [638, 527] width 231 height 34
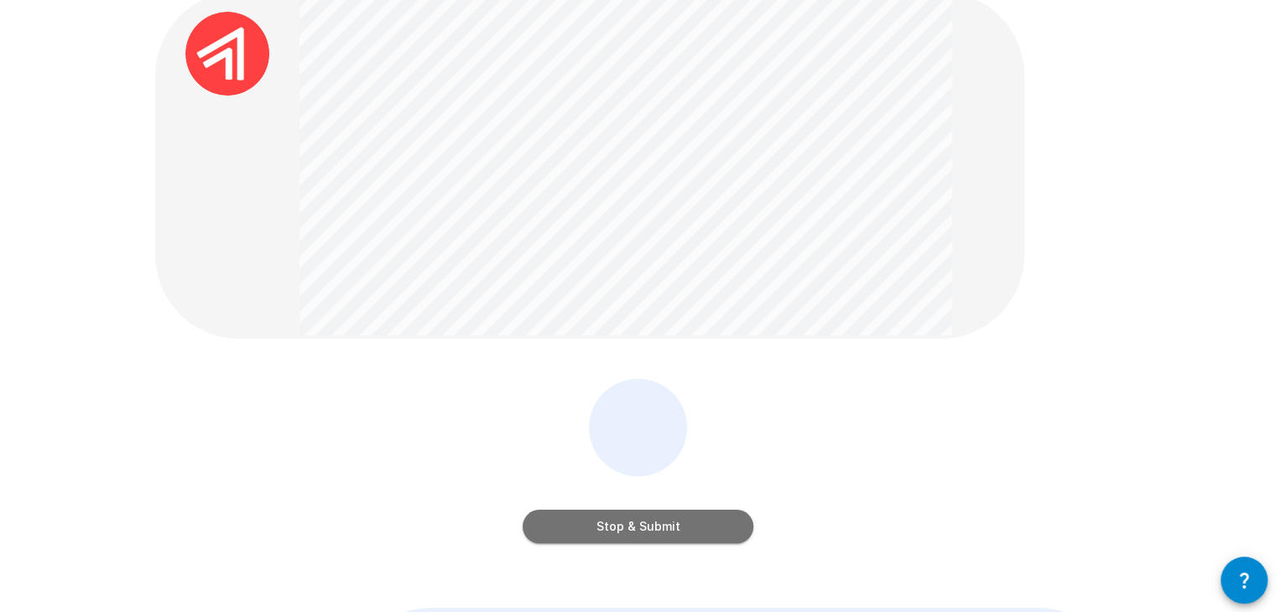
click at [668, 532] on button "Stop & Submit" at bounding box center [638, 527] width 231 height 34
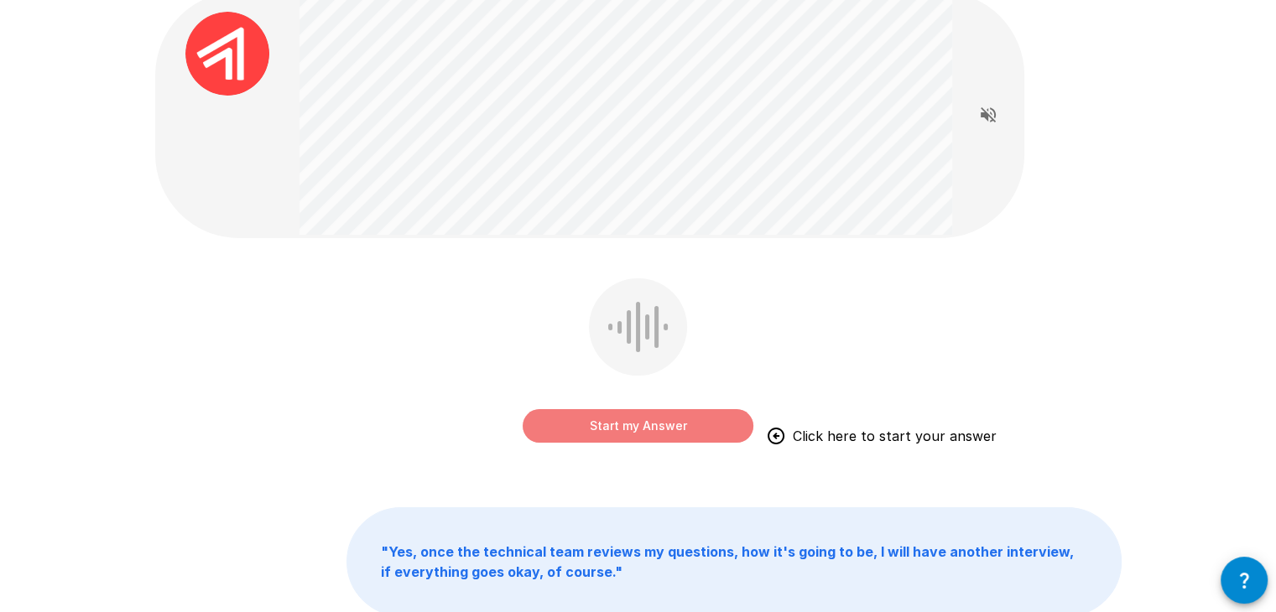
click at [605, 424] on button "Start my Answer" at bounding box center [638, 426] width 231 height 34
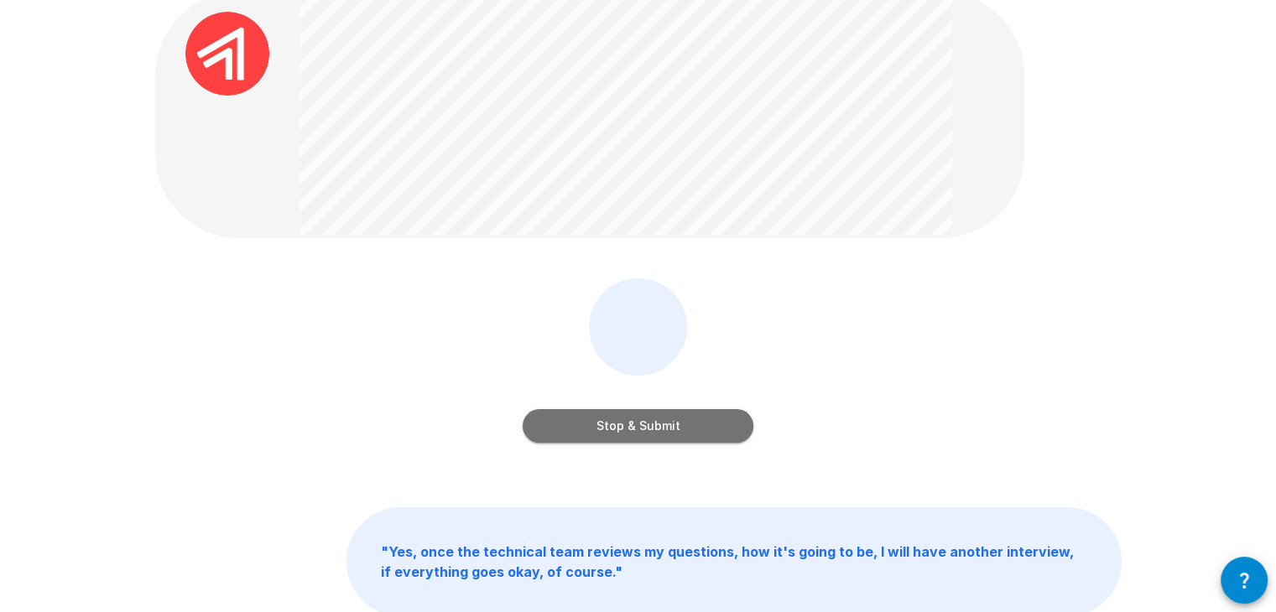
click at [605, 424] on button "Stop & Submit" at bounding box center [638, 426] width 231 height 34
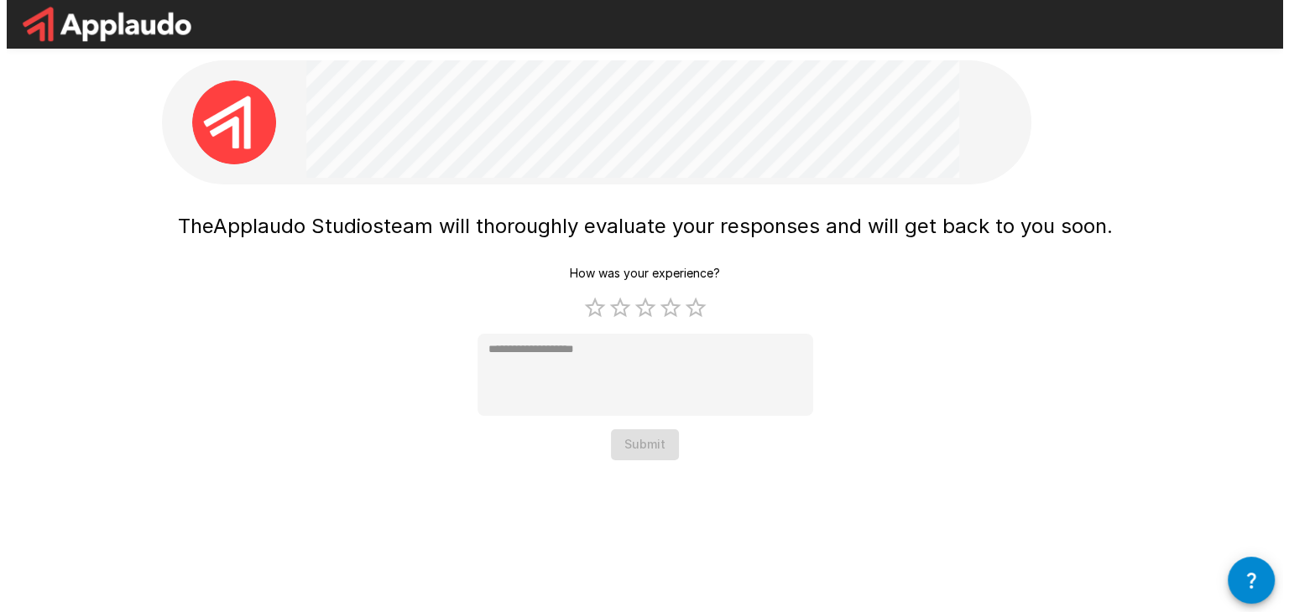
scroll to position [0, 0]
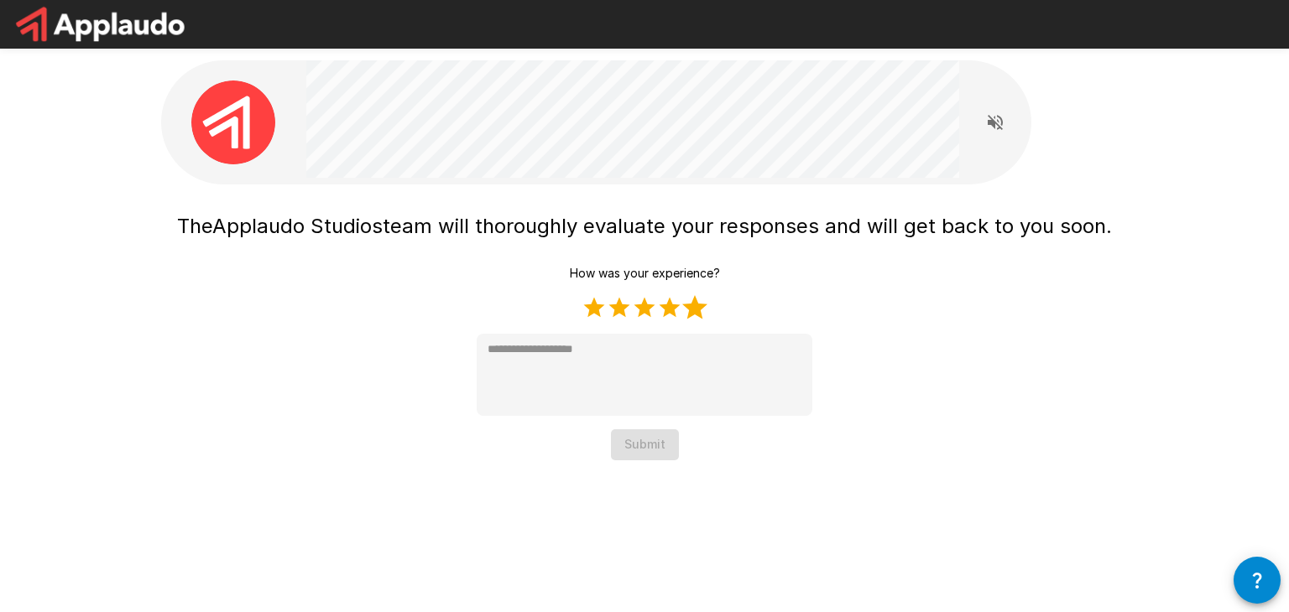
click at [692, 310] on label "5 Stars" at bounding box center [694, 307] width 25 height 25
type textarea "*"
click at [649, 456] on button "Submit" at bounding box center [645, 445] width 68 height 31
